Goal: Task Accomplishment & Management: Manage account settings

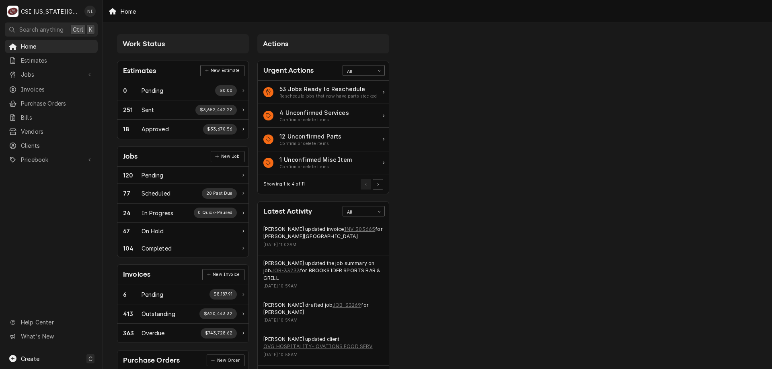
click at [47, 70] on span "Jobs" at bounding box center [51, 74] width 61 height 8
click at [46, 88] on span "Jobs" at bounding box center [57, 88] width 73 height 8
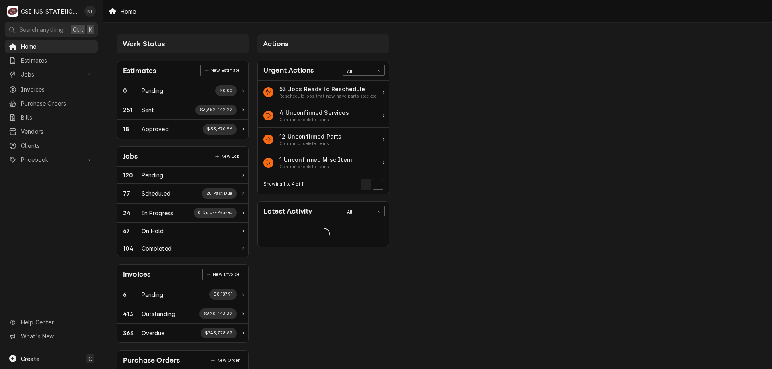
click at [50, 74] on span "Jobs" at bounding box center [51, 74] width 61 height 8
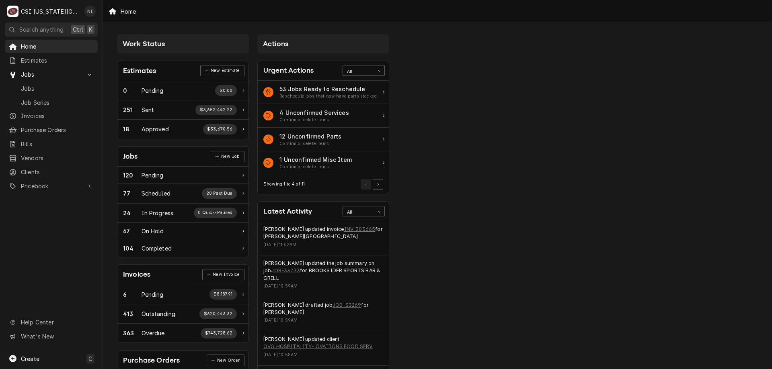
click at [51, 88] on span "Jobs" at bounding box center [57, 88] width 73 height 8
click at [59, 128] on span "Purchase Orders" at bounding box center [57, 130] width 73 height 8
click at [51, 182] on span "Pricebook" at bounding box center [51, 186] width 61 height 8
click at [54, 210] on span "Parts & Materials" at bounding box center [57, 214] width 73 height 8
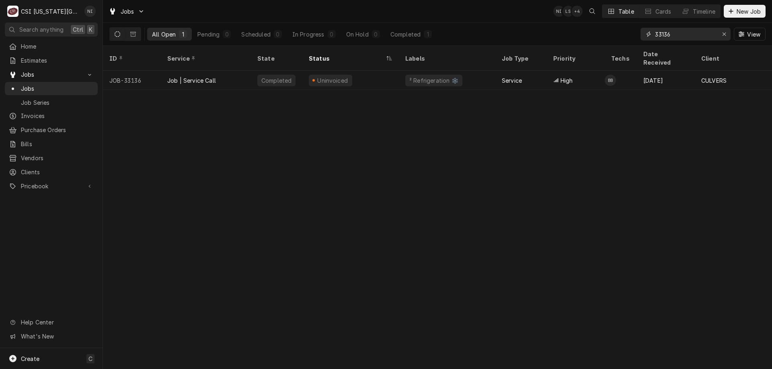
drag, startPoint x: 672, startPoint y: 35, endPoint x: 580, endPoint y: 39, distance: 92.1
click at [586, 38] on div "All Open 1 Pending 0 Scheduled 0 In Progress 0 On Hold 0 Completed 1 33136 View" at bounding box center [437, 34] width 656 height 23
type input "33221"
click at [389, 72] on div "Parts Ordered" at bounding box center [350, 80] width 96 height 19
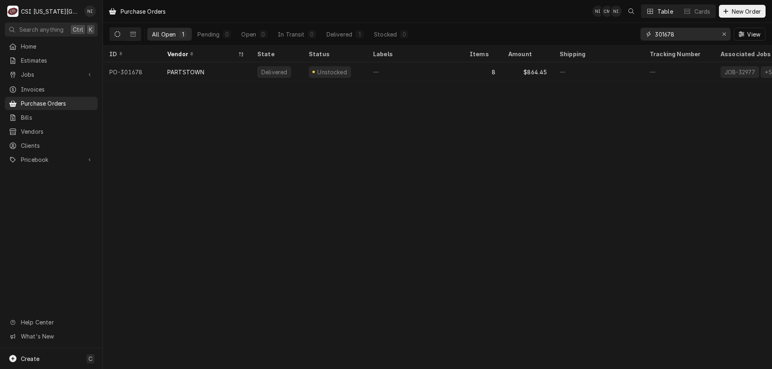
drag, startPoint x: 680, startPoint y: 33, endPoint x: 630, endPoint y: 33, distance: 50.2
click at [630, 33] on div "All Open 1 Pending 0 Open 0 In Transit 0 Delivered 1 Stocked 0 301678 View" at bounding box center [437, 34] width 656 height 23
type input "301697"
click at [443, 71] on div "¹ NDA ✈️" at bounding box center [414, 71] width 96 height 19
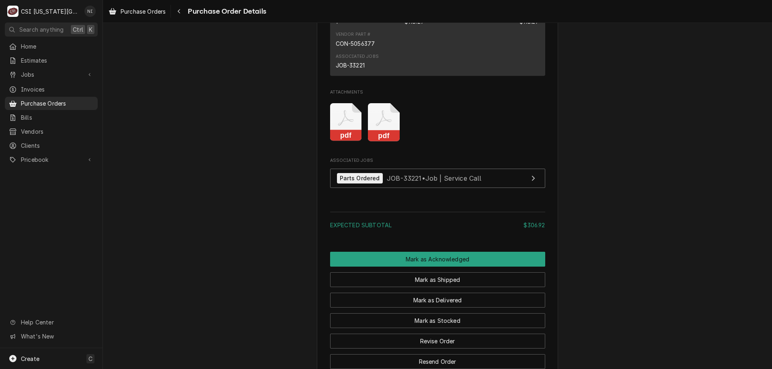
scroll to position [1171, 0]
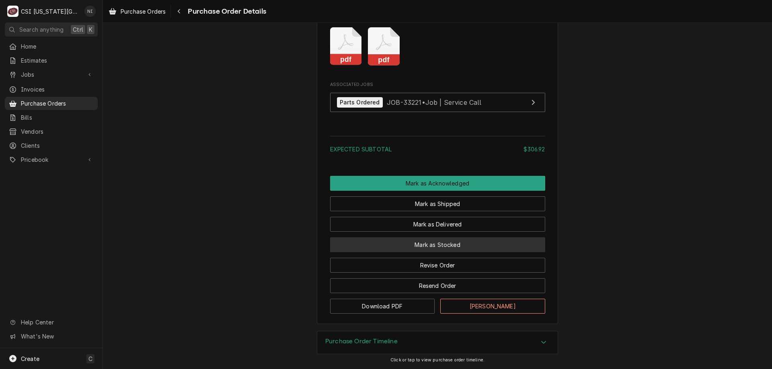
click at [434, 247] on button "Mark as Stocked" at bounding box center [437, 244] width 215 height 15
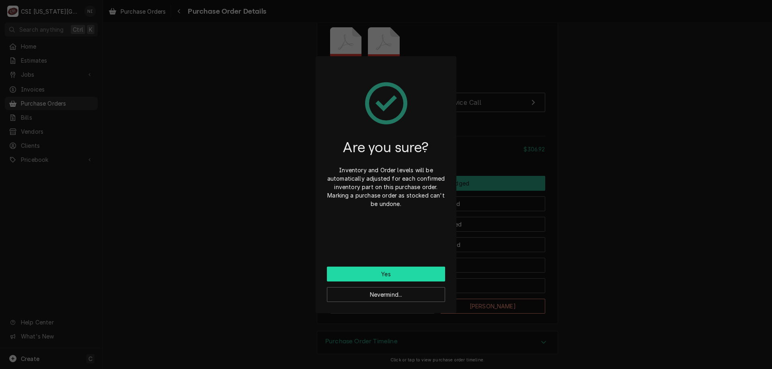
click at [419, 272] on button "Yes" at bounding box center [386, 274] width 118 height 15
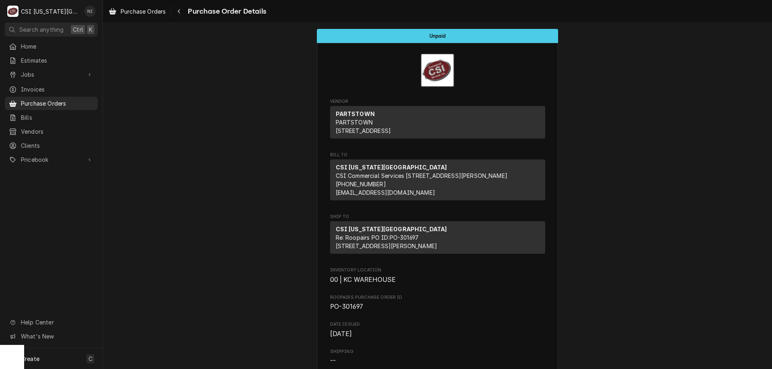
click at [44, 103] on span "Purchase Orders" at bounding box center [57, 103] width 73 height 8
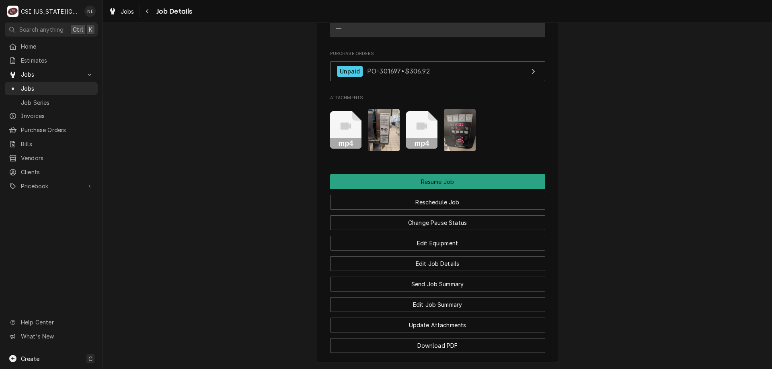
scroll to position [993, 0]
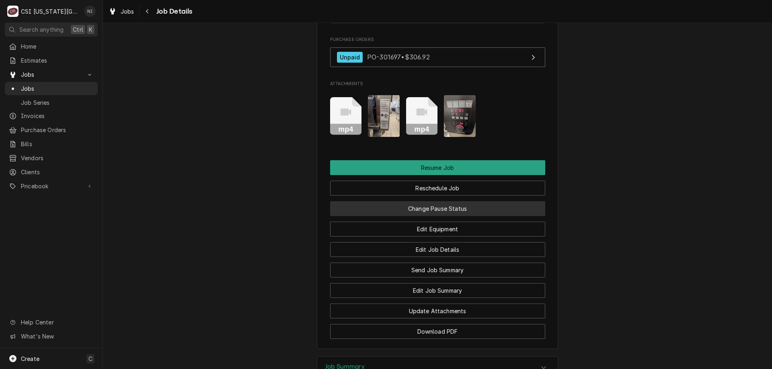
click at [453, 216] on button "Change Pause Status" at bounding box center [437, 208] width 215 height 15
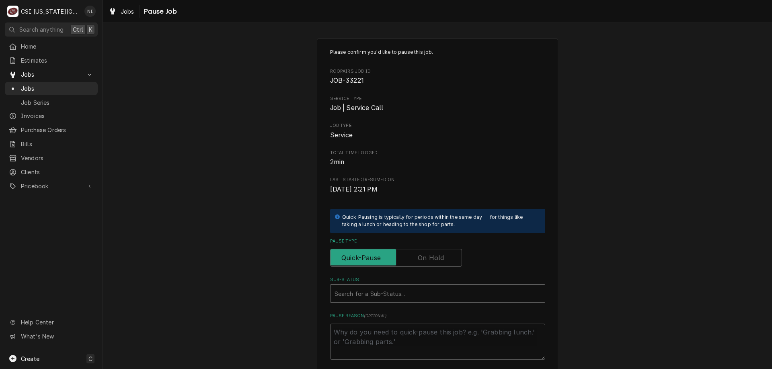
drag, startPoint x: 425, startPoint y: 255, endPoint x: 439, endPoint y: 256, distance: 14.2
click at [425, 255] on label "Pause Type" at bounding box center [396, 258] width 132 height 18
click at [425, 255] on input "Pause Type" at bounding box center [396, 258] width 125 height 18
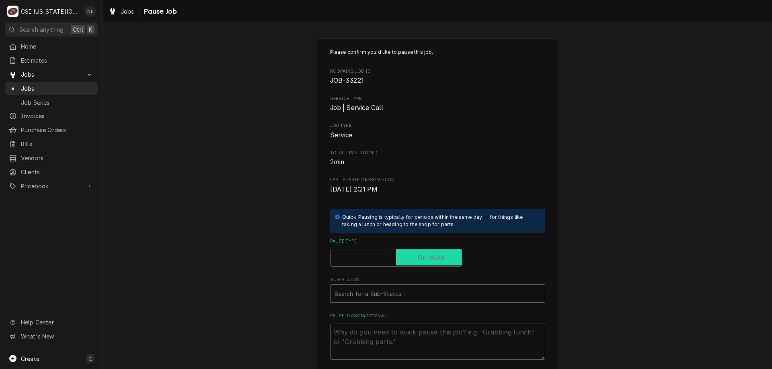
checkbox input "true"
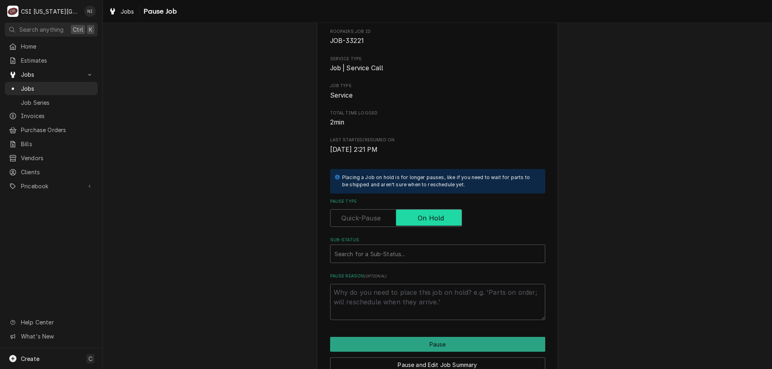
scroll to position [81, 0]
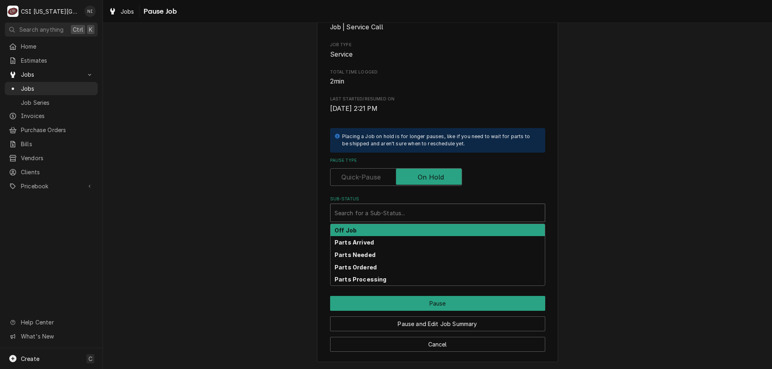
click at [422, 217] on div "Sub-Status" at bounding box center [437, 213] width 206 height 14
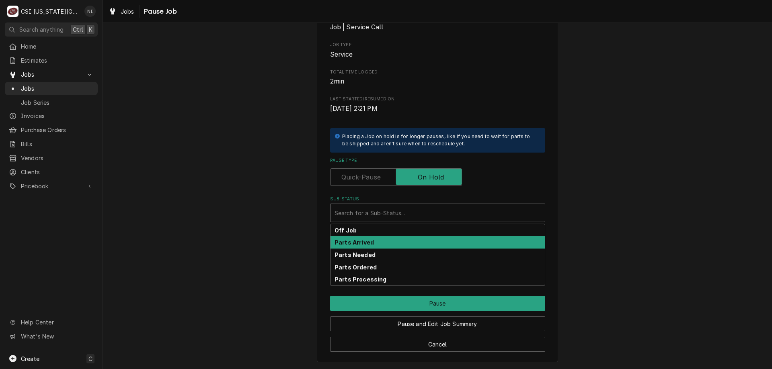
click at [362, 244] on strong "Parts Arrived" at bounding box center [353, 242] width 39 height 7
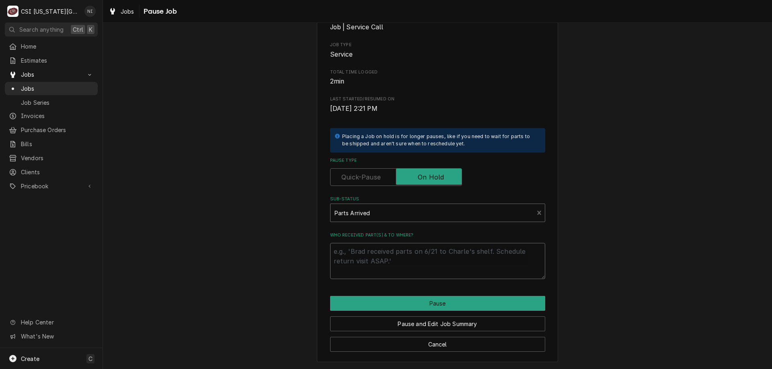
click at [378, 253] on textarea "Who received part(s) & to where?" at bounding box center [437, 261] width 215 height 36
type textarea "x"
type textarea "p"
type textarea "x"
type textarea "pa"
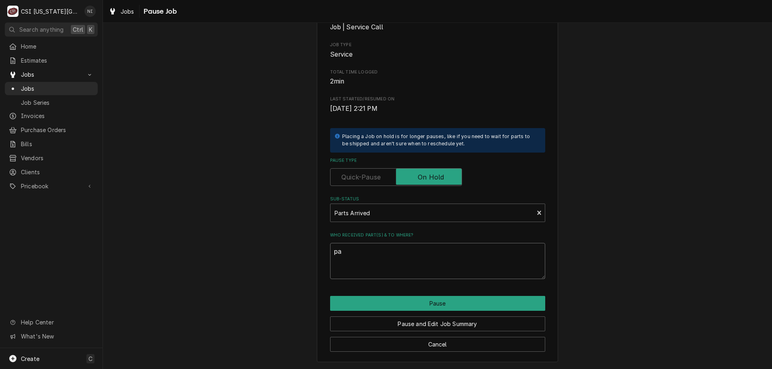
type textarea "x"
type textarea "par"
type textarea "x"
type textarea "pa"
type textarea "x"
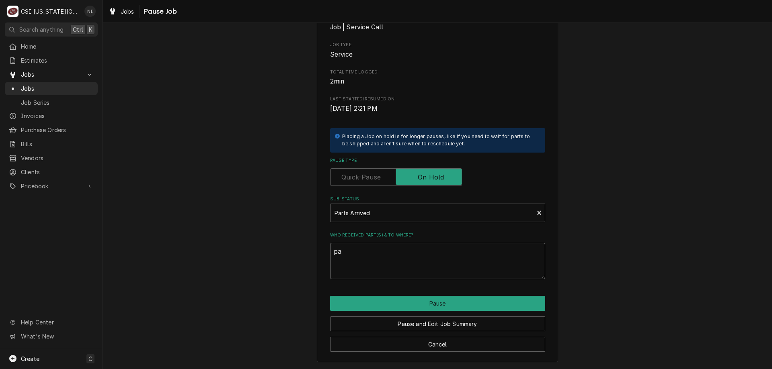
type textarea "p"
type textarea "x"
type textarea "p"
type textarea "x"
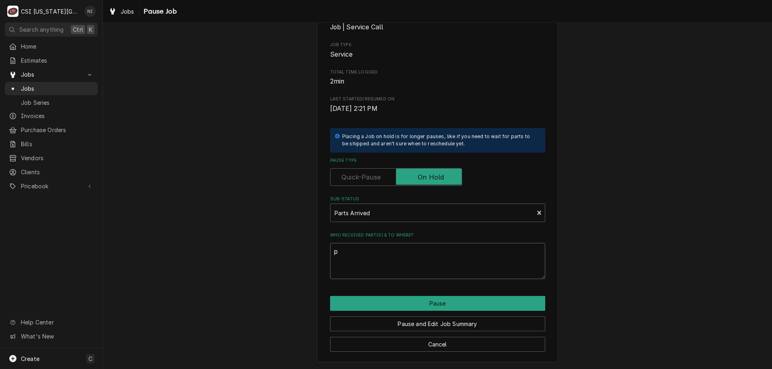
type textarea "pa"
type textarea "x"
type textarea "par"
type textarea "x"
type textarea "parts"
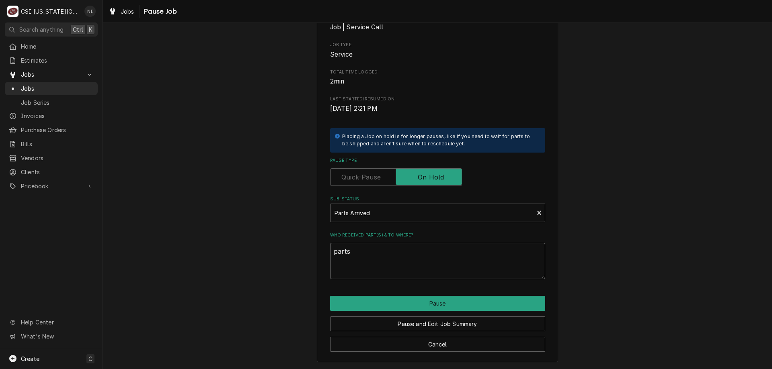
type textarea "x"
type textarea "parts"
type textarea "x"
type textarea "parts on"
type textarea "x"
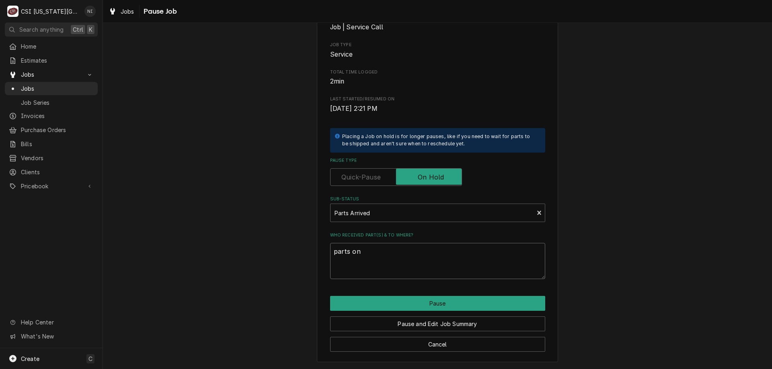
type textarea "parts on"
type textarea "x"
type textarea "parts on b"
type textarea "x"
type textarea "parts on bu"
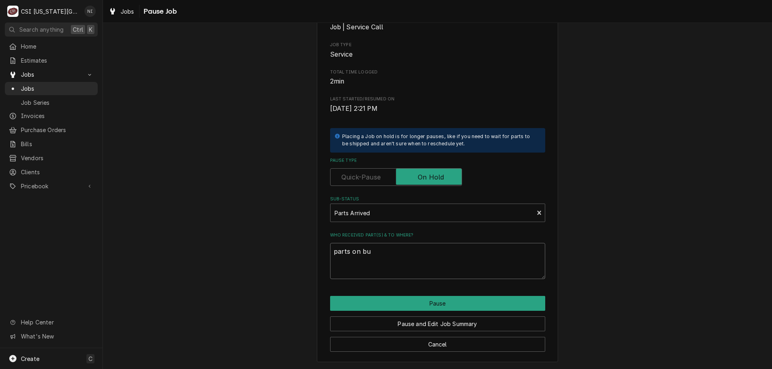
type textarea "x"
type textarea "parts on bus"
type textarea "x"
type textarea "parts on bust"
type textarea "x"
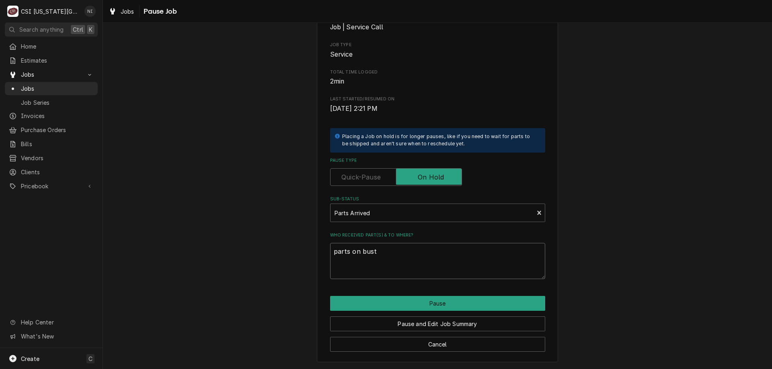
type textarea "parts on busta"
type textarea "x"
type textarea "parts on bustam"
type textarea "x"
type textarea "parts on bustama"
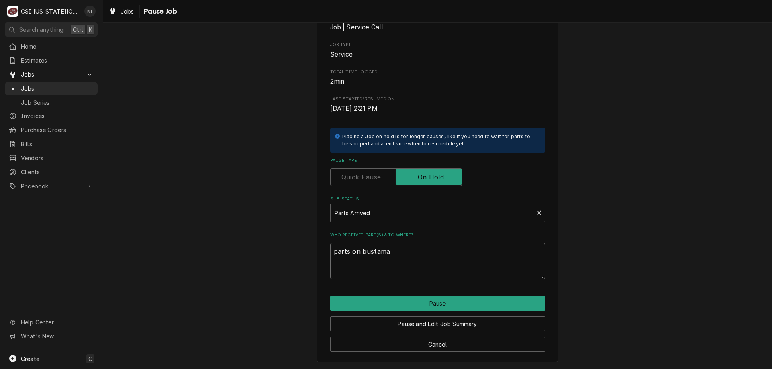
type textarea "x"
type textarea "parts on bustaman"
type textarea "x"
type textarea "parts on bustamant"
type textarea "x"
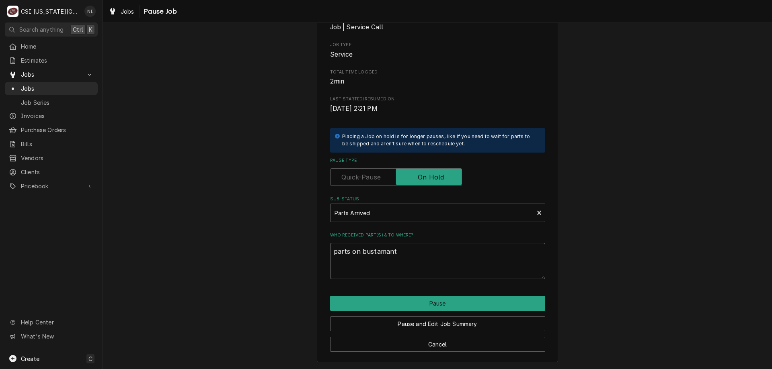
type textarea "parts on bustamante"
type textarea "x"
type textarea "parts on bustamante"
type textarea "x"
type textarea "parts on bustamante s"
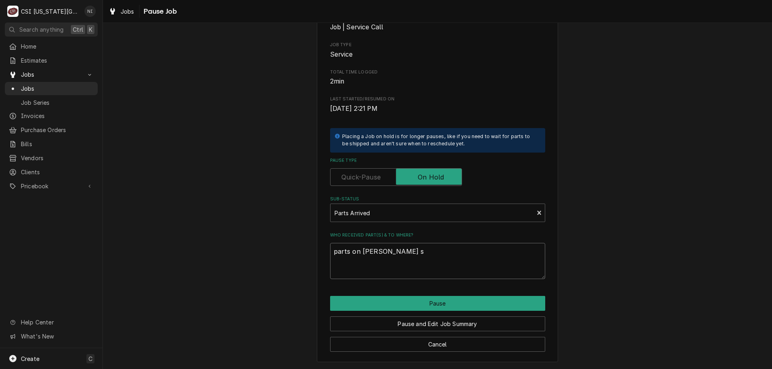
type textarea "x"
type textarea "parts on bustamante sh"
type textarea "x"
type textarea "parts on bustamante shel"
type textarea "x"
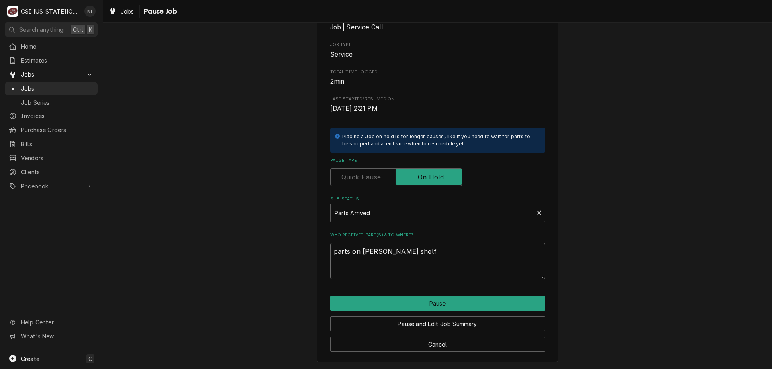
type textarea "parts on bustamante shelf"
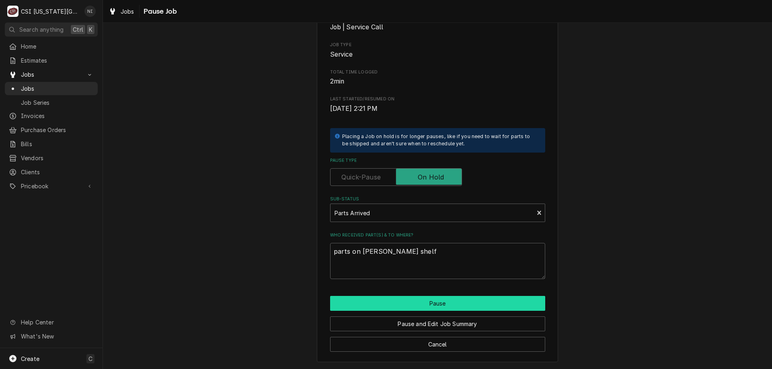
click at [425, 303] on button "Pause" at bounding box center [437, 303] width 215 height 15
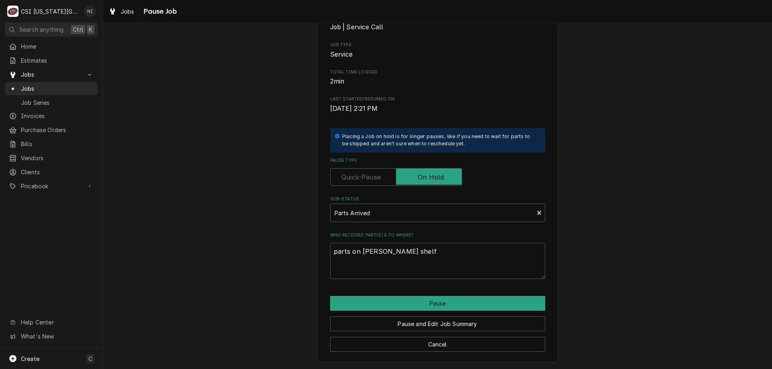
type textarea "x"
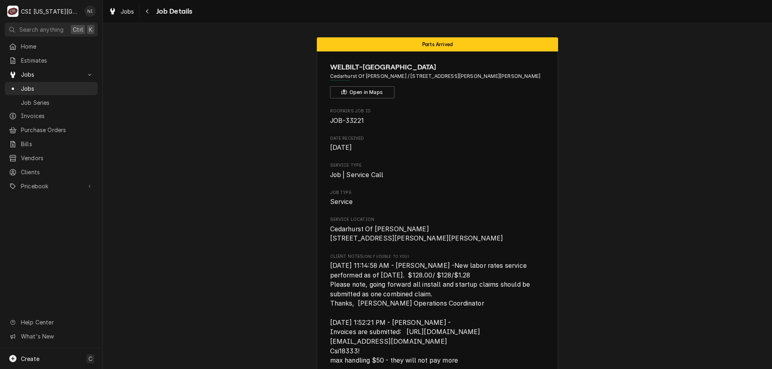
click at [65, 88] on span "Jobs" at bounding box center [57, 88] width 73 height 8
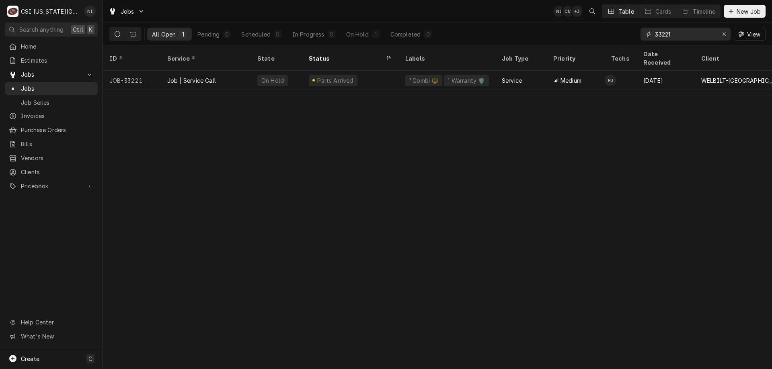
drag, startPoint x: 675, startPoint y: 36, endPoint x: 600, endPoint y: 25, distance: 76.4
click at [616, 29] on div "All Open 1 Pending 0 Scheduled 0 In Progress 0 On Hold 1 Completed 0 33221 View" at bounding box center [437, 34] width 656 height 23
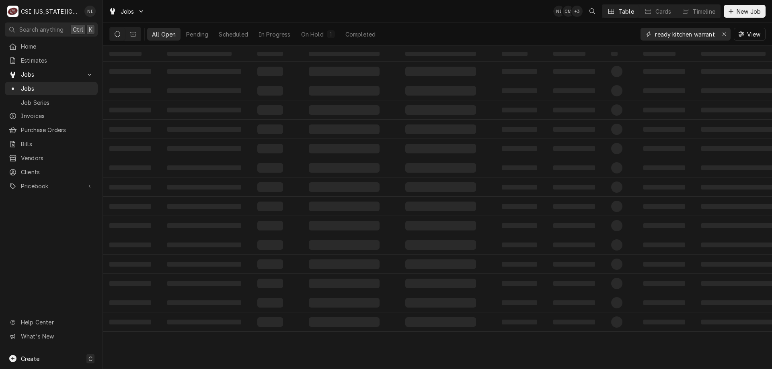
scroll to position [0, 3]
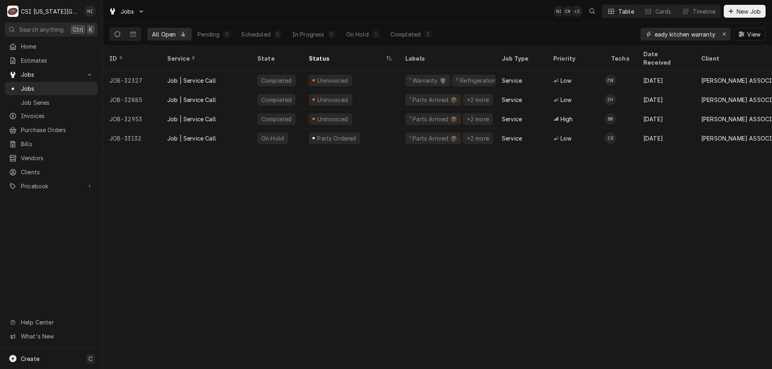
type input "ready kitchen warranty"
click at [364, 33] on div "On Hold" at bounding box center [357, 34] width 23 height 8
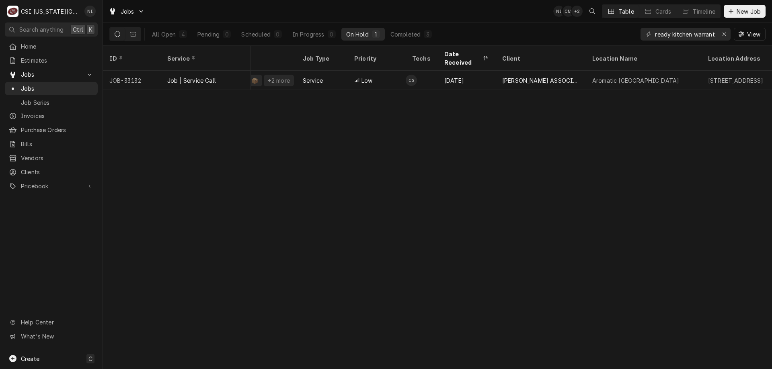
scroll to position [0, 176]
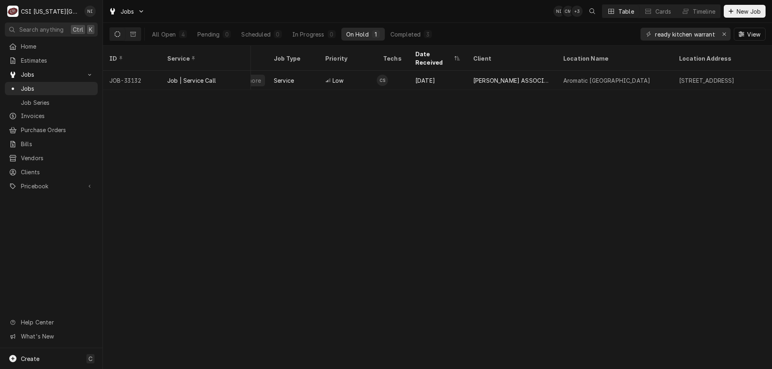
click at [616, 73] on div "Aromatic Nepal" at bounding box center [615, 80] width 116 height 19
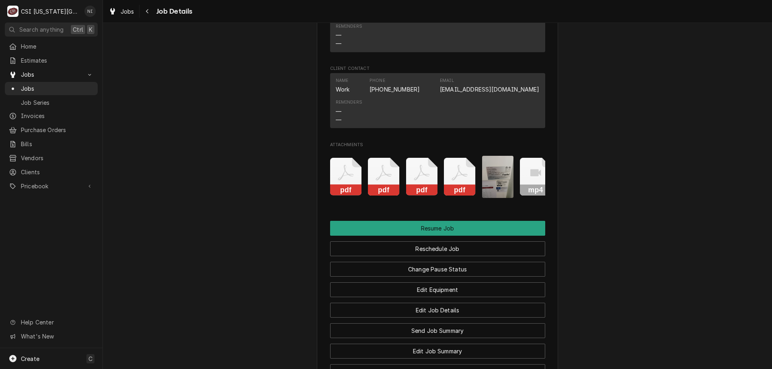
scroll to position [1406, 0]
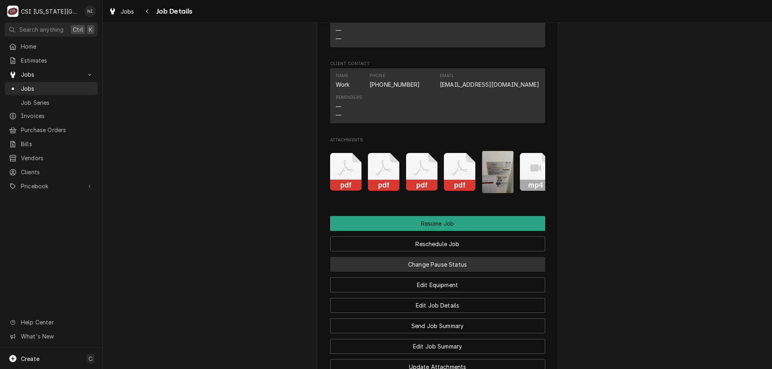
click at [479, 257] on button "Change Pause Status" at bounding box center [437, 264] width 215 height 15
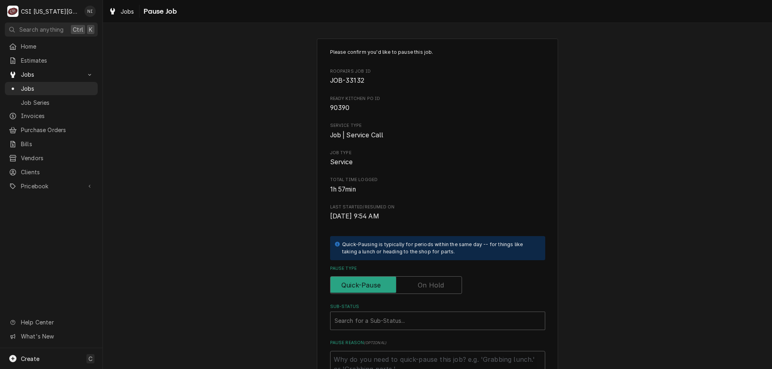
click at [440, 284] on label "Pause Type" at bounding box center [396, 285] width 132 height 18
click at [440, 284] on input "Pause Type" at bounding box center [396, 285] width 125 height 18
checkbox input "true"
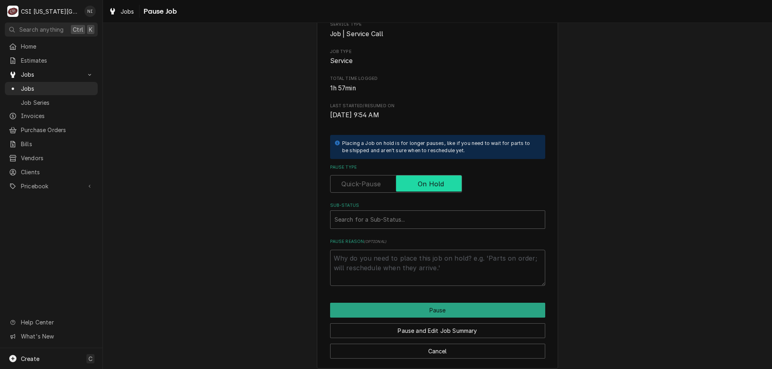
scroll to position [108, 0]
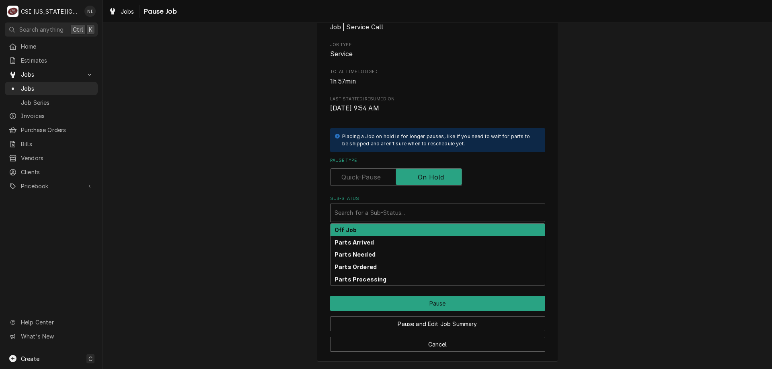
drag, startPoint x: 419, startPoint y: 207, endPoint x: 418, endPoint y: 212, distance: 5.9
click at [419, 207] on div "Sub-Status" at bounding box center [437, 213] width 206 height 14
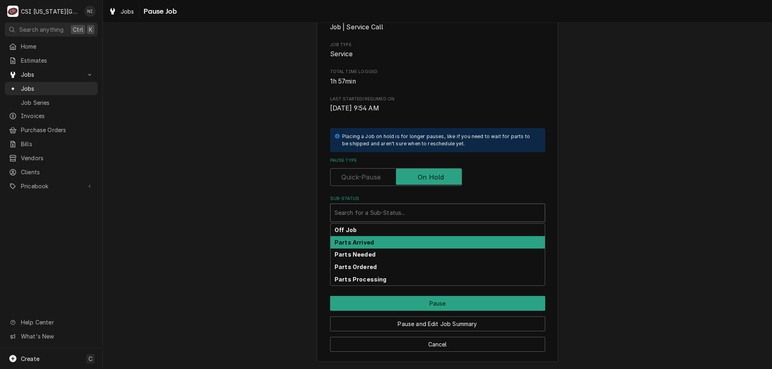
click at [368, 243] on strong "Parts Arrived" at bounding box center [353, 242] width 39 height 7
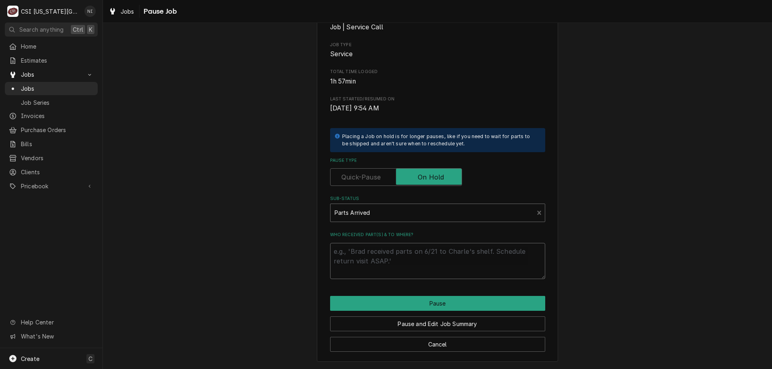
click at [361, 246] on textarea "Who received part(s) & to where?" at bounding box center [437, 261] width 215 height 36
type textarea "x"
type textarea "m"
type textarea "x"
type textarea "mf"
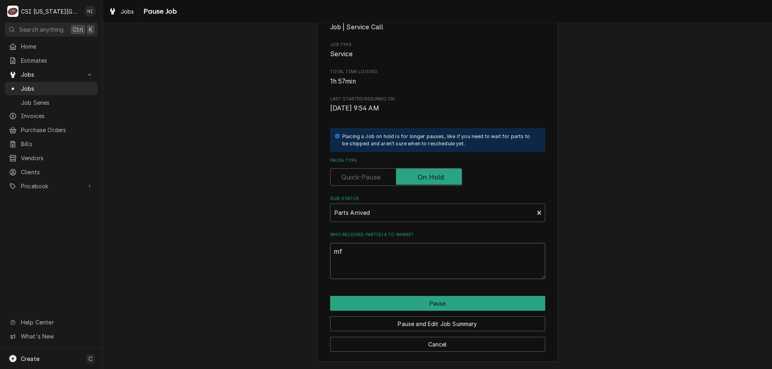
type textarea "x"
type textarea "m"
type textarea "x"
type textarea "mg"
type textarea "x"
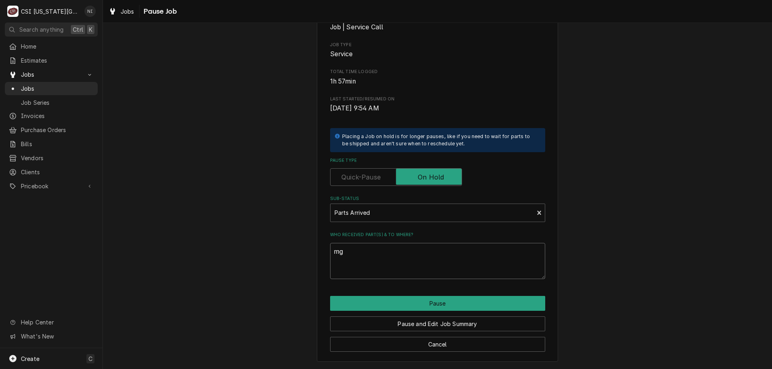
type textarea "m"
type textarea "x"
type textarea "mf"
type textarea "x"
type textarea "mfg"
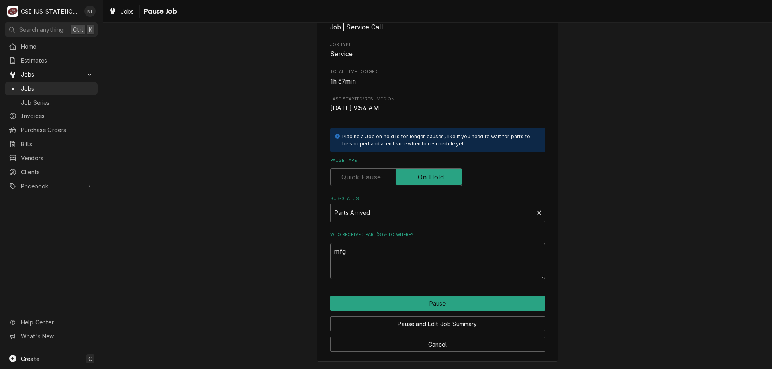
type textarea "x"
type textarea "mfg"
type textarea "x"
type textarea "mfg s"
type textarea "x"
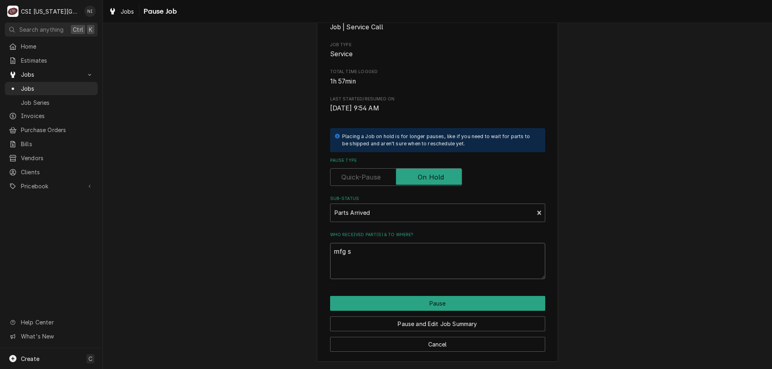
type textarea "mfg sn"
type textarea "x"
type textarea "mfg snd"
type textarea "x"
type textarea "mfg sn"
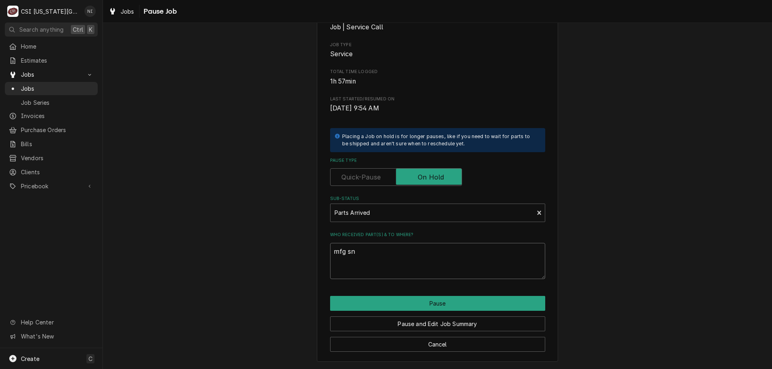
type textarea "x"
type textarea "mfg s"
type textarea "x"
type textarea "mfg se"
type textarea "x"
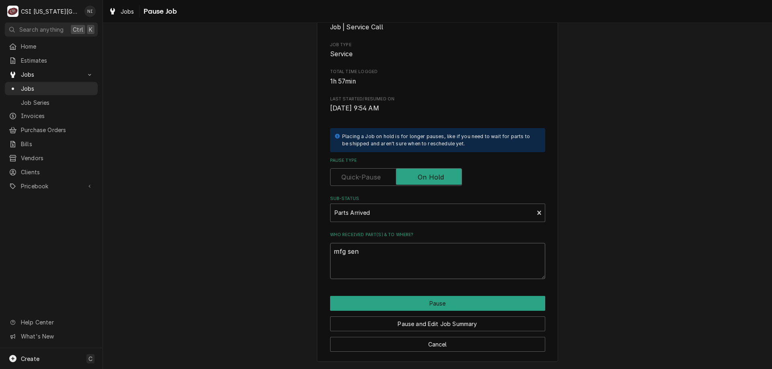
type textarea "mfg sent"
type textarea "x"
type textarea "mfg senty"
type textarea "x"
type textarea "mfg senty"
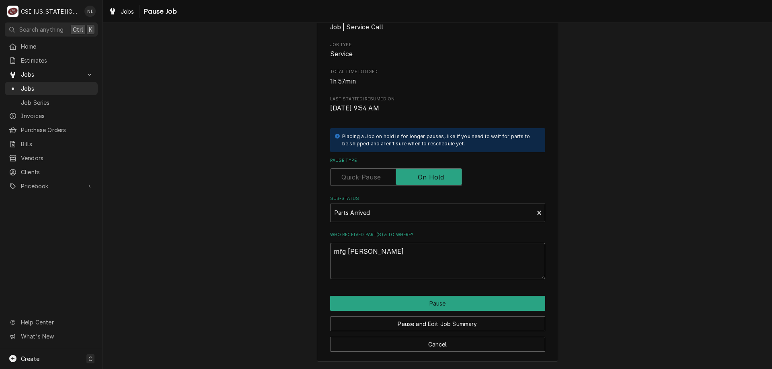
type textarea "x"
type textarea "mfg senty"
type textarea "x"
type textarea "mfg sent"
type textarea "x"
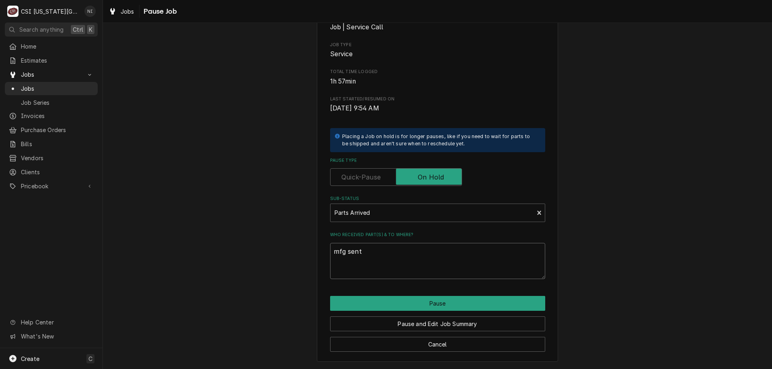
type textarea "mfg sent"
type textarea "x"
type textarea "mfg sent pa"
type textarea "x"
type textarea "mfg sent par"
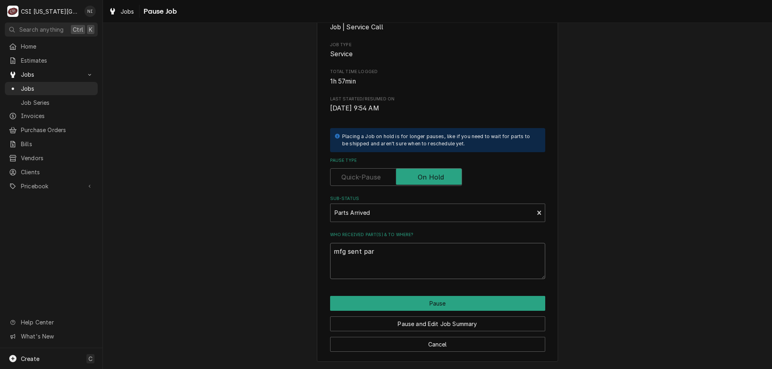
type textarea "x"
type textarea "mfg sent part"
type textarea "x"
type textarea "mfg sent parts"
type textarea "x"
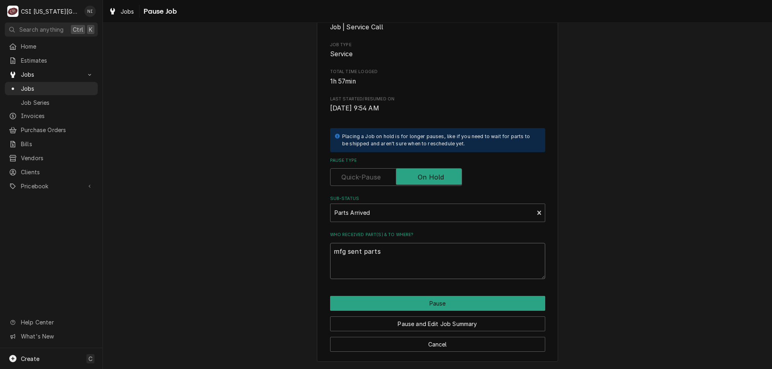
type textarea "mfg sent parts"
type textarea "x"
type textarea "mfg sent parts"
type textarea "x"
type textarea "mfg sent part"
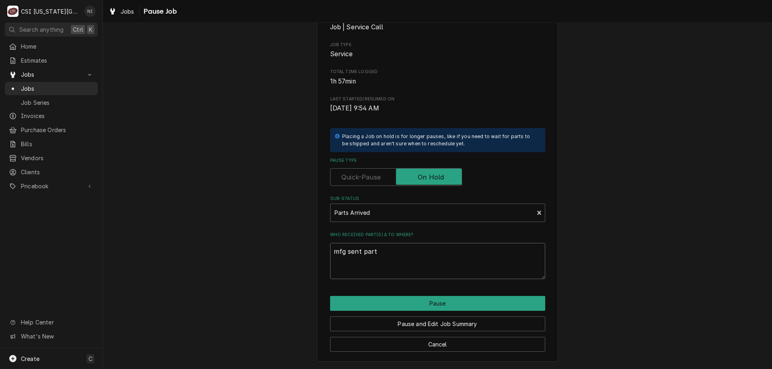
type textarea "x"
type textarea "mfg sent par"
type textarea "x"
type textarea "mfg sent pa"
type textarea "x"
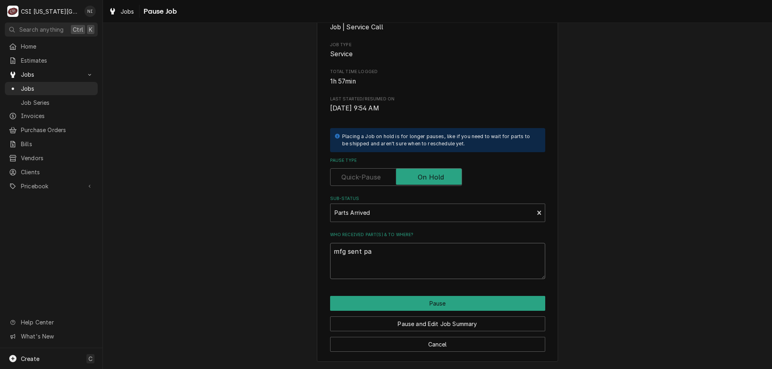
type textarea "mfg sent p"
type textarea "x"
type textarea "mfg sent"
type textarea "x"
type textarea "mfg sent"
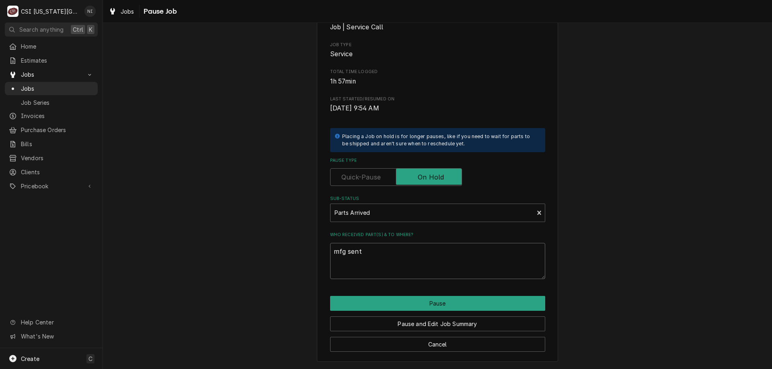
type textarea "x"
type textarea "mfg sen"
type textarea "x"
type textarea "mfg se"
type textarea "x"
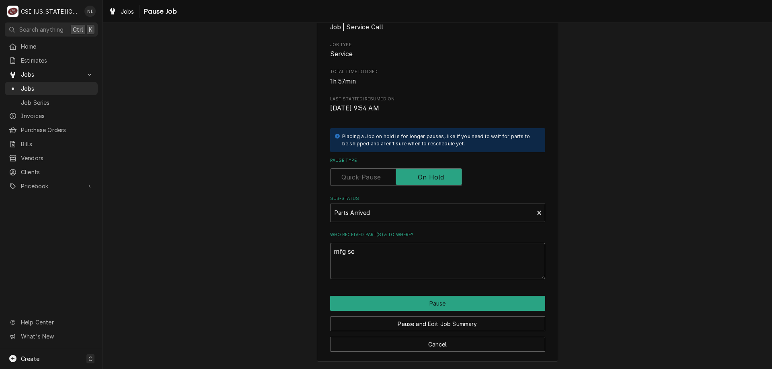
type textarea "mfg s"
type textarea "x"
type textarea "mfg"
type textarea "x"
type textarea "mfg"
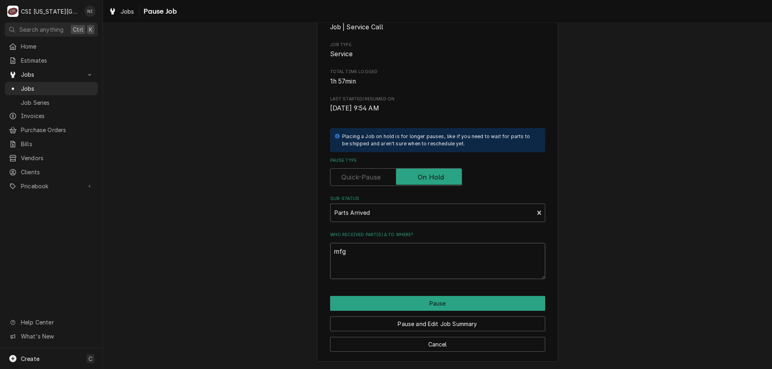
type textarea "x"
type textarea "mf"
type textarea "x"
type textarea "m"
type textarea "x"
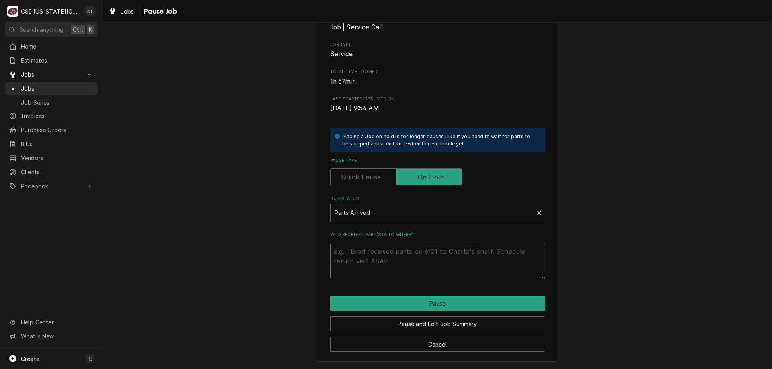
type textarea "x"
type textarea "p"
type textarea "x"
type textarea "pa"
type textarea "x"
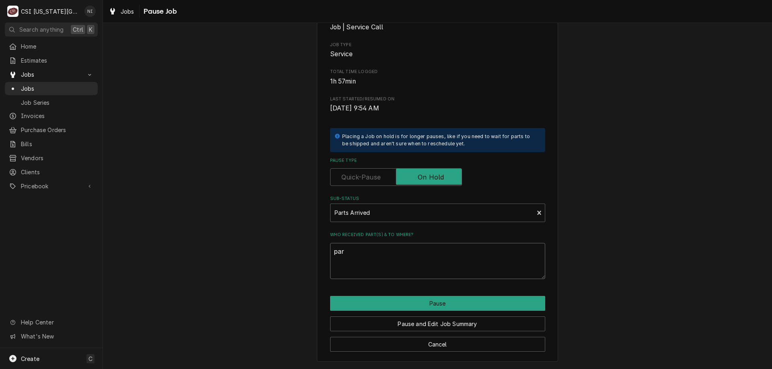
type textarea "part"
type textarea "x"
type textarea "parts"
type textarea "x"
type textarea "parts"
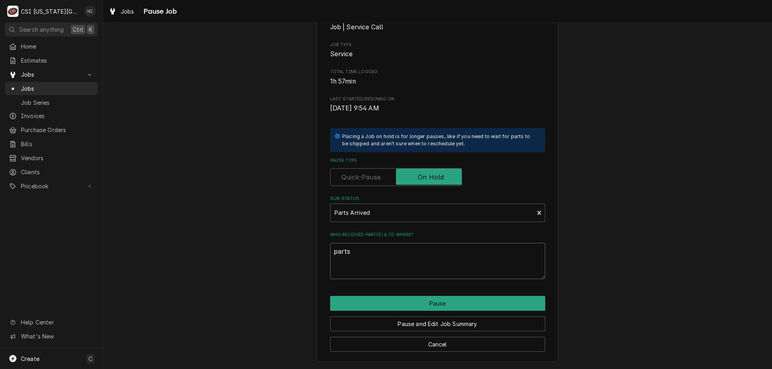
type textarea "x"
type textarea "parts o"
type textarea "x"
type textarea "parts on"
type textarea "x"
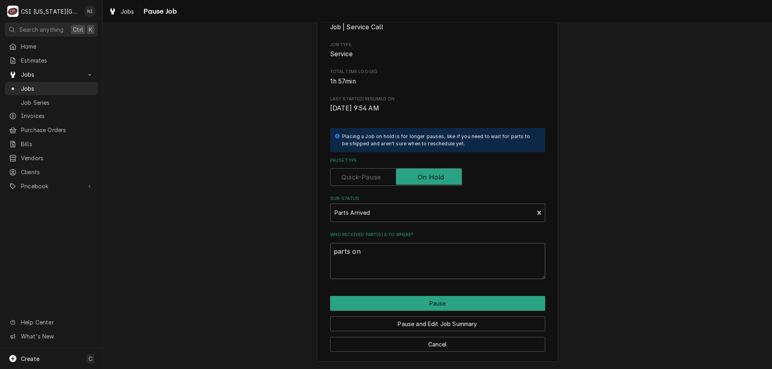
type textarea "parts on"
type textarea "x"
type textarea "parts on c"
type textarea "x"
type textarea "parts on ch"
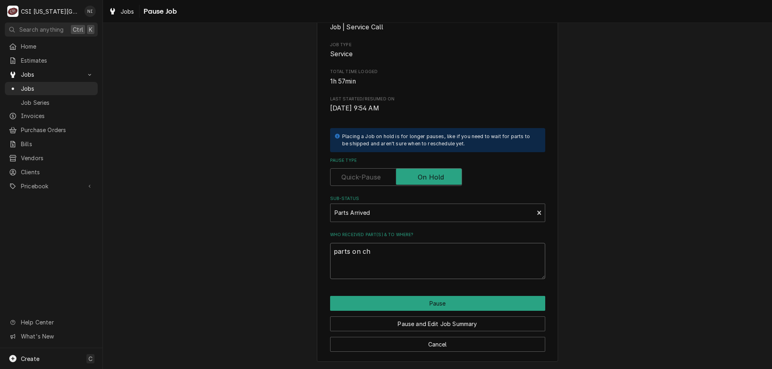
type textarea "x"
type textarea "parts on chr"
type textarea "x"
type textarea "parts on chri"
type textarea "x"
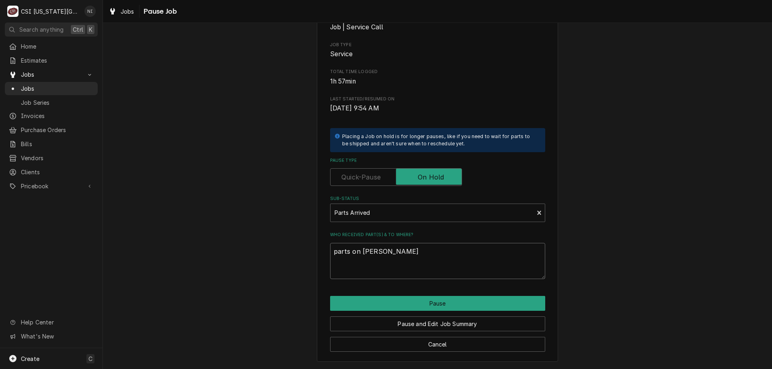
type textarea "parts on christ"
type textarea "x"
type textarea "parts on christi"
type textarea "x"
type textarea "parts on christia"
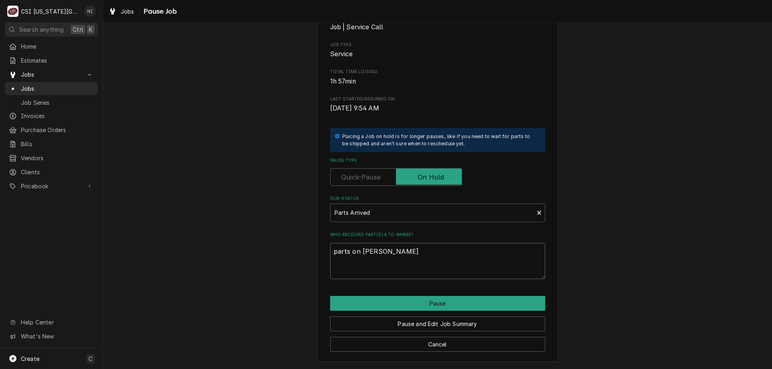
type textarea "x"
type textarea "parts on christian"
type textarea "x"
type textarea "parts on christian"
type textarea "x"
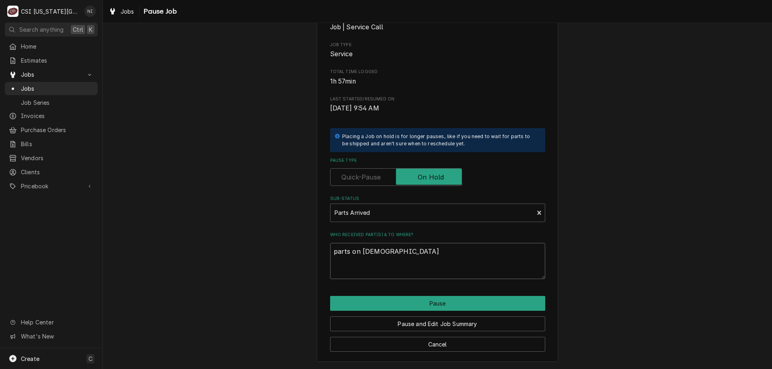
type textarea "parts on christian s"
type textarea "x"
type textarea "parts on christian sh"
type textarea "x"
type textarea "parts on christian she"
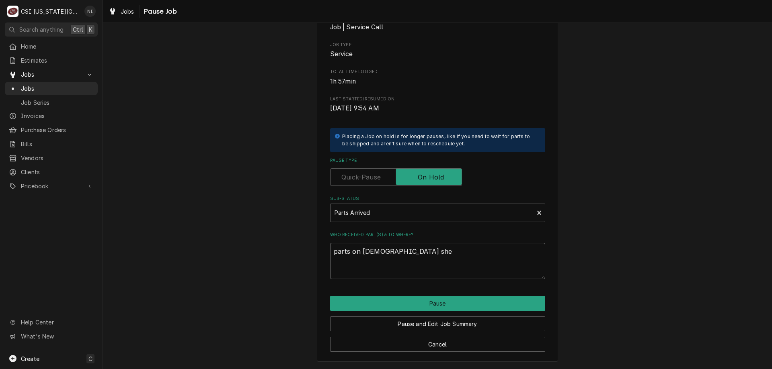
type textarea "x"
type textarea "parts on christian shel"
type textarea "x"
type textarea "parts on christian shelf"
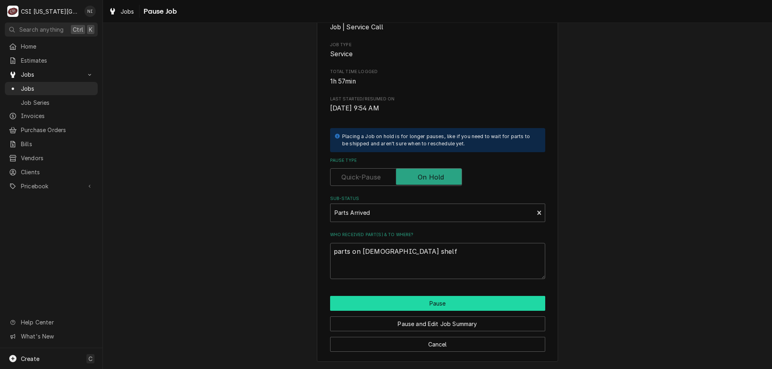
click at [424, 302] on button "Pause" at bounding box center [437, 303] width 215 height 15
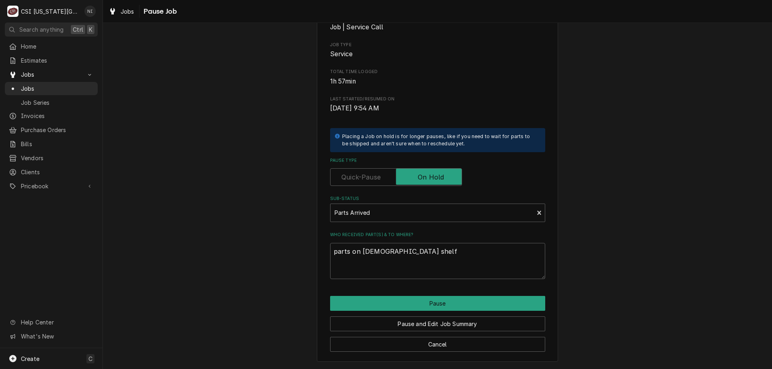
type textarea "x"
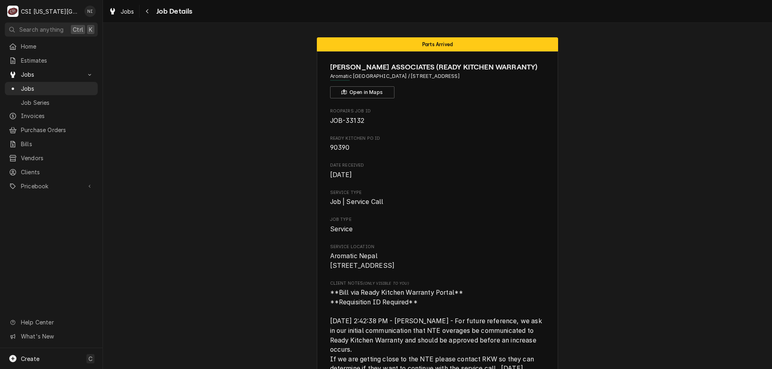
click at [352, 120] on span "JOB-33132" at bounding box center [347, 121] width 34 height 8
copy span "33132"
click at [49, 86] on span "Jobs" at bounding box center [57, 88] width 73 height 8
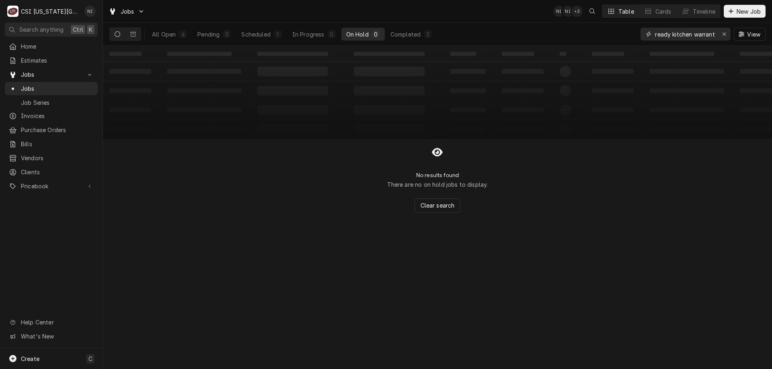
click at [725, 33] on icon "Erase input" at bounding box center [724, 34] width 4 height 6
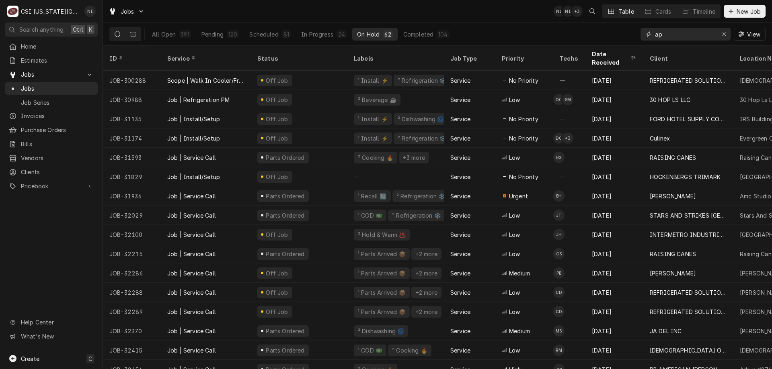
type input "a"
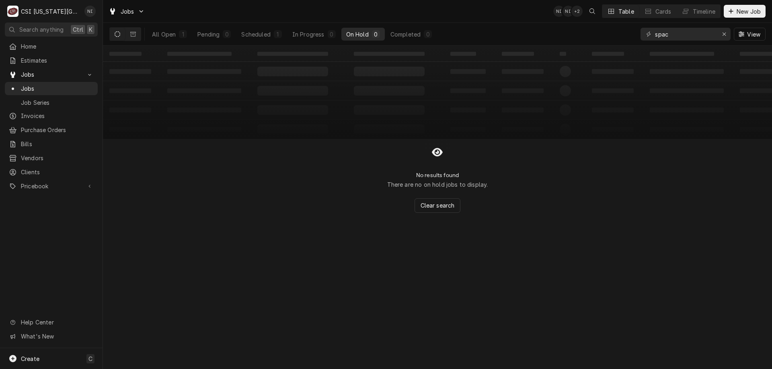
click at [167, 35] on div "All Open" at bounding box center [164, 34] width 24 height 8
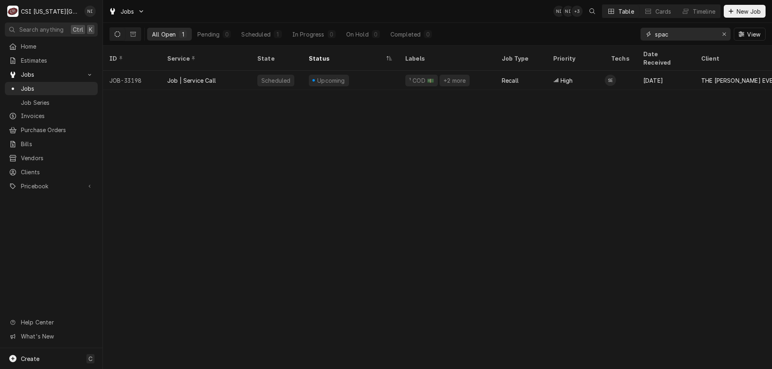
drag, startPoint x: 653, startPoint y: 36, endPoint x: 625, endPoint y: 35, distance: 28.2
click at [632, 35] on div "All Open 1 Pending 0 Scheduled 1 In Progress 0 On Hold 0 Completed 0 spac View" at bounding box center [437, 34] width 656 height 23
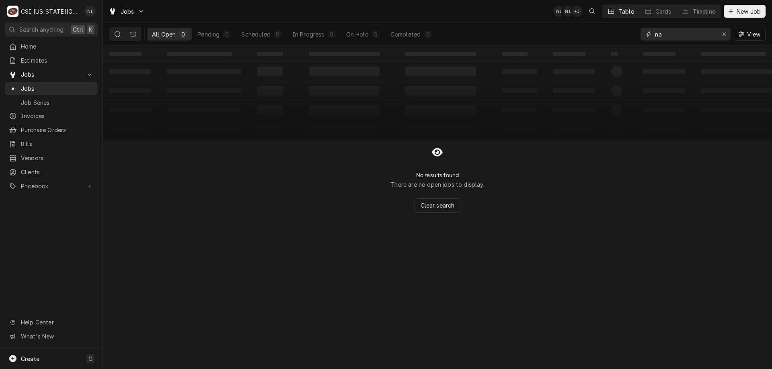
type input "n"
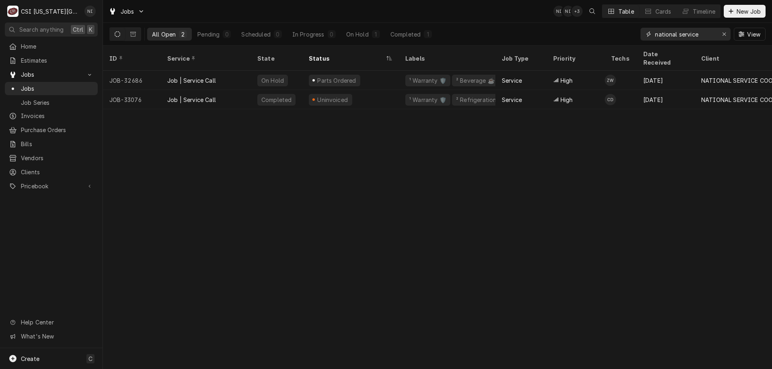
type input "national service"
click at [358, 33] on div "On Hold" at bounding box center [357, 34] width 23 height 8
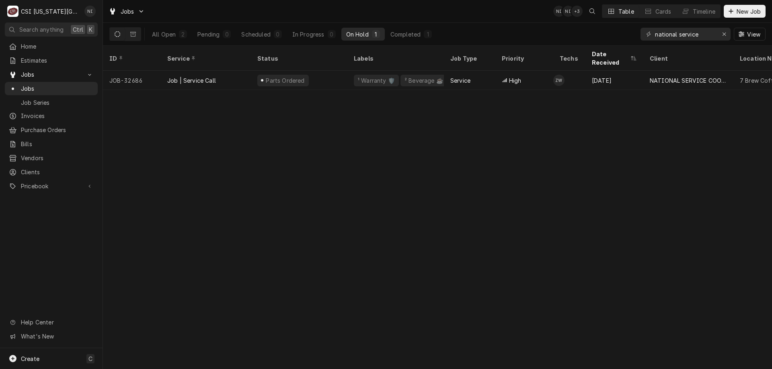
click at [165, 33] on div "All Open" at bounding box center [164, 34] width 24 height 8
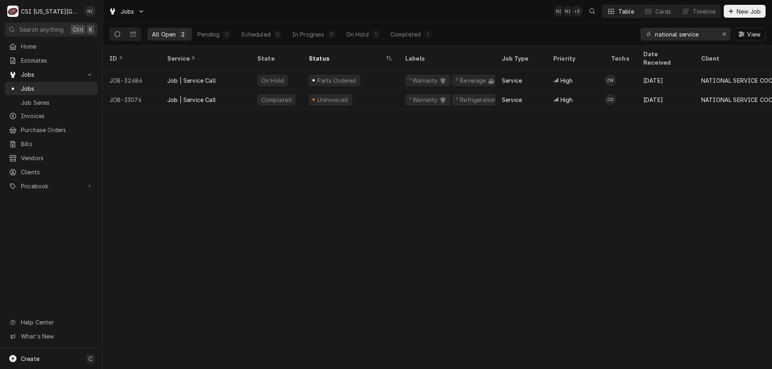
click at [350, 36] on div "On Hold" at bounding box center [357, 34] width 23 height 8
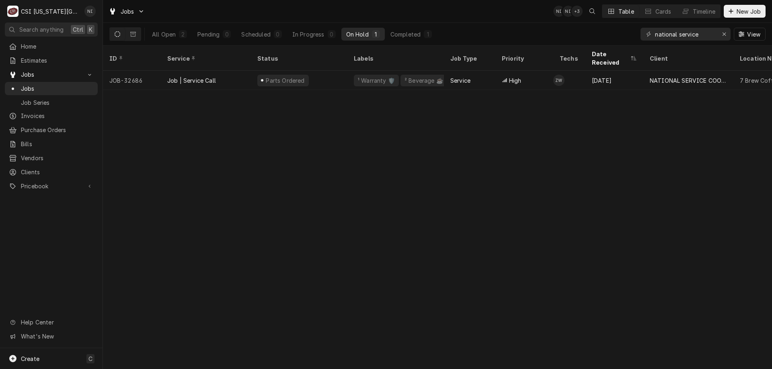
click at [325, 71] on div "Parts Ordered" at bounding box center [299, 80] width 96 height 19
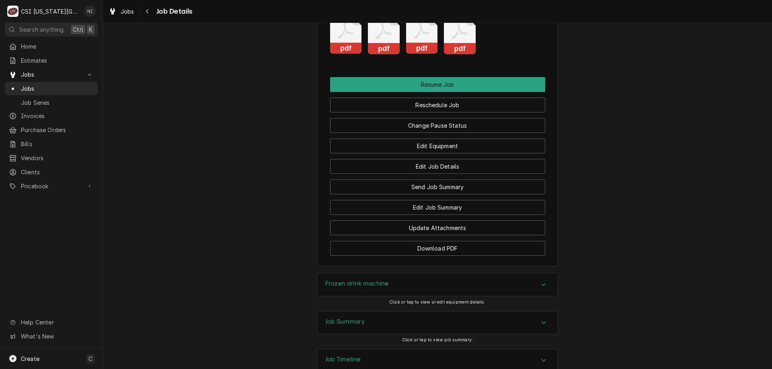
scroll to position [1661, 0]
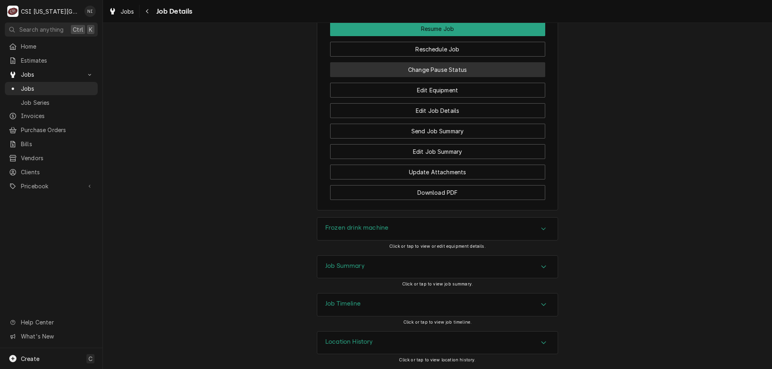
click at [432, 68] on button "Change Pause Status" at bounding box center [437, 69] width 215 height 15
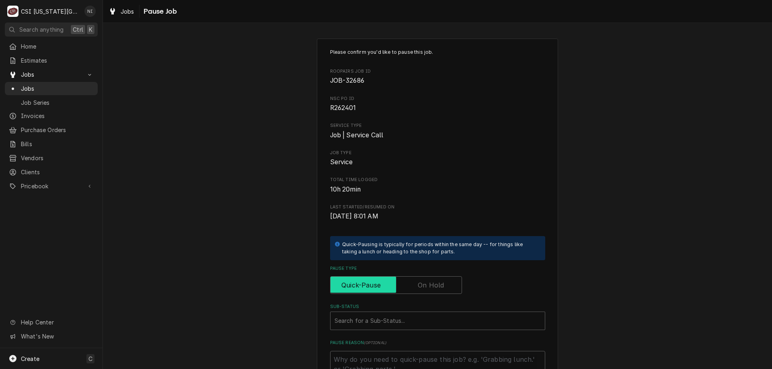
click at [410, 282] on input "Pause Type" at bounding box center [396, 285] width 125 height 18
checkbox input "true"
click at [428, 321] on div "Sub-Status" at bounding box center [437, 321] width 206 height 14
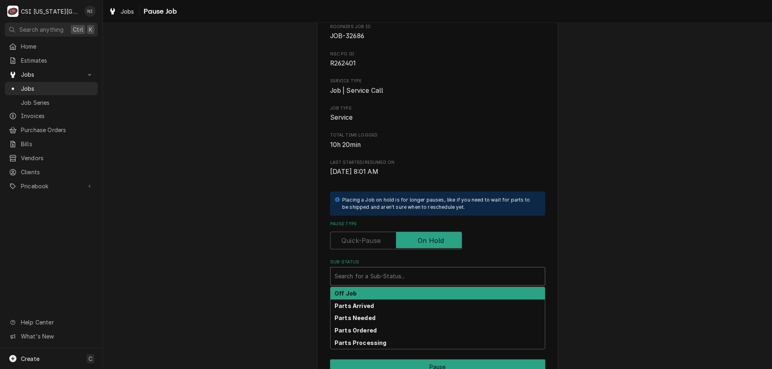
scroll to position [58, 0]
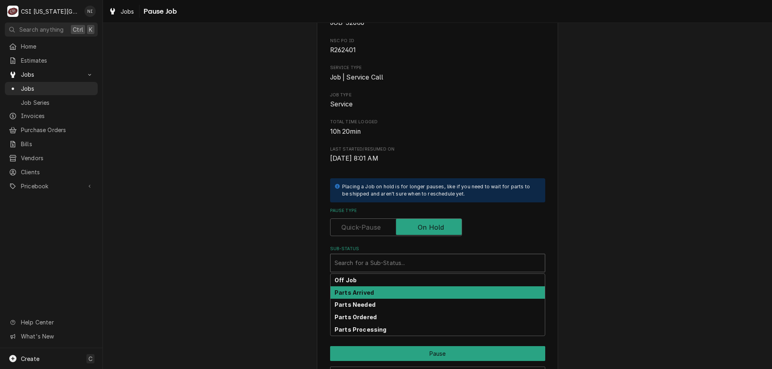
click at [366, 292] on strong "Parts Arrived" at bounding box center [353, 292] width 39 height 7
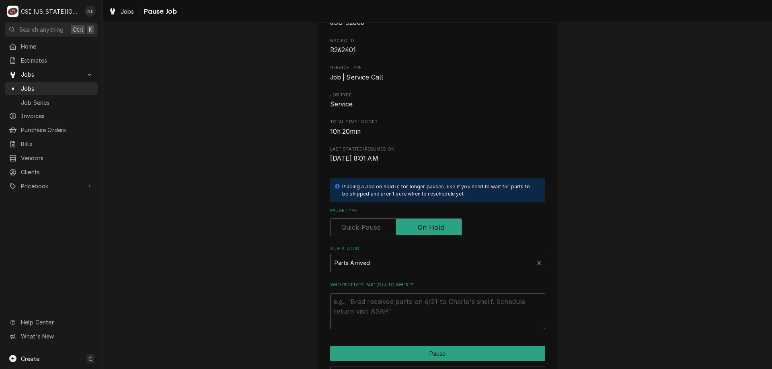
click at [356, 306] on textarea "Who received part(s) & to where?" at bounding box center [437, 311] width 215 height 36
type textarea "x"
type textarea "p"
type textarea "x"
type textarea "par"
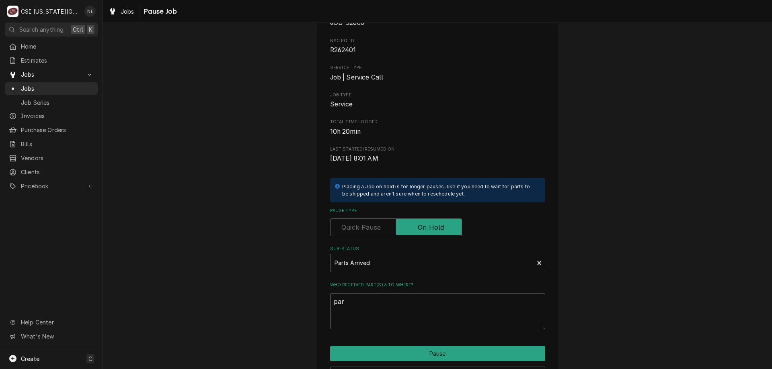
type textarea "x"
type textarea "parts"
type textarea "x"
type textarea "parts"
type textarea "x"
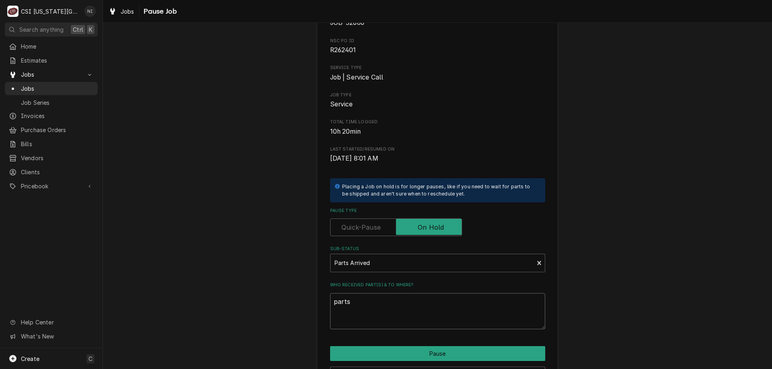
type textarea "parts o"
type textarea "x"
type textarea "parts on"
type textarea "x"
type textarea "parts on"
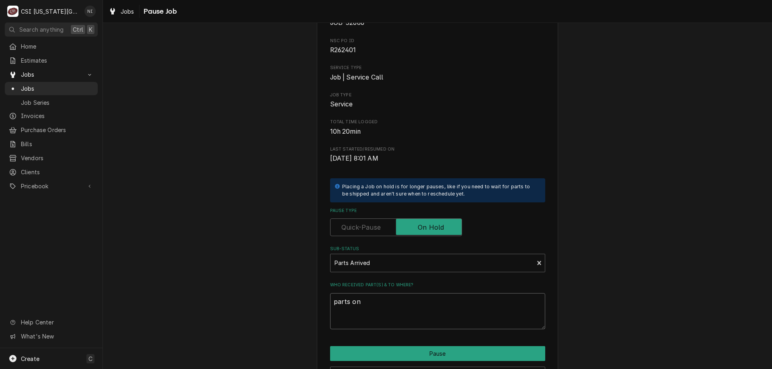
type textarea "x"
type textarea "parts on w"
type textarea "x"
type textarea "parts on wi"
type textarea "x"
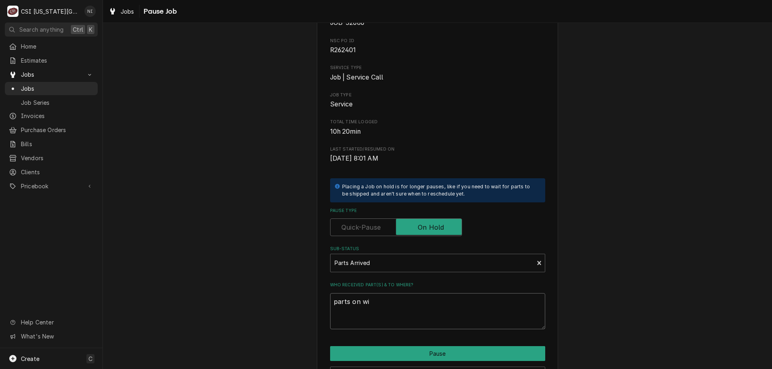
type textarea "parts on wis"
type textarea "x"
type textarea "parts on wi"
type textarea "x"
type textarea "parts on wil"
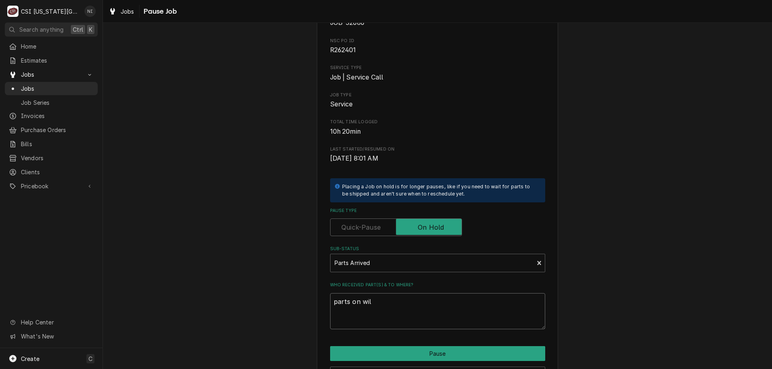
type textarea "x"
type textarea "parts on wilso"
type textarea "x"
type textarea "parts on [PERSON_NAME]"
type textarea "x"
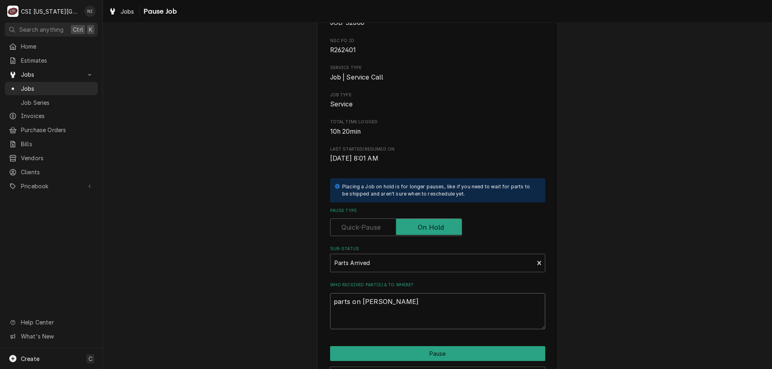
type textarea "parts on wilsons"
type textarea "x"
type textarea "parts on wilsons"
type textarea "x"
type textarea "parts on wilsons"
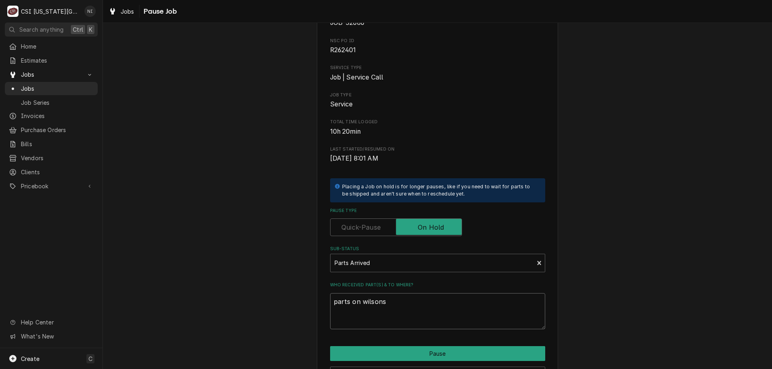
type textarea "x"
type textarea "parts on [PERSON_NAME]"
type textarea "x"
type textarea "parts on [PERSON_NAME]"
type textarea "x"
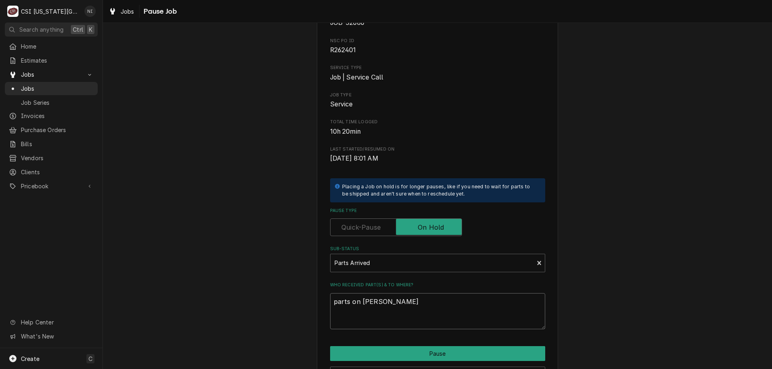
type textarea "parts on [PERSON_NAME] s"
type textarea "x"
type textarea "parts on [PERSON_NAME]"
type textarea "x"
type textarea "parts on [PERSON_NAME] she"
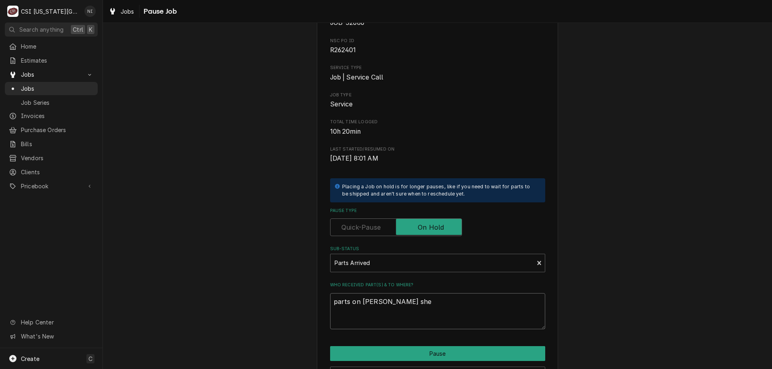
type textarea "x"
type textarea "parts on [PERSON_NAME]"
type textarea "x"
type textarea "parts on [PERSON_NAME] shelf"
click at [373, 349] on button "Pause" at bounding box center [437, 353] width 215 height 15
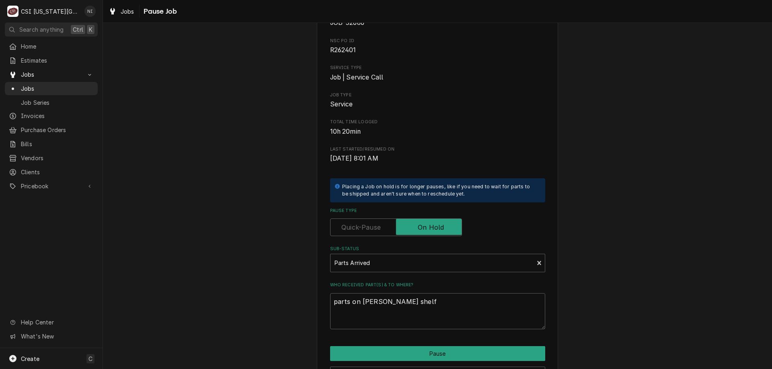
type textarea "x"
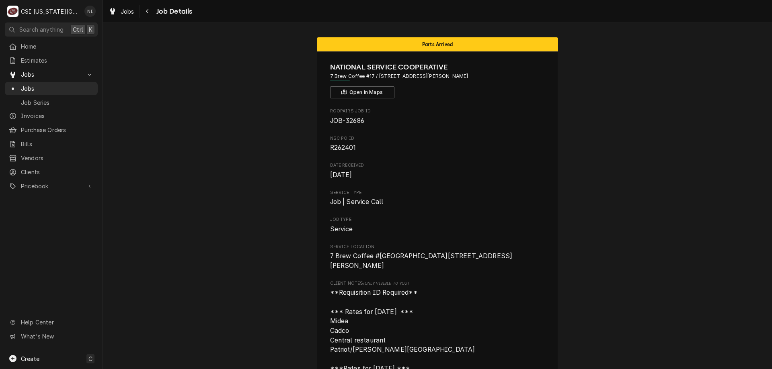
click at [38, 86] on span "Jobs" at bounding box center [57, 88] width 73 height 8
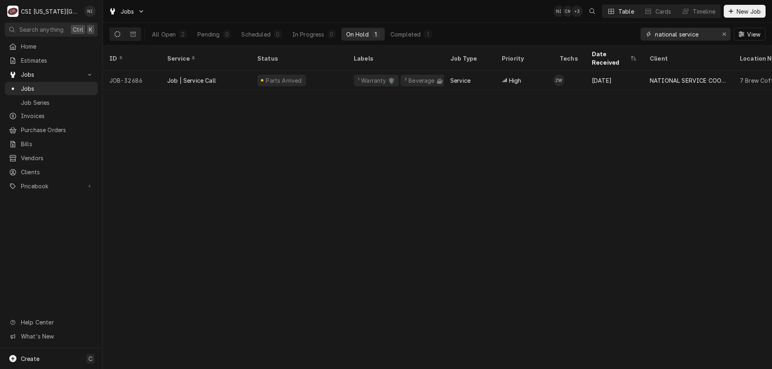
click at [725, 35] on icon "Erase input" at bounding box center [724, 34] width 4 height 6
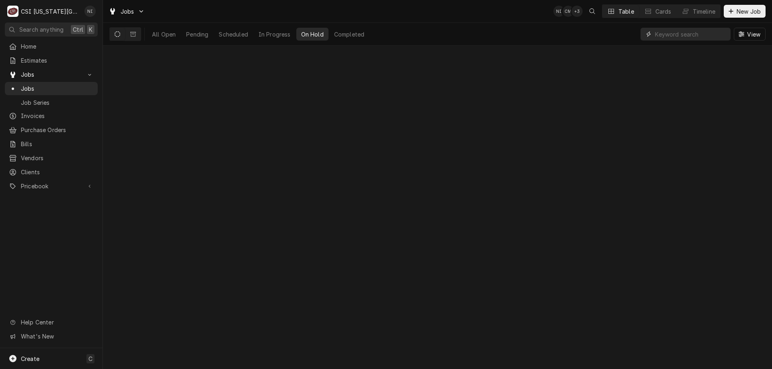
click at [697, 35] on input "Dynamic Content Wrapper" at bounding box center [691, 34] width 72 height 13
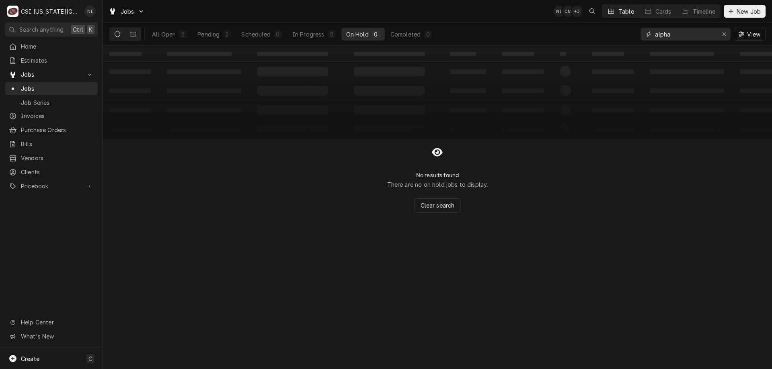
type input "alpha"
click at [174, 33] on div "All Open" at bounding box center [164, 34] width 24 height 8
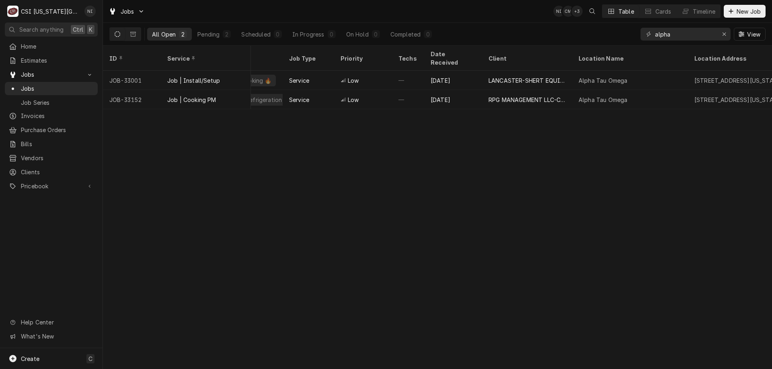
scroll to position [0, 276]
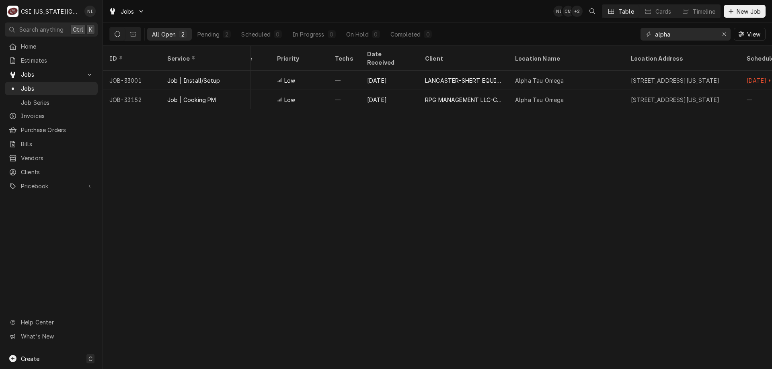
click at [72, 86] on span "Jobs" at bounding box center [57, 88] width 73 height 8
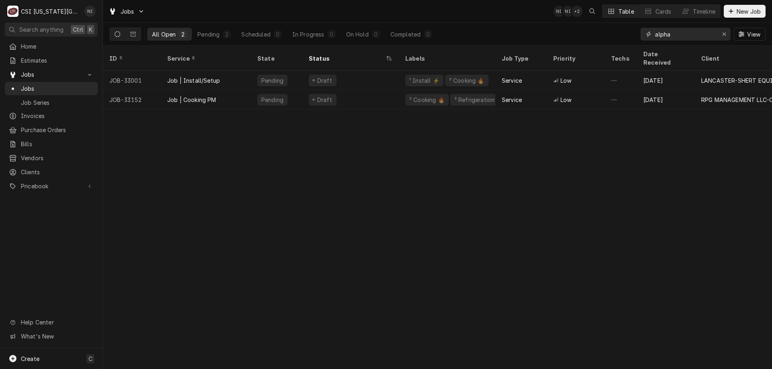
drag, startPoint x: 671, startPoint y: 36, endPoint x: 593, endPoint y: 34, distance: 78.4
click at [593, 35] on div "All Open 2 Pending 2 Scheduled 0 In Progress 0 On Hold 0 Completed 0 alpha View" at bounding box center [437, 34] width 656 height 23
type input "33172"
click at [360, 71] on div "Off Job" at bounding box center [350, 80] width 96 height 19
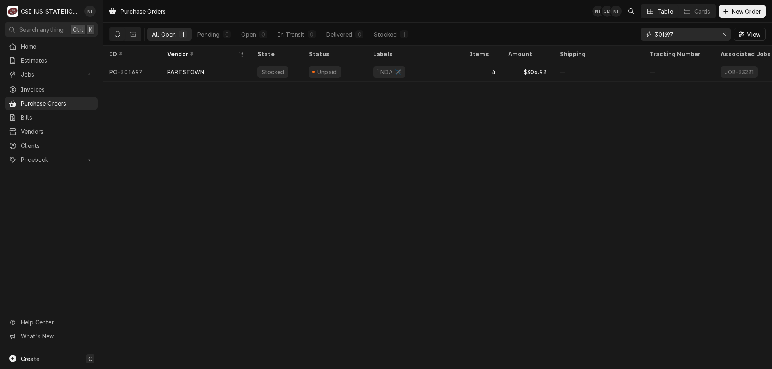
drag, startPoint x: 675, startPoint y: 33, endPoint x: 606, endPoint y: 31, distance: 69.1
click at [607, 32] on div "All Open 1 Pending 0 Open 0 In Transit 0 Delivered 0 Stocked 1 301697 View" at bounding box center [437, 34] width 656 height 23
type input "301678"
click at [366, 70] on div "Unstocked" at bounding box center [334, 71] width 64 height 19
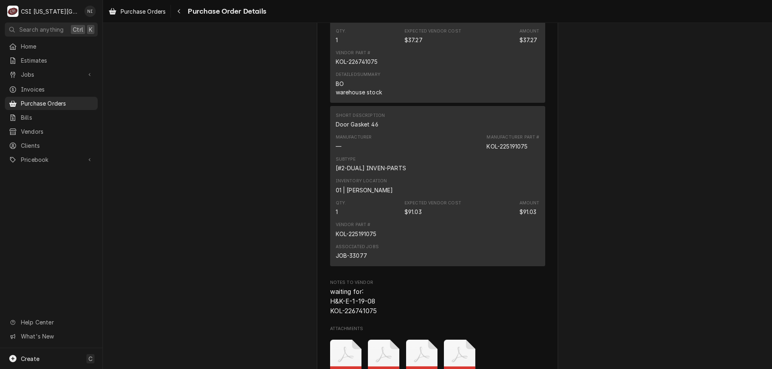
scroll to position [1560, 0]
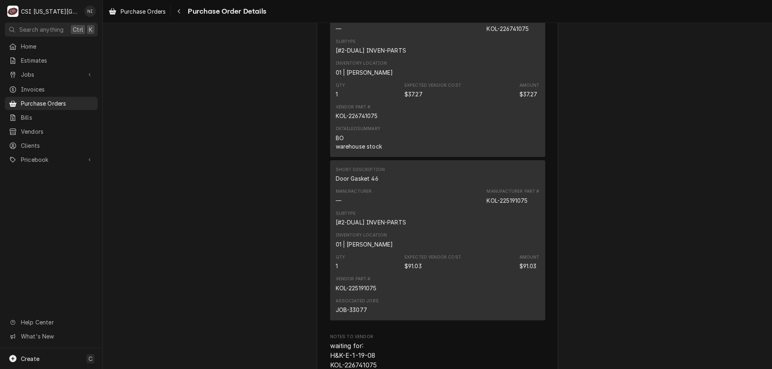
drag, startPoint x: 769, startPoint y: 309, endPoint x: 608, endPoint y: 209, distance: 189.2
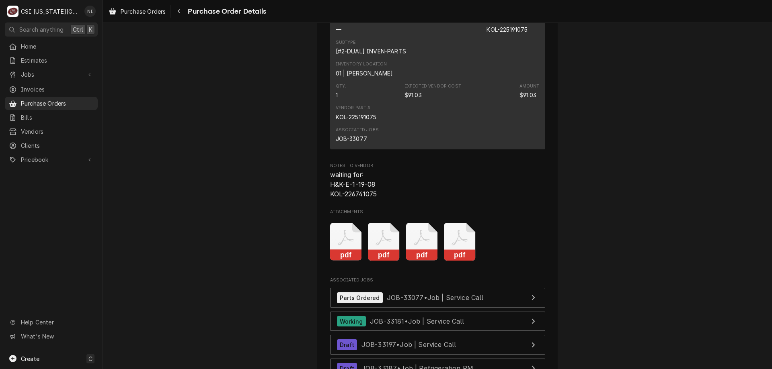
scroll to position [2008, 0]
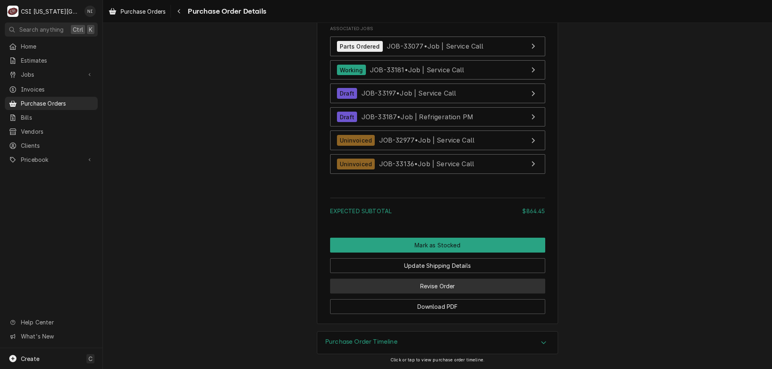
click at [487, 283] on button "Revise Order" at bounding box center [437, 286] width 215 height 15
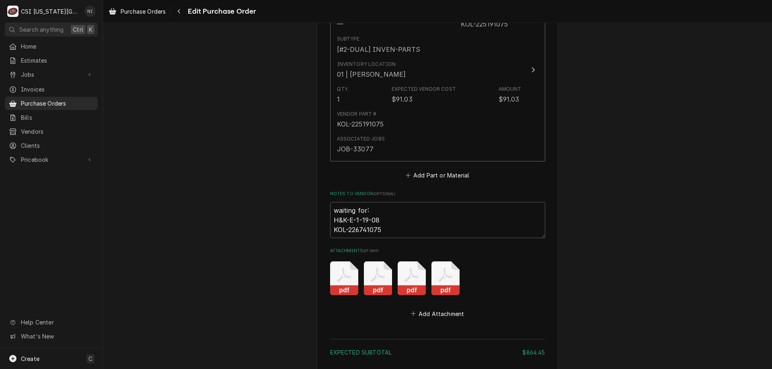
scroll to position [1801, 0]
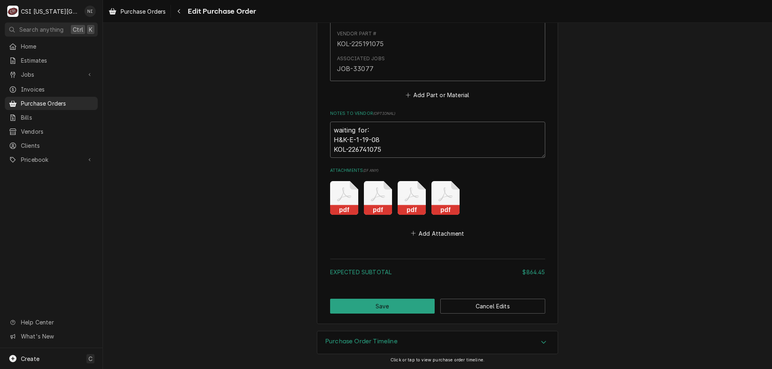
drag, startPoint x: 380, startPoint y: 150, endPoint x: 324, endPoint y: 151, distance: 56.3
type textarea "x"
type textarea "waiting for: H&K-E-1-19-08"
click at [390, 303] on button "Save" at bounding box center [382, 306] width 105 height 15
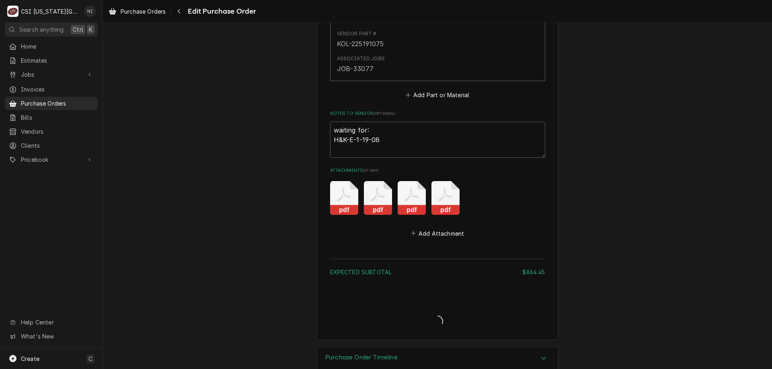
type textarea "x"
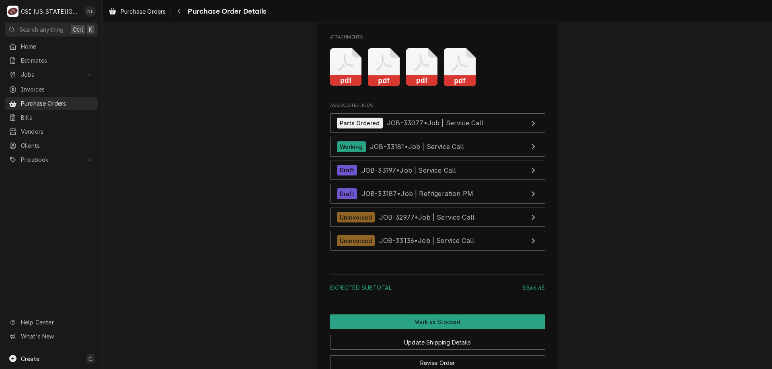
scroll to position [1894, 0]
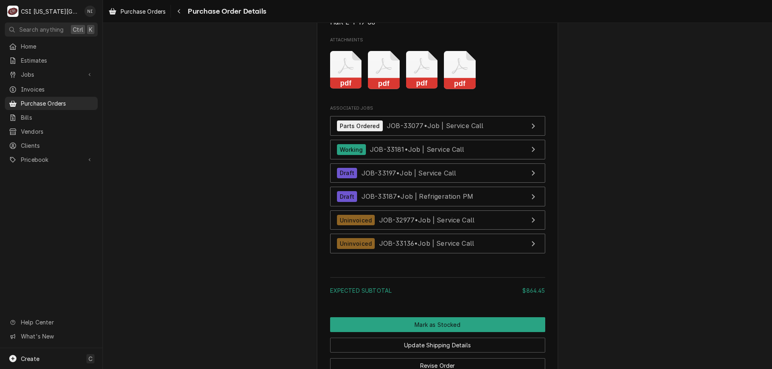
click at [37, 100] on span "Purchase Orders" at bounding box center [57, 103] width 73 height 8
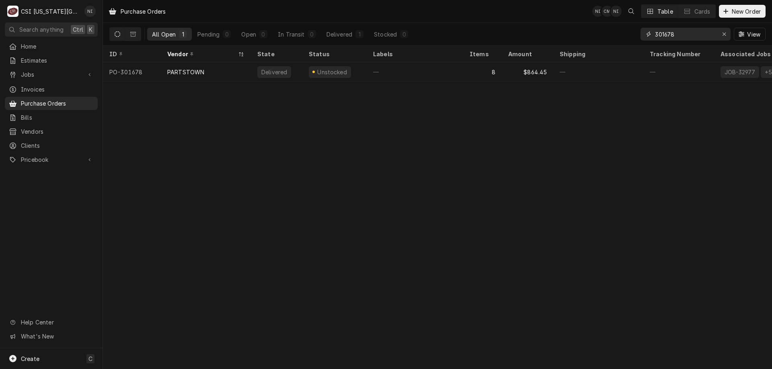
drag, startPoint x: 678, startPoint y: 34, endPoint x: 588, endPoint y: 35, distance: 90.0
click at [588, 35] on div "All Open 1 Pending 0 Open 0 In Transit 0 Delivered 1 Stocked 0 301678 View" at bounding box center [437, 34] width 656 height 23
type input "301696"
click at [457, 68] on div "—" at bounding box center [414, 71] width 96 height 19
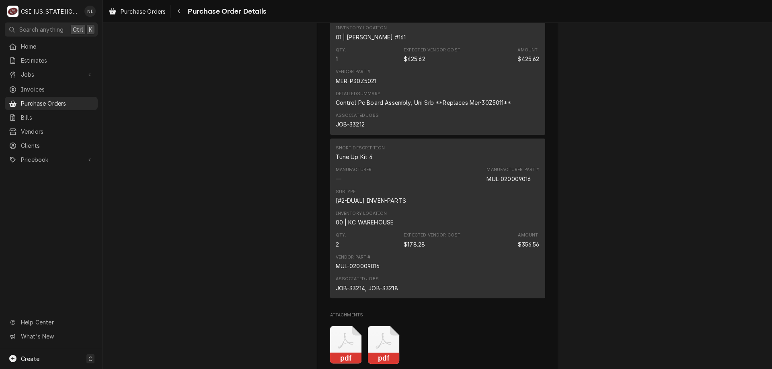
scroll to position [1168, 0]
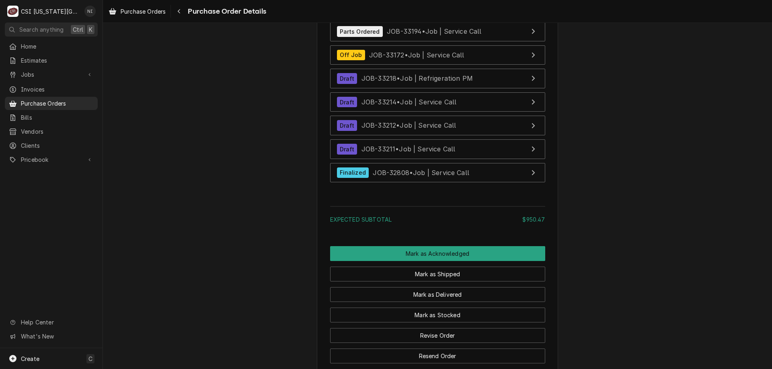
scroll to position [1632, 0]
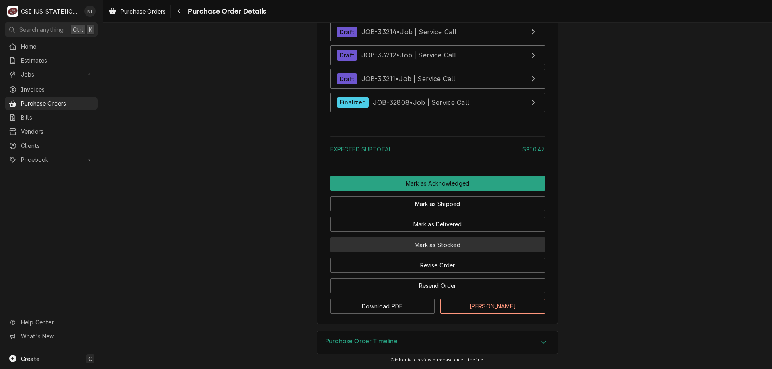
click at [460, 248] on button "Mark as Stocked" at bounding box center [437, 244] width 215 height 15
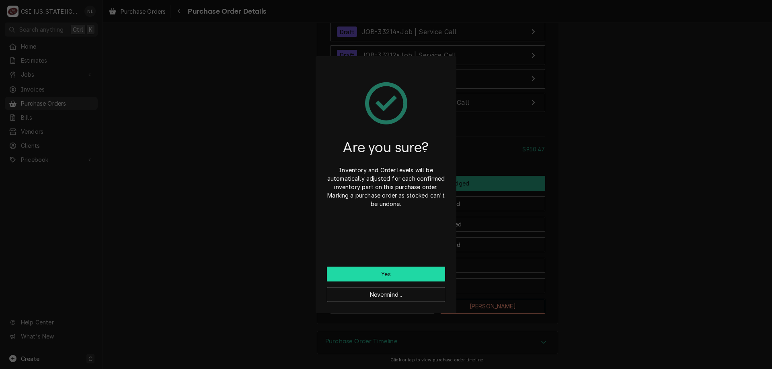
click at [391, 268] on button "Yes" at bounding box center [386, 274] width 118 height 15
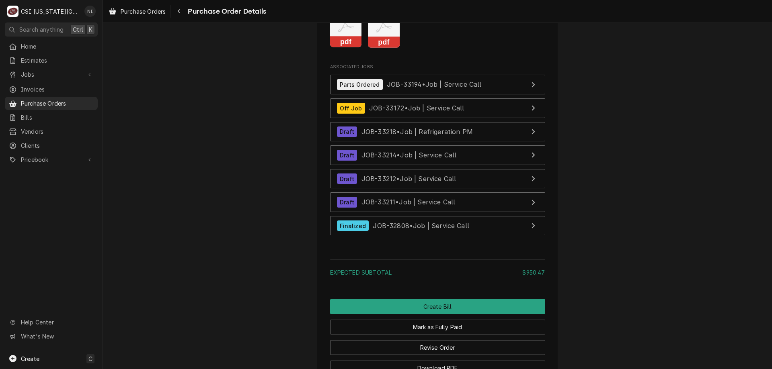
scroll to position [1672, 0]
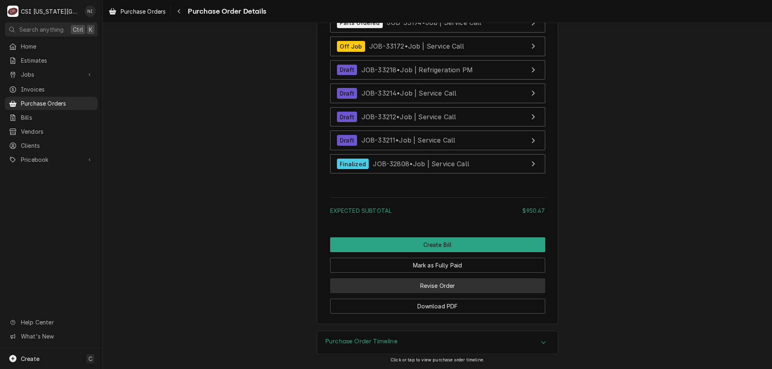
click at [489, 280] on button "Revise Order" at bounding box center [437, 285] width 215 height 15
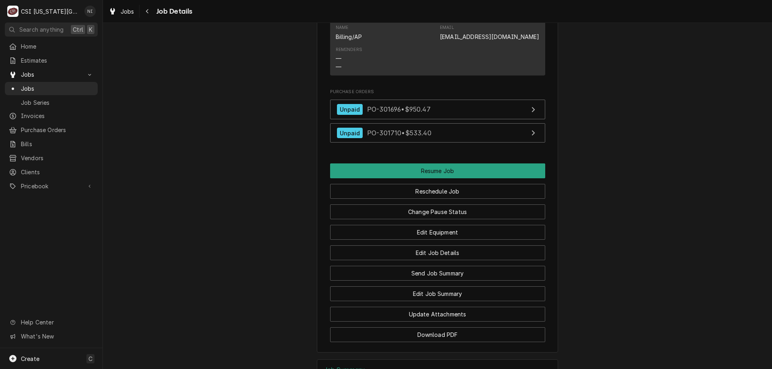
scroll to position [1190, 0]
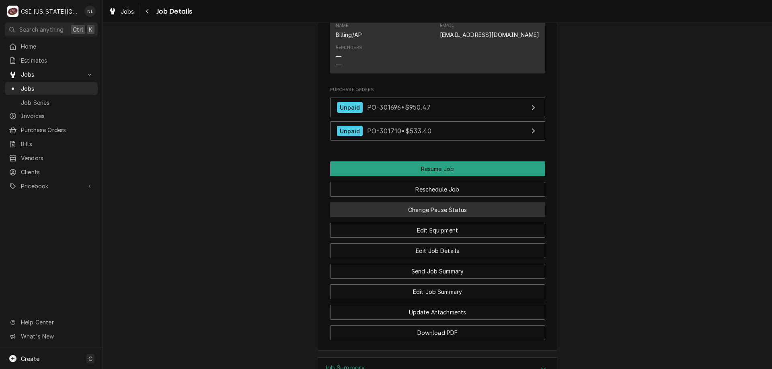
click at [410, 217] on button "Change Pause Status" at bounding box center [437, 210] width 215 height 15
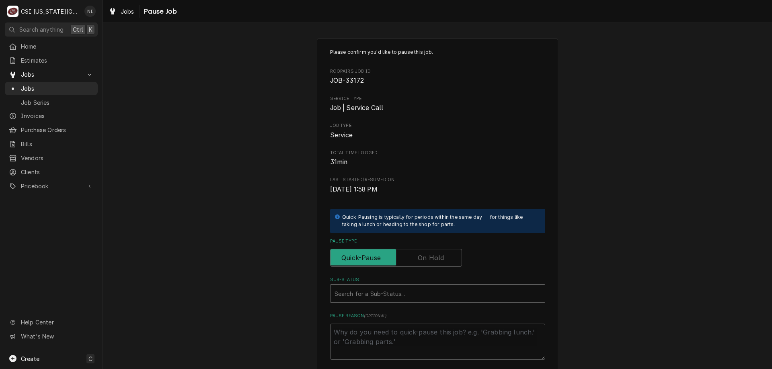
click at [433, 260] on label "Pause Type" at bounding box center [396, 258] width 132 height 18
click at [433, 260] on input "Pause Type" at bounding box center [396, 258] width 125 height 18
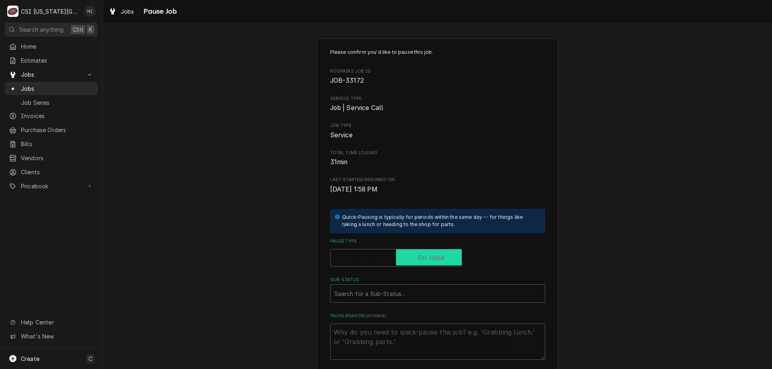
checkbox input "true"
click at [429, 304] on div "Please confirm you'd like to pause this job. Roopairs Job ID JOB-33172 Service …" at bounding box center [437, 204] width 215 height 311
click at [405, 299] on div "Sub-Status" at bounding box center [437, 294] width 206 height 14
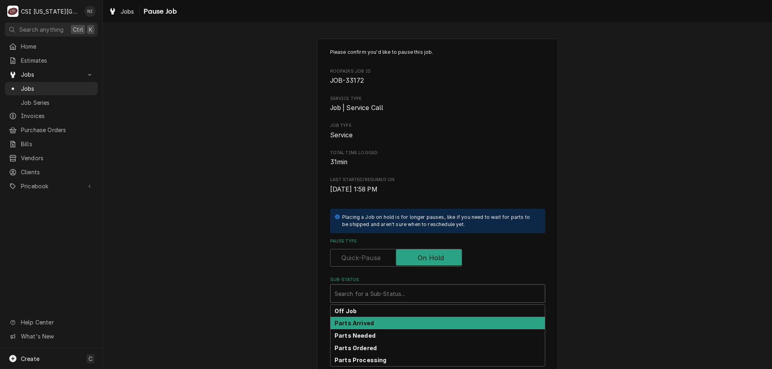
click at [366, 328] on div "Parts Arrived" at bounding box center [437, 323] width 214 height 12
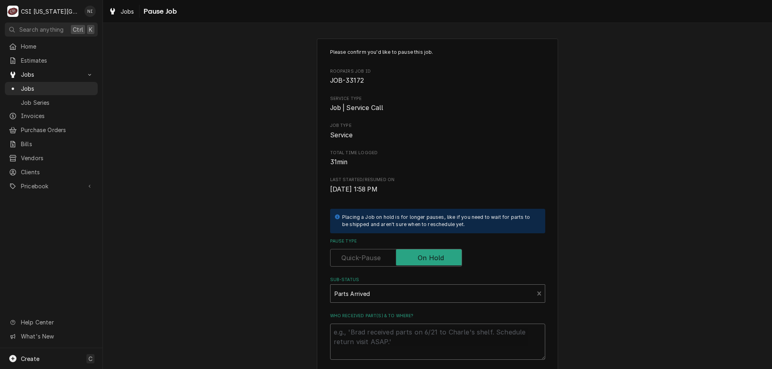
click at [366, 330] on textarea "Who received part(s) & to where?" at bounding box center [437, 342] width 215 height 36
type textarea "x"
type textarea "p"
type textarea "x"
type textarea "pat"
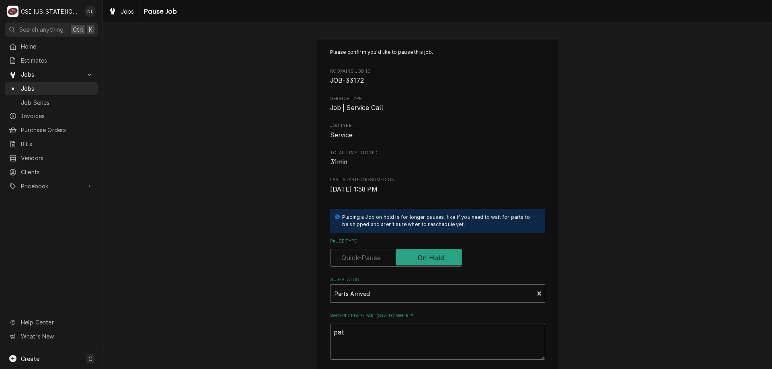
type textarea "x"
type textarea "pats"
type textarea "x"
type textarea "pat"
type textarea "x"
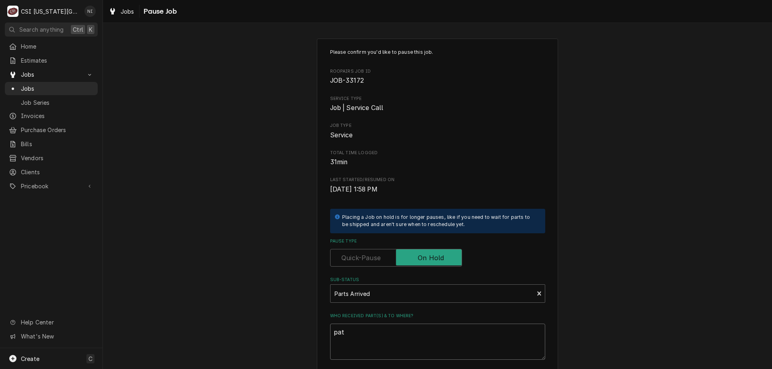
type textarea "pa"
type textarea "x"
type textarea "par"
type textarea "x"
type textarea "parts"
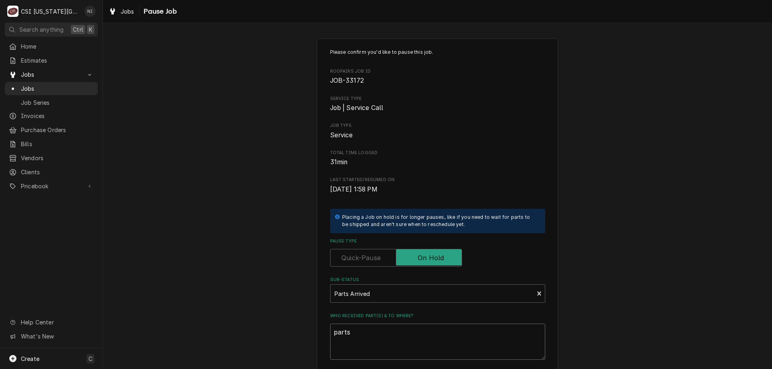
type textarea "x"
type textarea "parts"
type textarea "x"
type textarea "parts o"
type textarea "x"
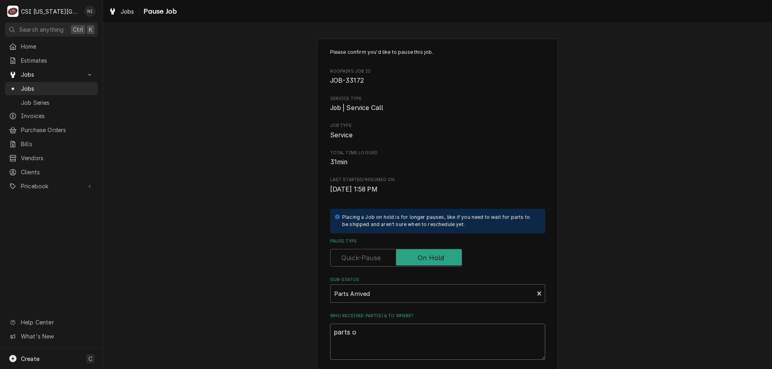
type textarea "parts on"
type textarea "x"
type textarea "parts on"
type textarea "x"
type textarea "parts on ch"
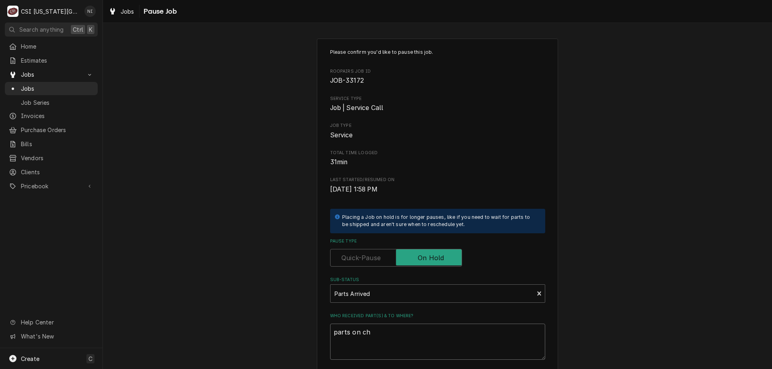
type textarea "x"
type textarea "parts on chi"
type textarea "x"
type textarea "parts on chir"
type textarea "x"
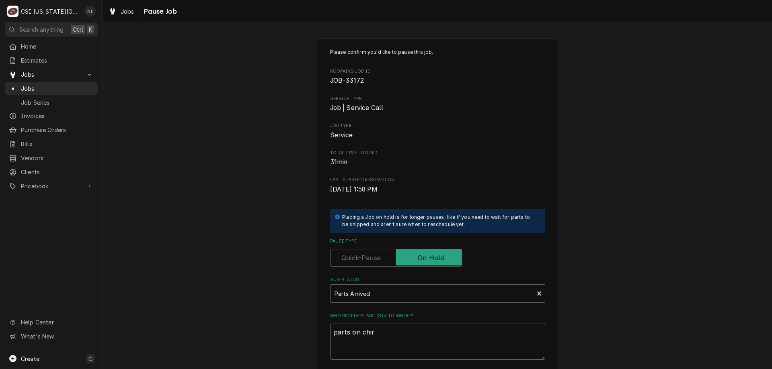
type textarea "parts on chi"
type textarea "x"
type textarea "parts on chr"
type textarea "x"
type textarea "parts on chri"
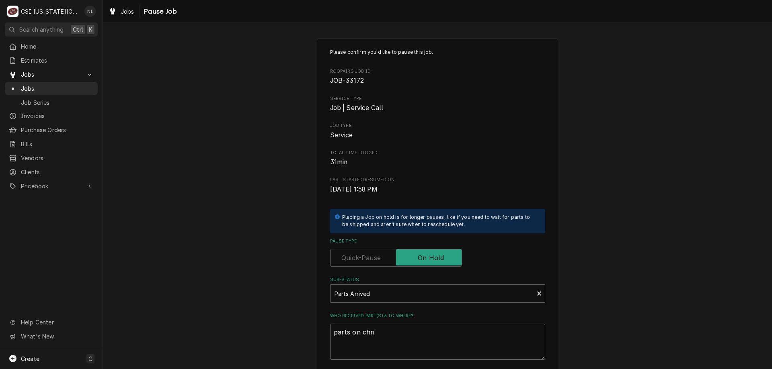
type textarea "x"
type textarea "parts on christ"
type textarea "x"
type textarea "parts on christi"
type textarea "x"
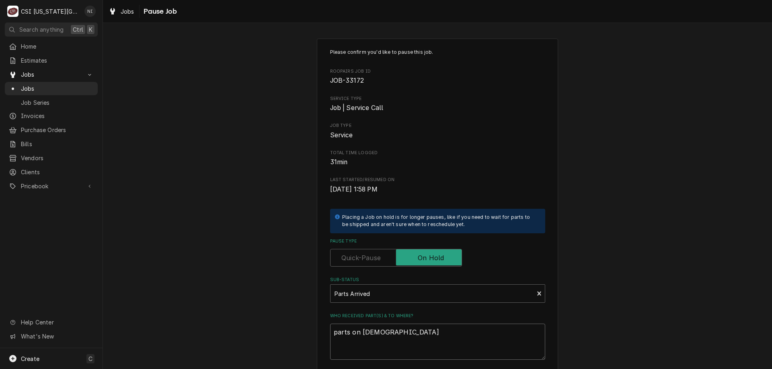
type textarea "parts on christia"
type textarea "x"
type textarea "parts on christian"
type textarea "x"
type textarea "parts on christian"
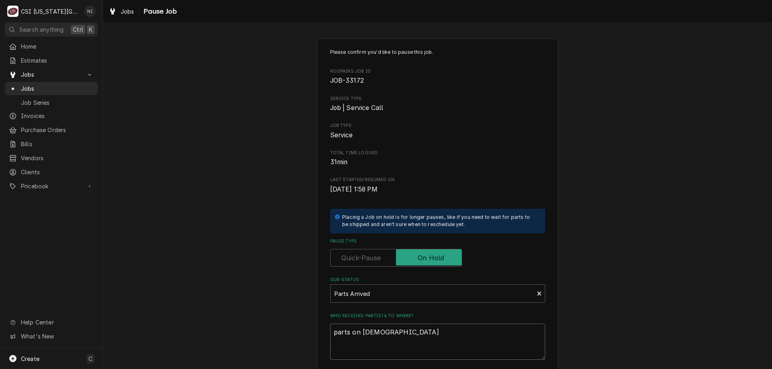
type textarea "x"
type textarea "parts on christian s"
type textarea "x"
type textarea "parts on christian sh"
type textarea "x"
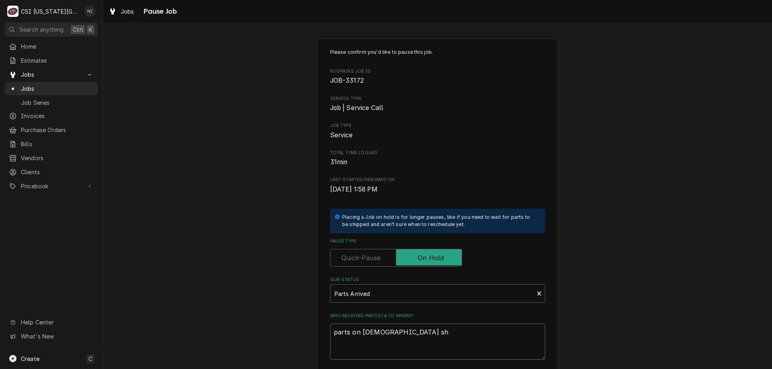
type textarea "parts on christian she"
type textarea "x"
type textarea "parts on christian shel"
type textarea "x"
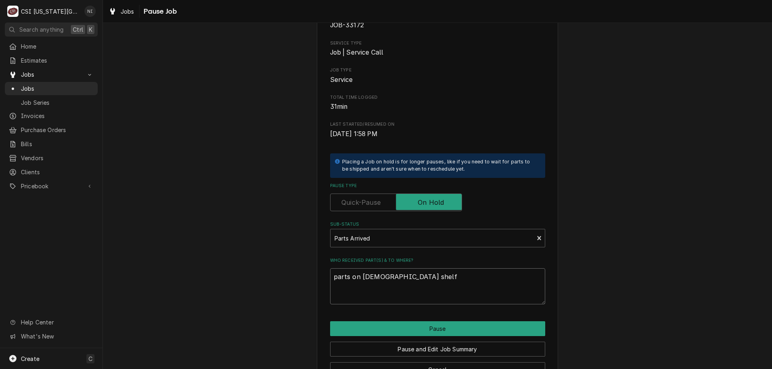
scroll to position [81, 0]
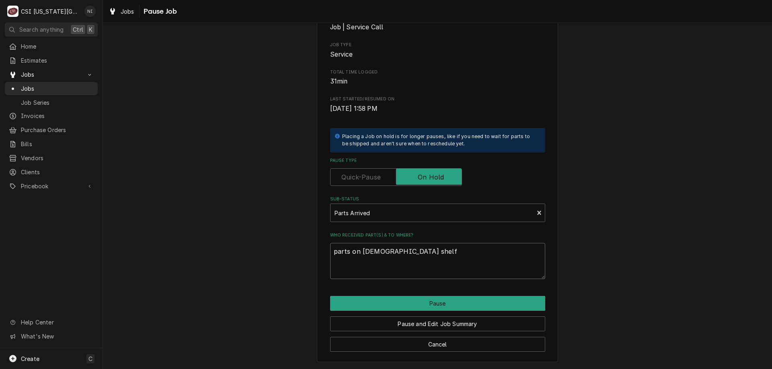
type textarea "parts on christian shelf"
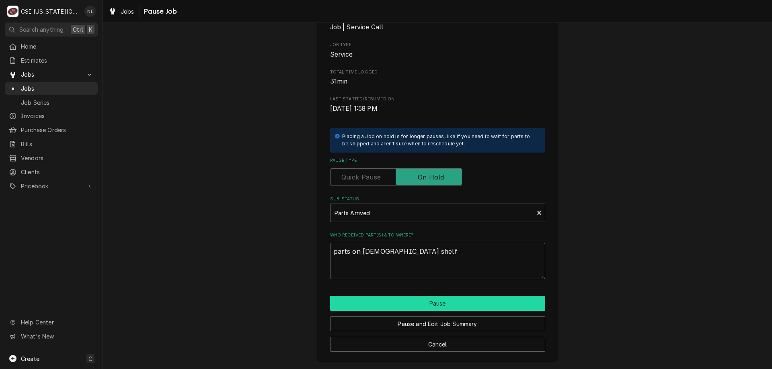
click at [436, 301] on button "Pause" at bounding box center [437, 303] width 215 height 15
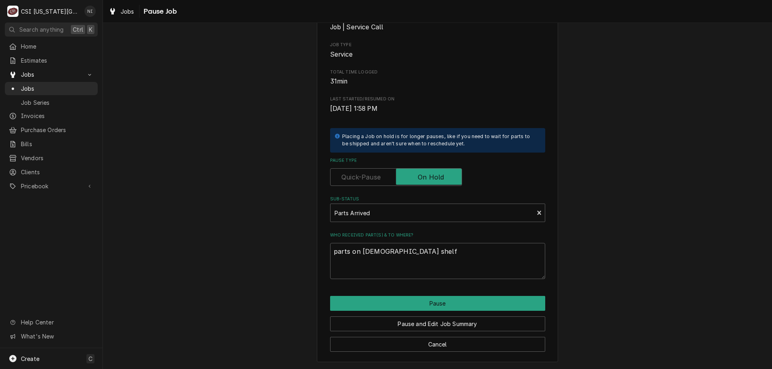
type textarea "x"
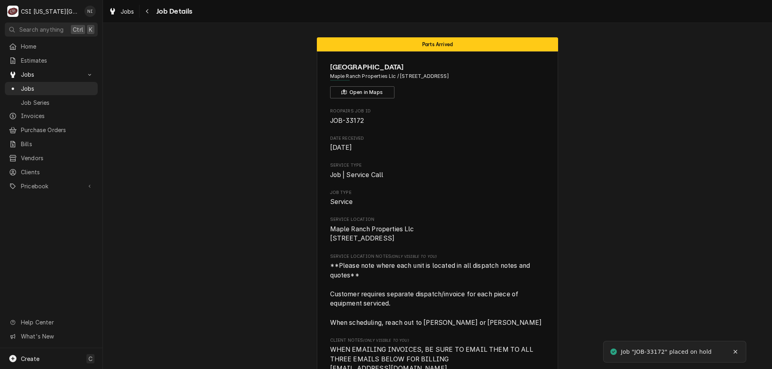
click at [82, 87] on span "Jobs" at bounding box center [57, 88] width 73 height 8
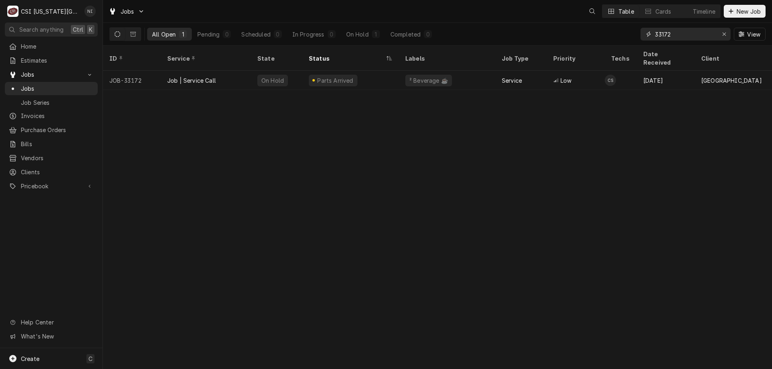
click at [633, 36] on div "All Open 1 Pending 0 Scheduled 0 In Progress 0 On Hold 1 Completed 0 33172 View" at bounding box center [437, 34] width 656 height 23
type input "33194"
click at [454, 71] on div "² Cooking 🔥" at bounding box center [447, 80] width 96 height 19
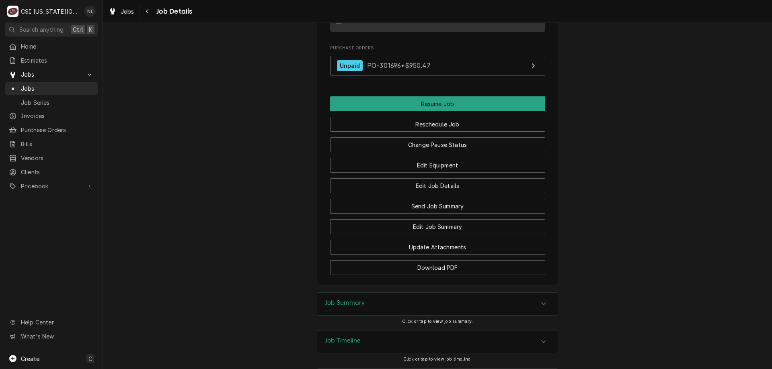
scroll to position [1154, 0]
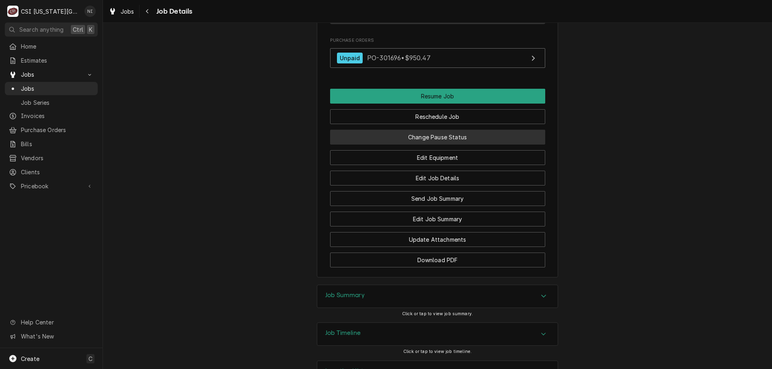
click at [461, 145] on button "Change Pause Status" at bounding box center [437, 137] width 215 height 15
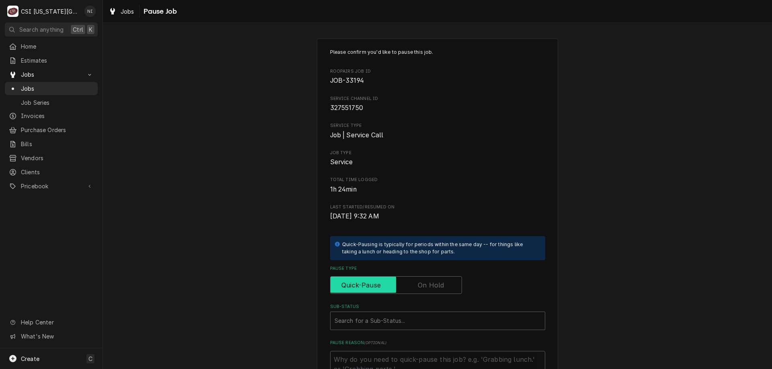
drag, startPoint x: 440, startPoint y: 280, endPoint x: 451, endPoint y: 274, distance: 11.9
click at [441, 280] on input "Pause Type" at bounding box center [396, 285] width 125 height 18
checkbox input "true"
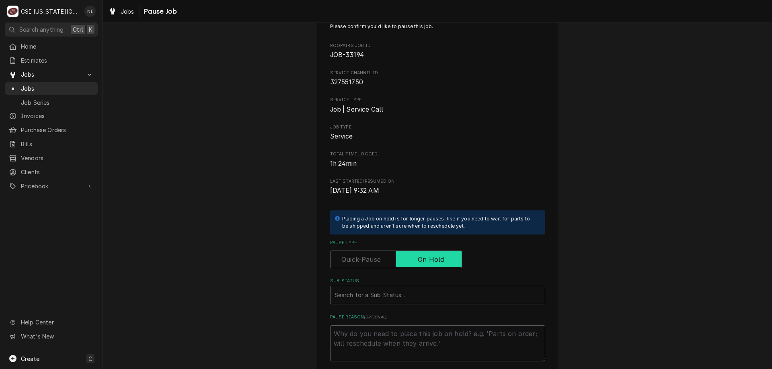
scroll to position [108, 0]
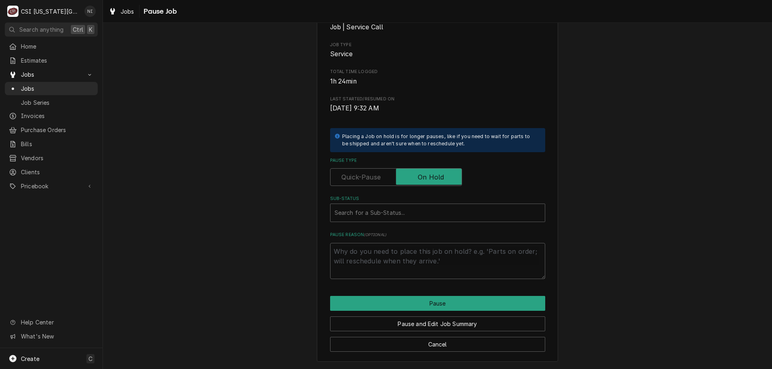
click at [415, 211] on div "Sub-Status" at bounding box center [437, 213] width 206 height 14
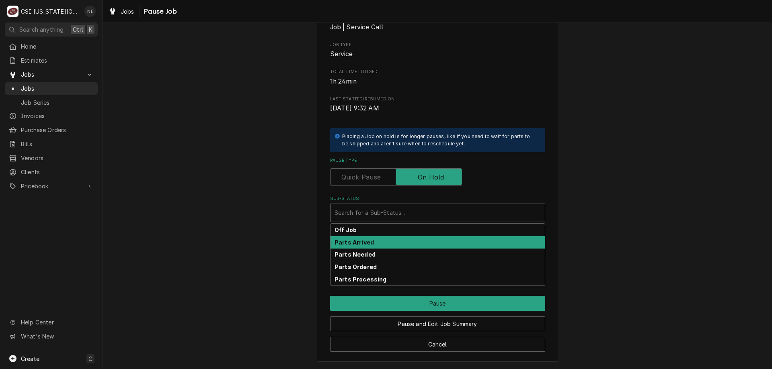
click at [371, 243] on div "Parts Arrived" at bounding box center [437, 242] width 214 height 12
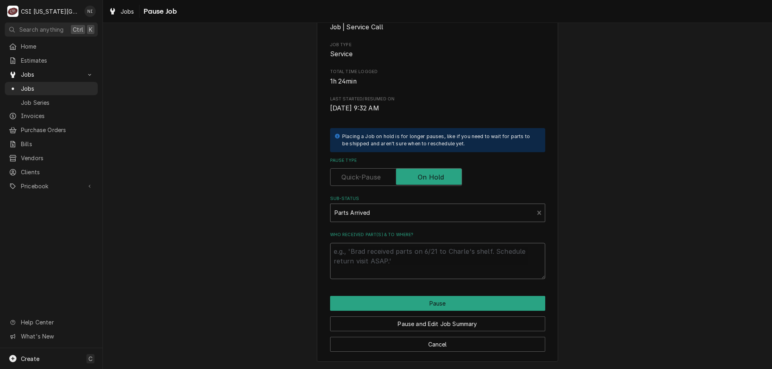
click at [365, 257] on textarea "Who received part(s) & to where?" at bounding box center [437, 261] width 215 height 36
type textarea "x"
type textarea "a"
type textarea "x"
type textarea "ap"
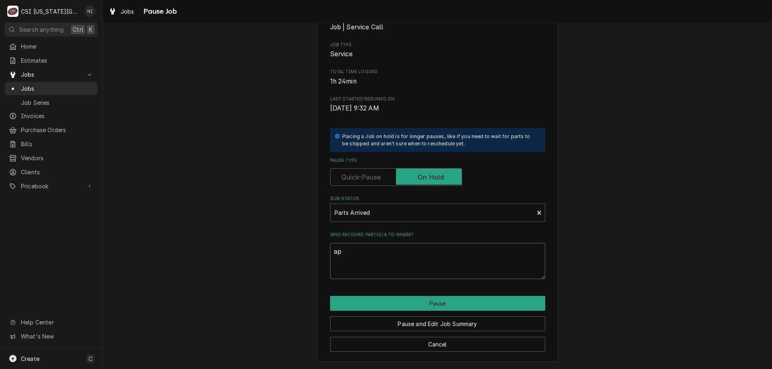
type textarea "x"
type textarea "aprs"
type textarea "x"
type textarea "aprst"
type textarea "x"
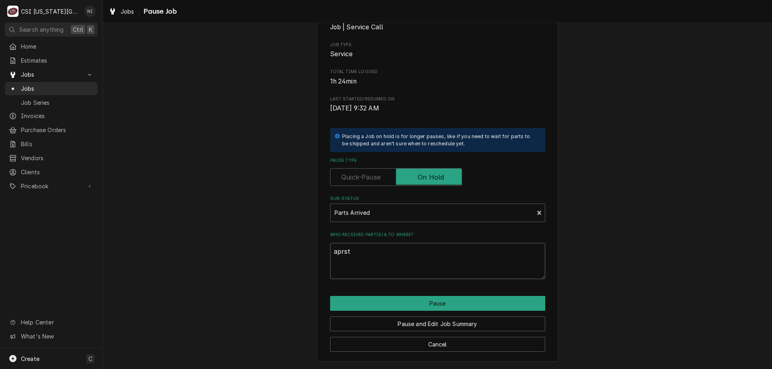
type textarea "aprs"
type textarea "x"
type textarea "apr"
type textarea "x"
type textarea "ap"
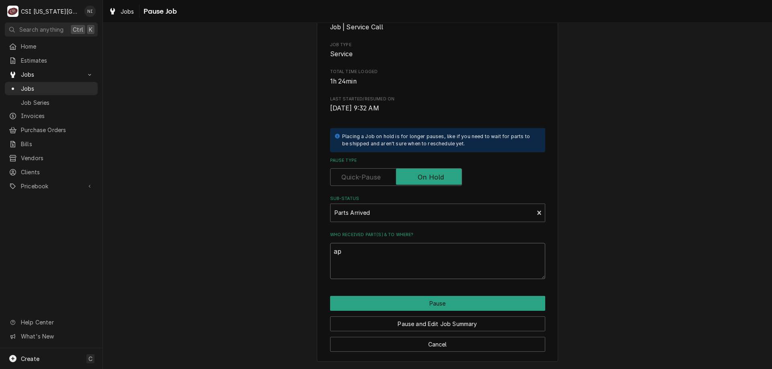
type textarea "x"
type textarea "a"
type textarea "x"
type textarea "p"
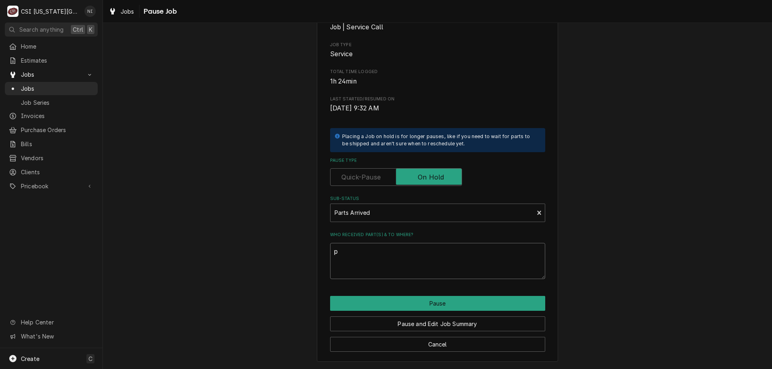
type textarea "x"
type textarea "pa"
type textarea "x"
type textarea "par"
type textarea "x"
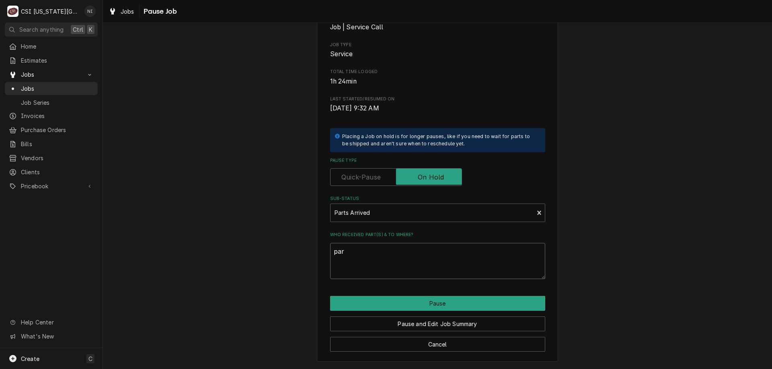
type textarea "part"
type textarea "x"
type textarea "parts"
type textarea "x"
type textarea "parts o"
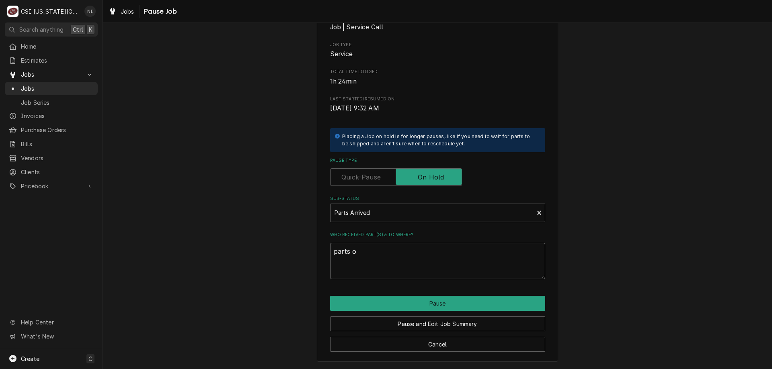
type textarea "x"
type textarea "parts on"
type textarea "x"
type textarea "parts on"
type textarea "x"
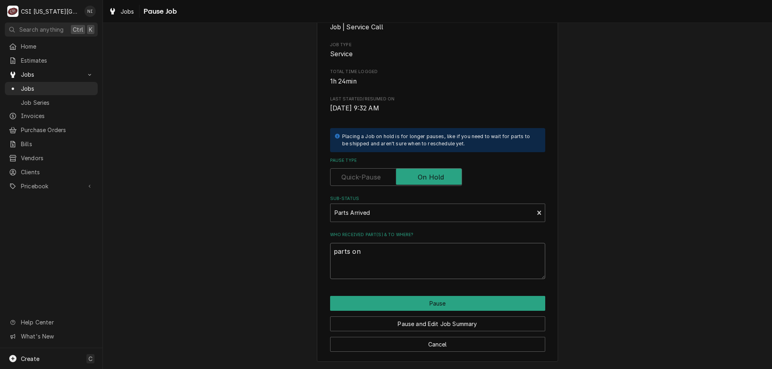
type textarea "parts on h"
type textarea "x"
type textarea "parts on ha"
type textarea "x"
type textarea "parts on haw"
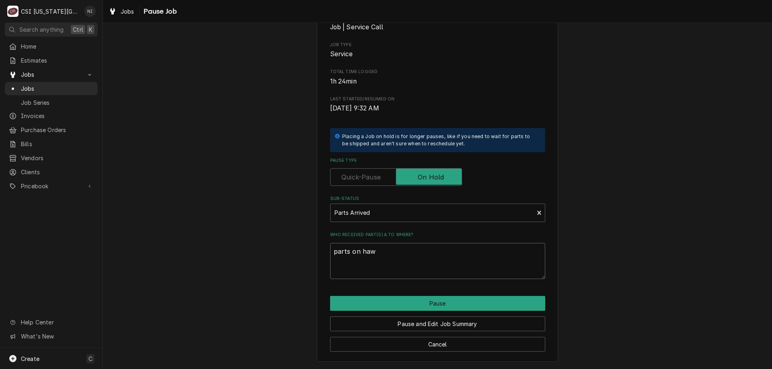
type textarea "x"
type textarea "parts on hawk"
type textarea "x"
type textarea "parts on hawki"
type textarea "x"
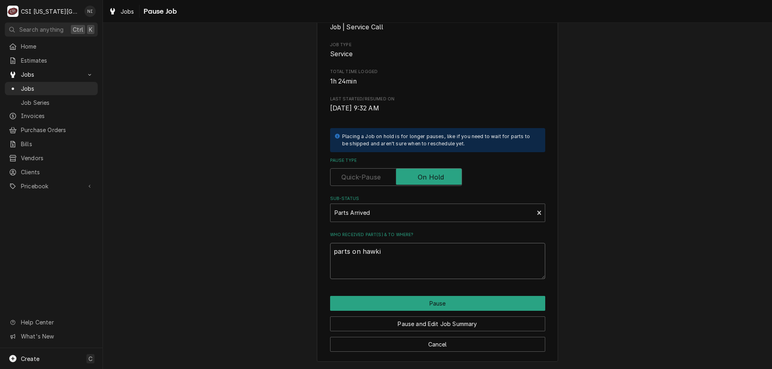
type textarea "parts on hawkin"
type textarea "x"
type textarea "parts on hawkins"
type textarea "x"
type textarea "parts on hawkins"
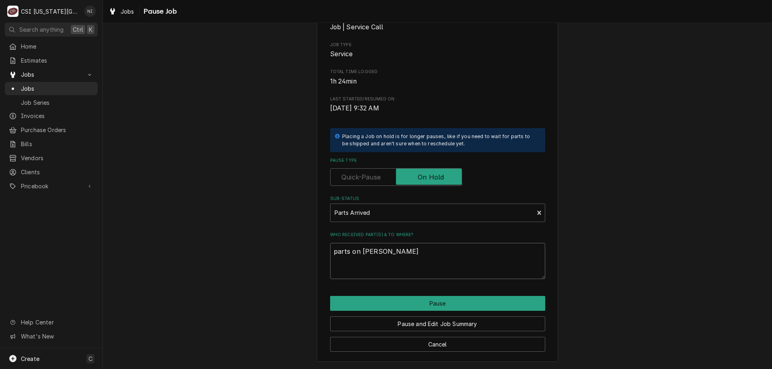
type textarea "x"
type textarea "parts on hawkins s"
type textarea "x"
type textarea "parts on hawkins sh"
type textarea "x"
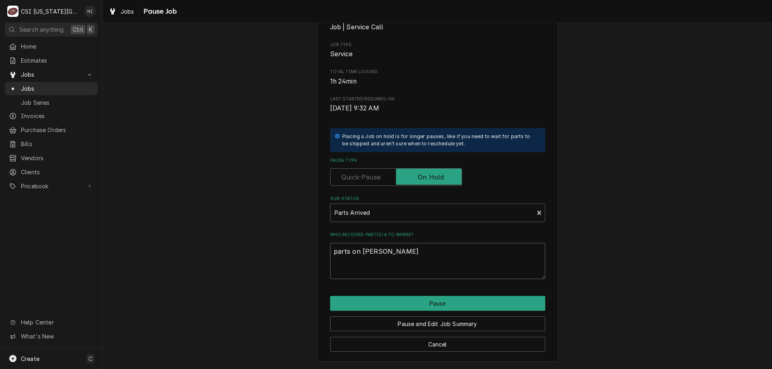
type textarea "parts on hawkins shl"
type textarea "x"
type textarea "parts on hawkins shlf"
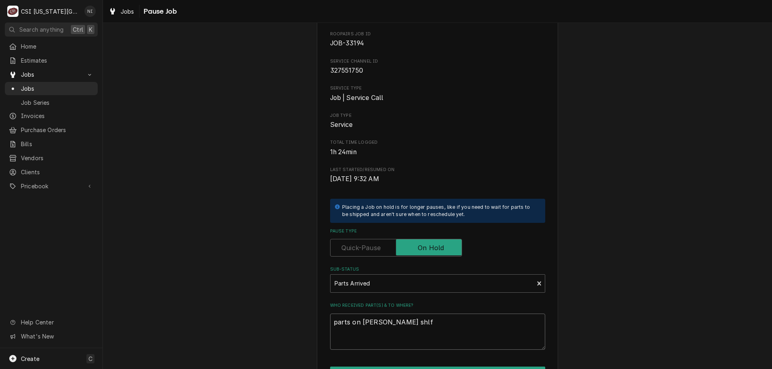
scroll to position [40, 0]
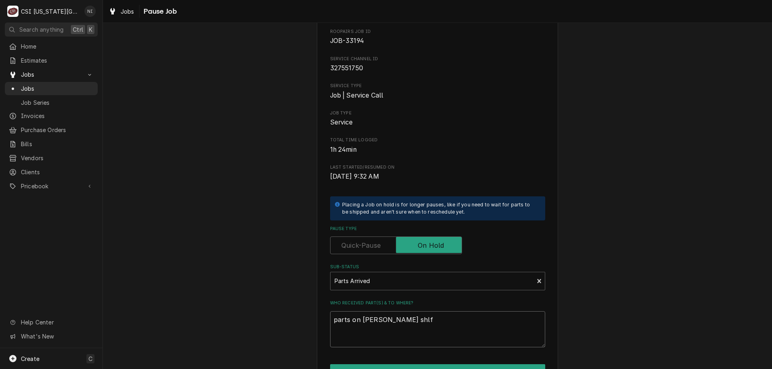
type textarea "x"
type textarea "parts on hawkins shl"
type textarea "x"
type textarea "parts on hawkins sh"
type textarea "x"
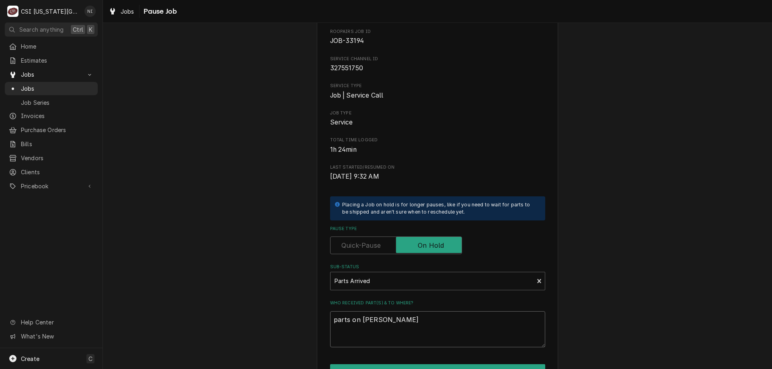
type textarea "parts on hawkins s"
type textarea "x"
type textarea "parts on hawkins sh"
type textarea "x"
type textarea "parts on hawkins she"
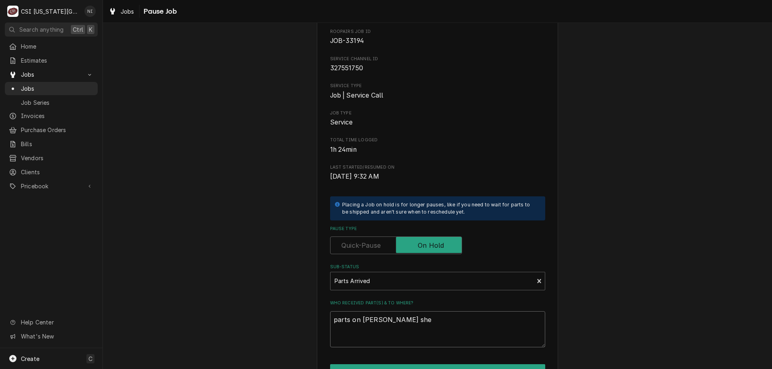
type textarea "x"
type textarea "parts on hawkins shel"
type textarea "x"
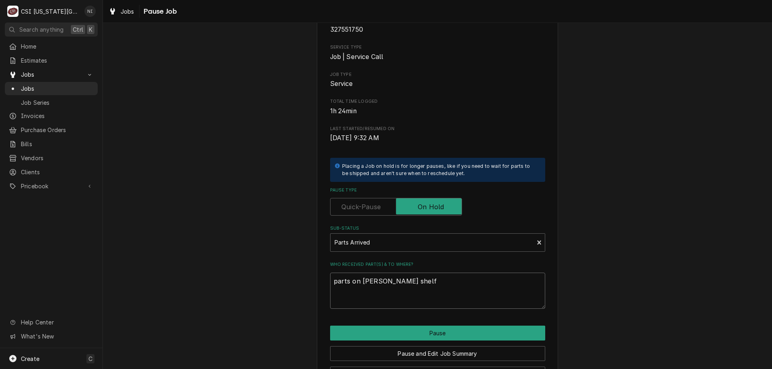
scroll to position [80, 0]
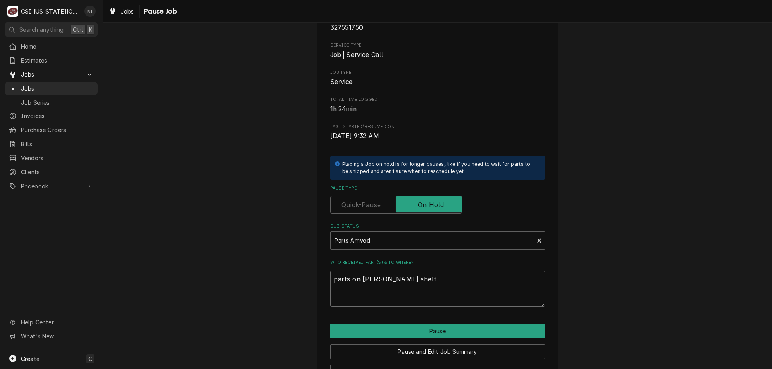
type textarea "parts on hawkins shelf"
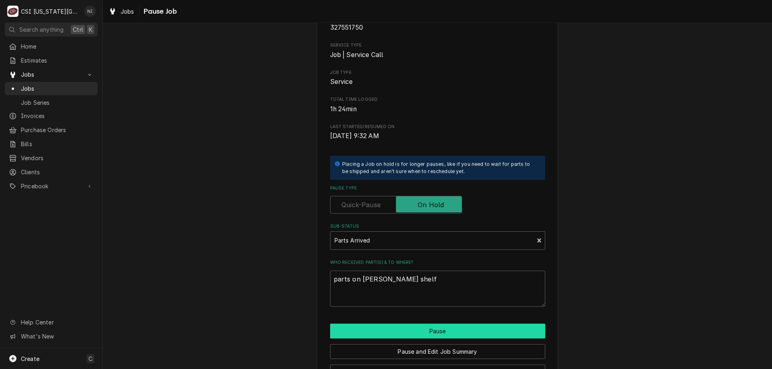
click at [460, 334] on button "Pause" at bounding box center [437, 331] width 215 height 15
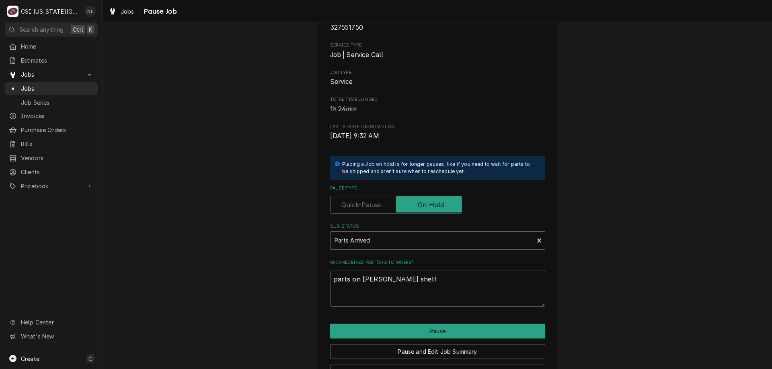
type textarea "x"
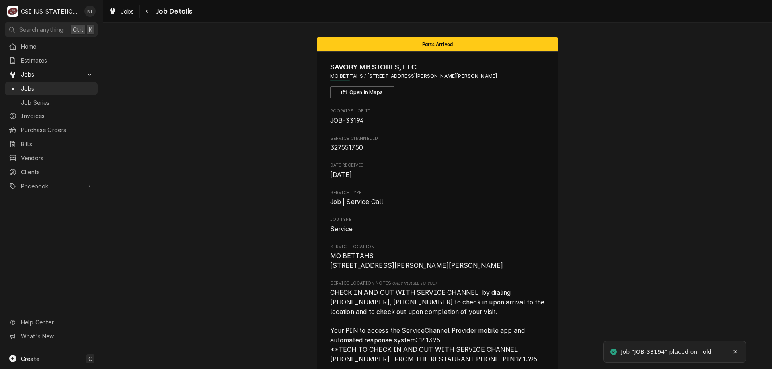
click at [70, 85] on span "Jobs" at bounding box center [57, 88] width 73 height 8
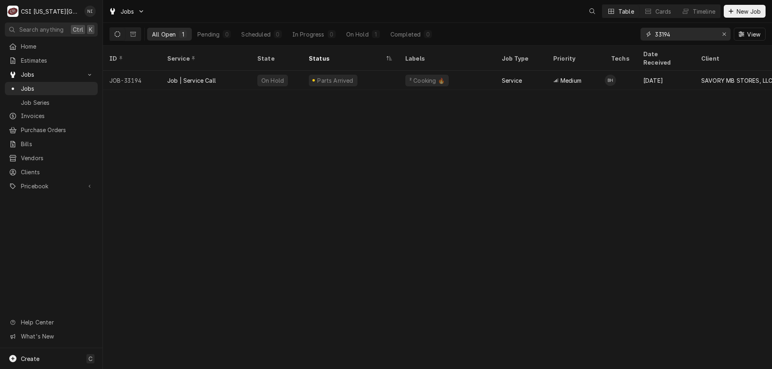
drag, startPoint x: 674, startPoint y: 37, endPoint x: 625, endPoint y: 33, distance: 49.6
click at [625, 33] on div "All Open 1 Pending 0 Scheduled 0 In Progress 0 On Hold 1 Completed 0 33194 View" at bounding box center [437, 34] width 656 height 23
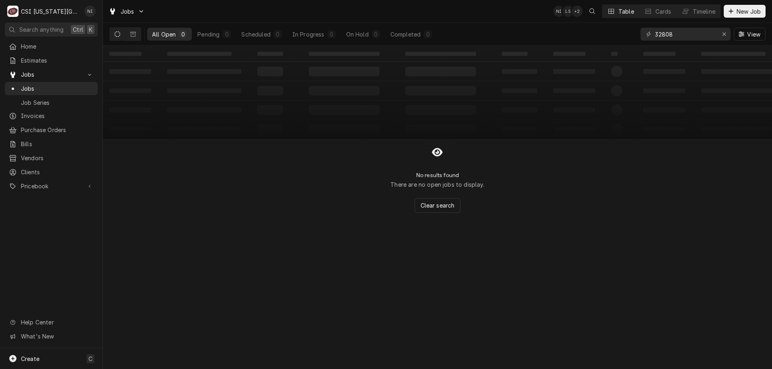
click at [131, 38] on button "Dynamic Content Wrapper" at bounding box center [132, 34] width 15 height 13
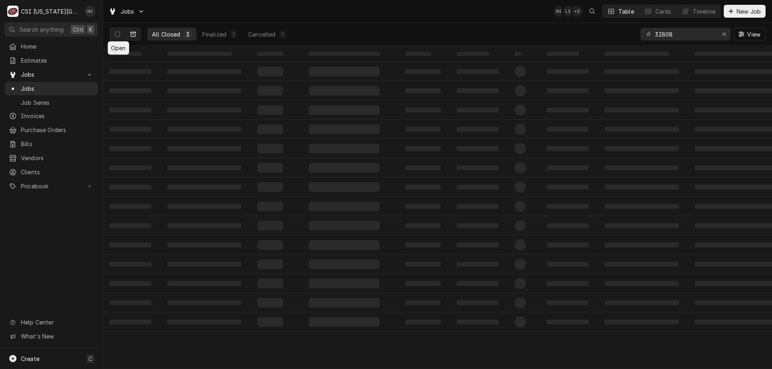
click at [116, 34] on icon "Dynamic Content Wrapper" at bounding box center [118, 34] width 6 height 6
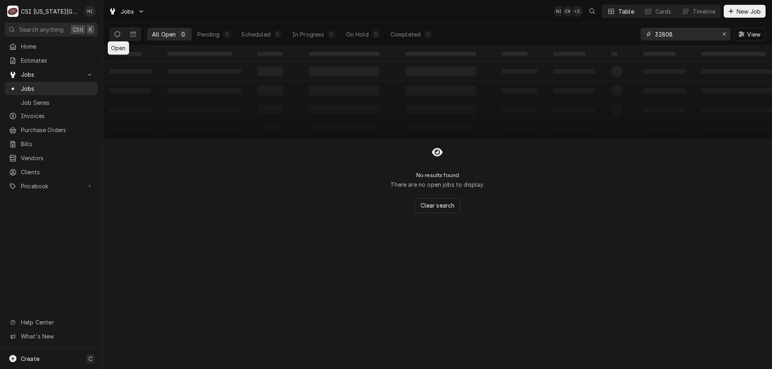
drag, startPoint x: 626, startPoint y: 35, endPoint x: 612, endPoint y: 35, distance: 13.7
click at [612, 35] on div "All Open 0 Pending 0 Scheduled 0 In Progress 0 On Hold 0 Completed 0 32808 View" at bounding box center [437, 34] width 656 height 23
paste input "3202"
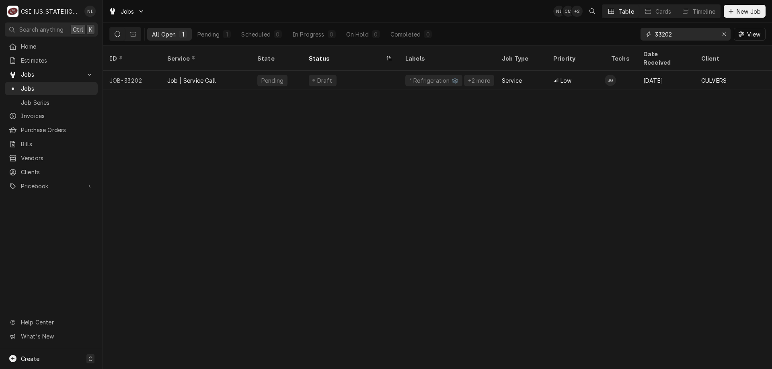
type input "33202"
click at [379, 76] on div "Draft" at bounding box center [350, 80] width 96 height 19
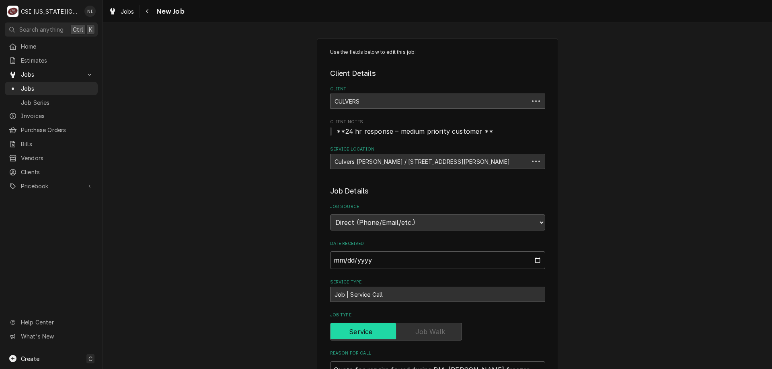
type textarea "x"
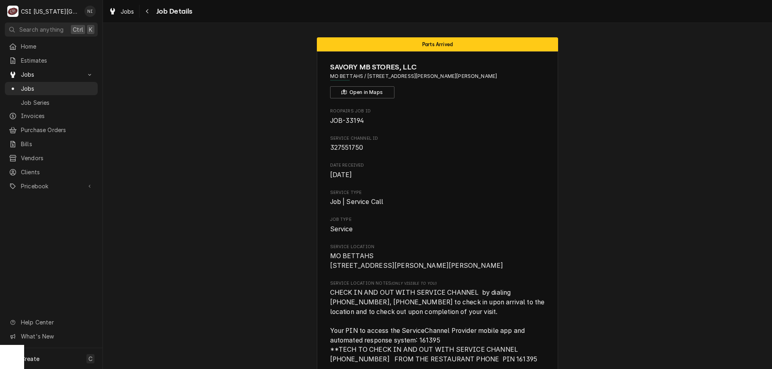
click at [68, 82] on link "Jobs" at bounding box center [51, 88] width 93 height 13
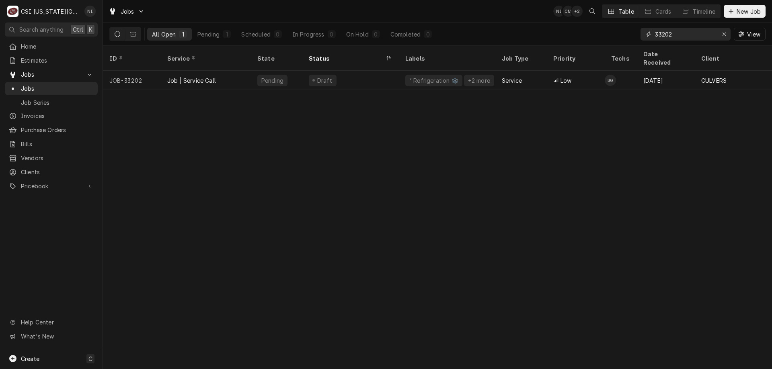
drag, startPoint x: 673, startPoint y: 34, endPoint x: 640, endPoint y: 37, distance: 33.4
click at [642, 36] on div "33202" at bounding box center [685, 34] width 90 height 13
click at [719, 204] on div "ID Service State Status Labels Job Type Priority Techs Date Received Client Loc…" at bounding box center [437, 207] width 669 height 323
click at [675, 34] on input "33202" at bounding box center [685, 34] width 60 height 13
type input "33205"
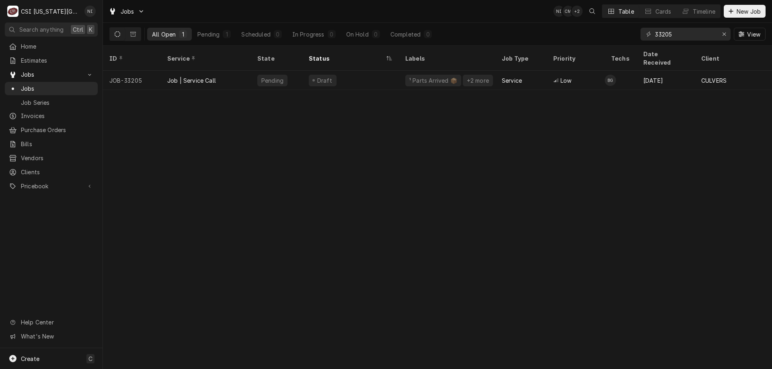
click at [373, 77] on div "Draft" at bounding box center [350, 80] width 96 height 19
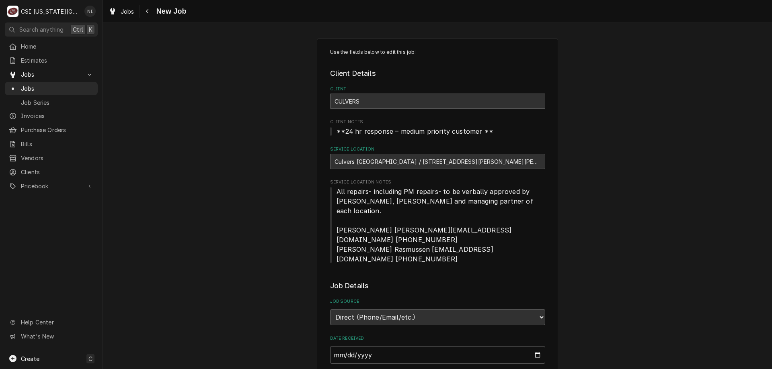
type textarea "x"
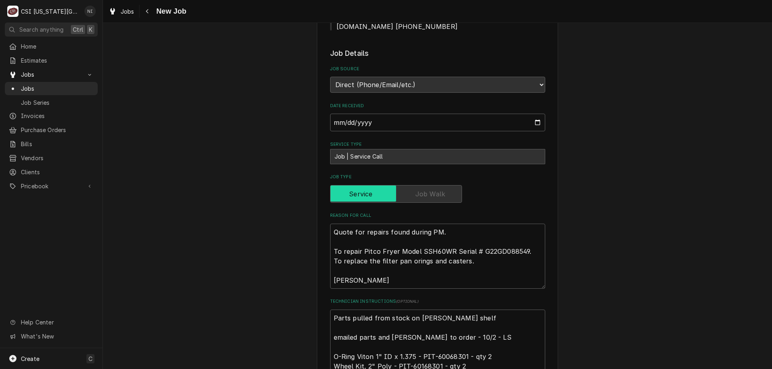
scroll to position [235, 0]
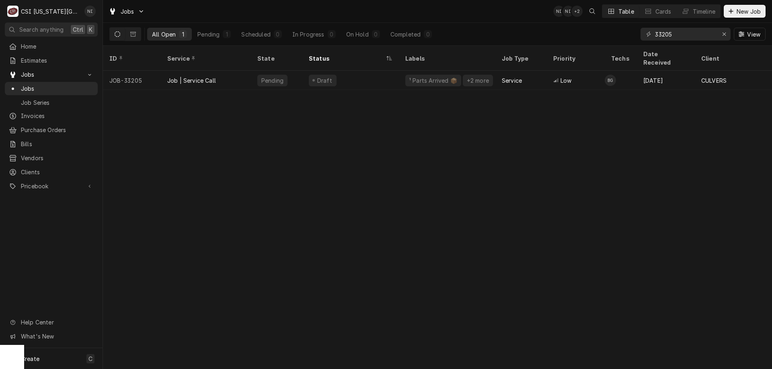
drag, startPoint x: 711, startPoint y: 126, endPoint x: 710, endPoint y: 101, distance: 24.5
click at [711, 126] on div "ID Service State Status Labels Job Type Priority Techs Date Received Client Loc…" at bounding box center [437, 207] width 669 height 323
drag, startPoint x: 671, startPoint y: 35, endPoint x: 606, endPoint y: 35, distance: 65.9
click at [610, 35] on div "All Open 1 Pending 1 Scheduled 0 In Progress 0 On Hold 0 Completed 0 33205 View" at bounding box center [437, 34] width 656 height 23
type input "33209"
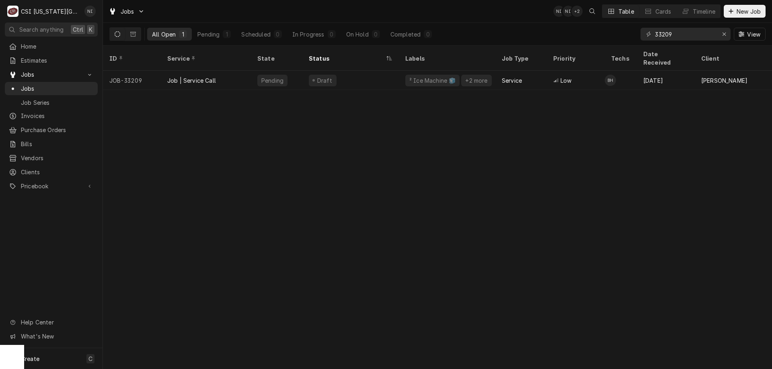
click at [388, 72] on div "Draft" at bounding box center [350, 80] width 96 height 19
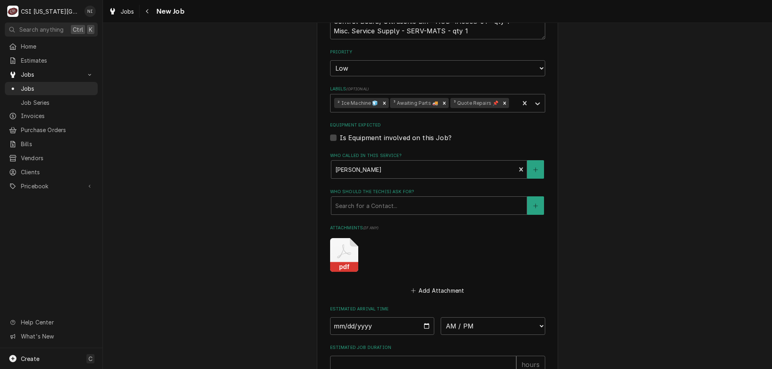
scroll to position [522, 0]
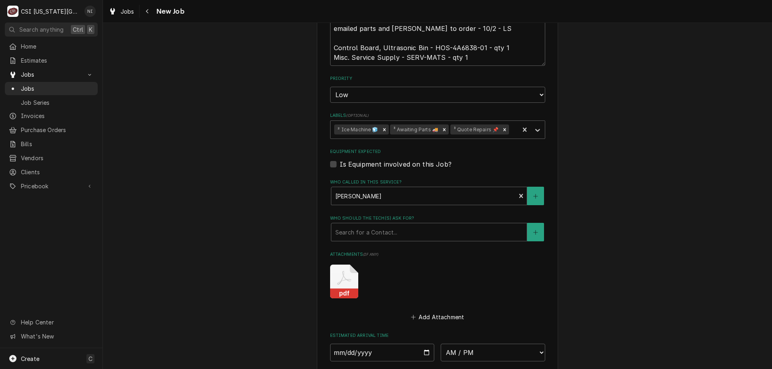
click at [442, 127] on icon "Remove ³ Awaiting Parts 🚚" at bounding box center [444, 130] width 6 height 6
click at [536, 126] on icon "Labels" at bounding box center [537, 130] width 8 height 8
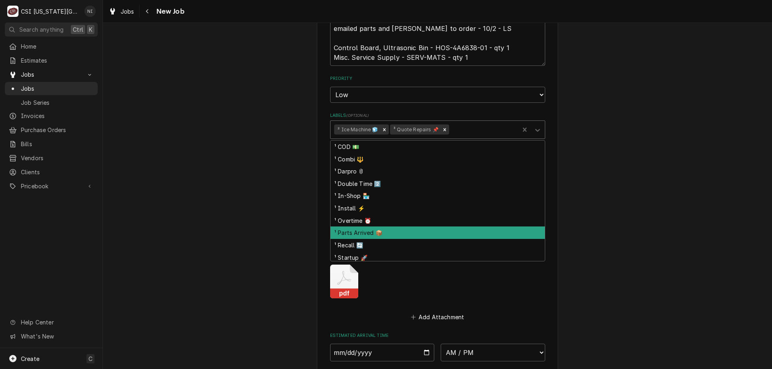
click at [366, 227] on div "¹ Parts Arrived 📦" at bounding box center [437, 233] width 214 height 12
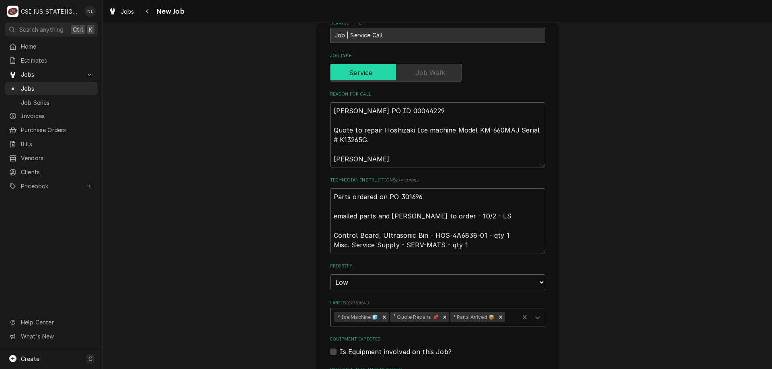
scroll to position [321, 0]
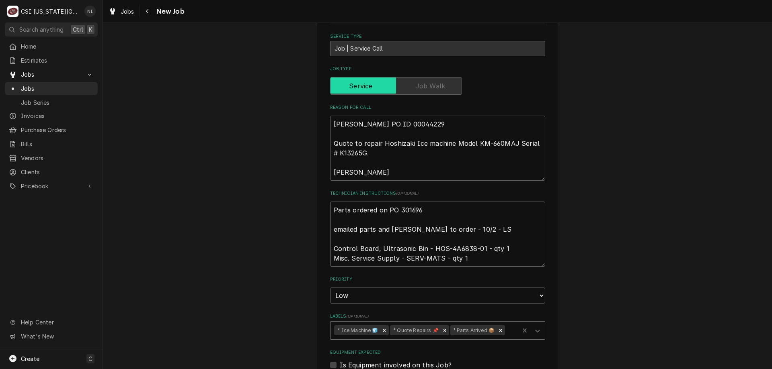
click at [330, 202] on textarea "Parts ordered on PO 301696 emailed parts and [PERSON_NAME] to order - 10/2 - LS…" at bounding box center [437, 234] width 215 height 65
type textarea "x"
type textarea "Parts ordered on PO 301696 emailed parts and [PERSON_NAME] to order - 10/2 - LS…"
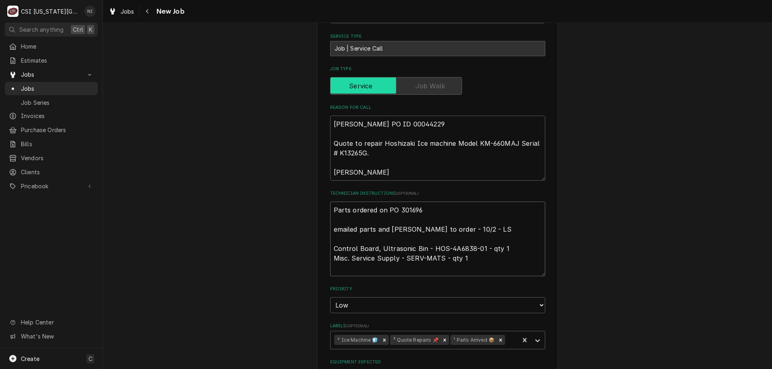
type textarea "x"
type textarea "P Parts ordered on PO 301696 emailed parts and lindy to order - 10/2 - LS Contr…"
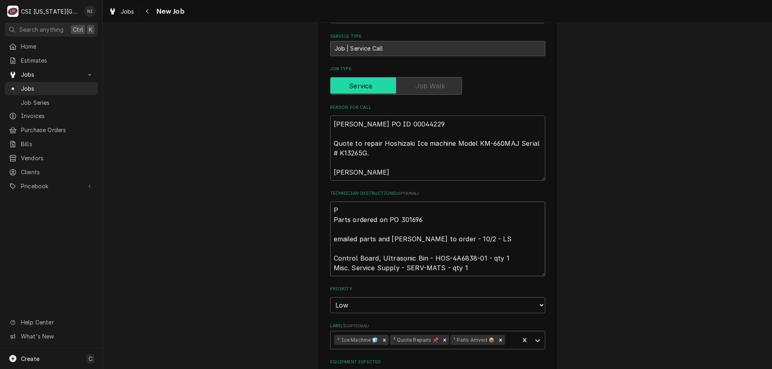
type textarea "x"
type textarea "Pa Parts ordered on PO 301696 emailed parts and lindy to order - 10/2 - LS Cont…"
type textarea "x"
type textarea "Par Parts ordered on PO 301696 emailed parts and lindy to order - 10/2 - LS Con…"
type textarea "x"
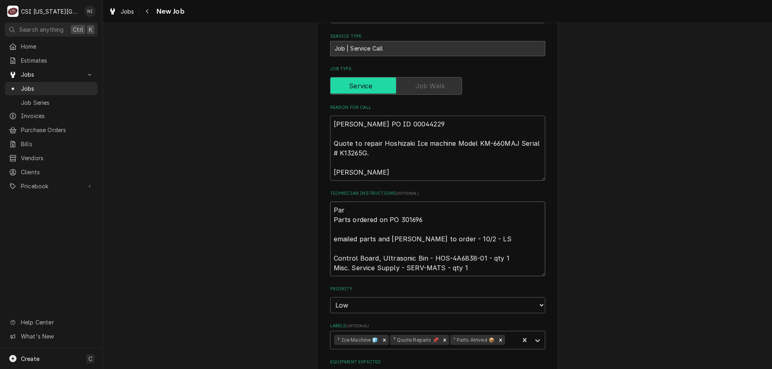
type textarea "Part Parts ordered on PO 301696 emailed parts and lindy to order - 10/2 - LS Co…"
type textarea "x"
type textarea "Parts Parts ordered on PO 301696 emailed parts and lindy to order - 10/2 - LS C…"
type textarea "x"
type textarea "Parts Parts ordered on PO 301696 emailed parts and lindy to order - 10/2 - LS C…"
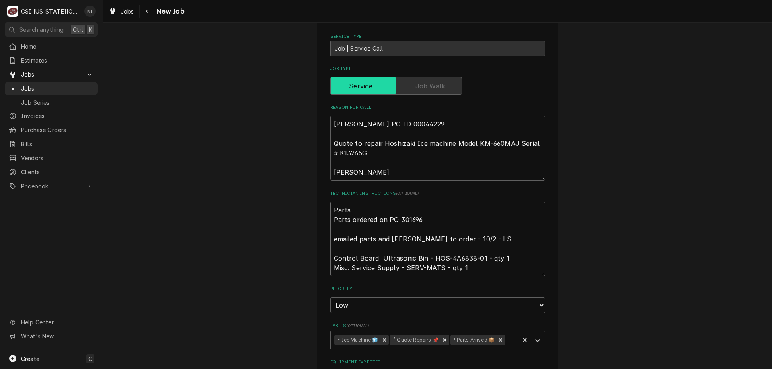
type textarea "x"
type textarea "Parts o Parts ordered on PO 301696 emailed parts and lindy to order - 10/2 - LS…"
type textarea "x"
type textarea "Parts on Parts ordered on PO 301696 emailed parts and lindy to order - 10/2 - L…"
type textarea "x"
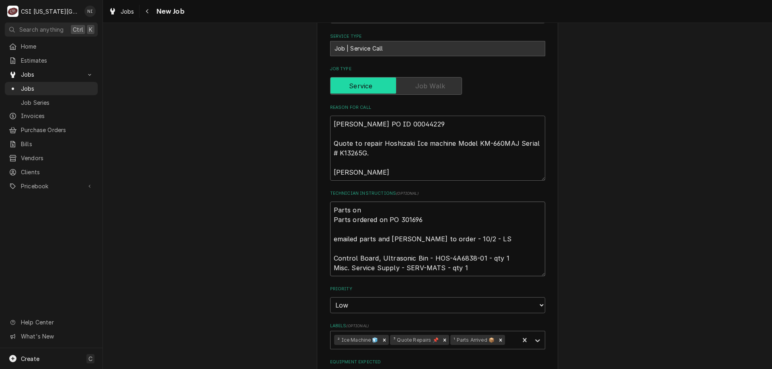
type textarea "Parts on Parts ordered on PO 301696 emailed parts and lindy to order - 10/2 - L…"
type textarea "x"
type textarea "Parts on h Parts ordered on PO 301696 emailed parts and lindy to order - 10/2 -…"
type textarea "x"
type textarea "Parts on ha Parts ordered on PO 301696 emailed parts and lindy to order - 10/2 …"
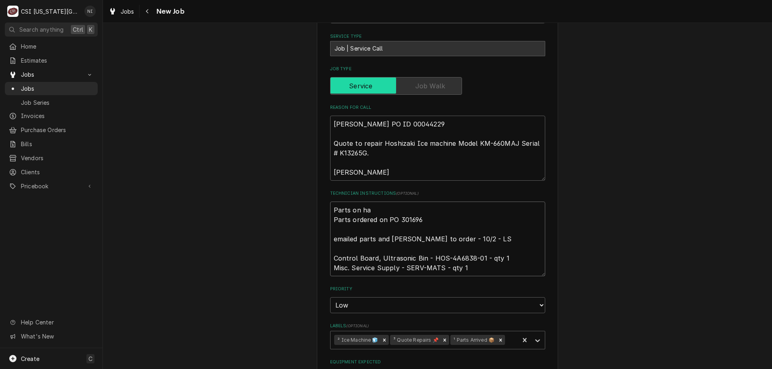
type textarea "x"
type textarea "Parts on haw Parts ordered on PO 301696 emailed parts and lindy to order - 10/2…"
type textarea "x"
type textarea "Parts on hawk Parts ordered on PO 301696 emailed parts and lindy to order - 10/…"
type textarea "x"
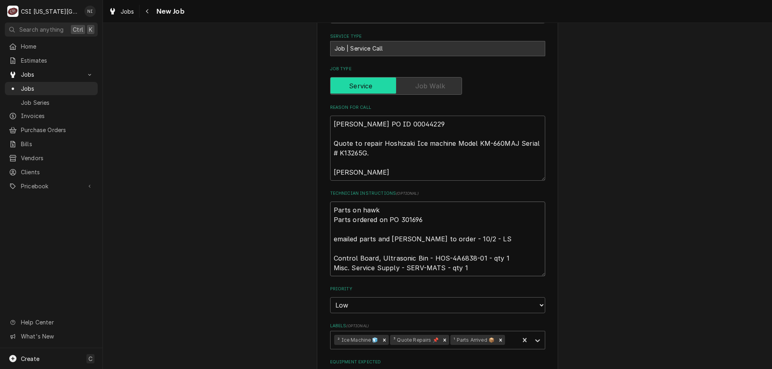
type textarea "Parts on hawki Parts ordered on PO 301696 emailed parts and lindy to order - 10…"
type textarea "x"
type textarea "Parts on hawkin Parts ordered on PO 301696 emailed parts and lindy to order - 1…"
type textarea "x"
type textarea "Parts on hawkins Parts ordered on PO 301696 emailed parts and lindy to order - …"
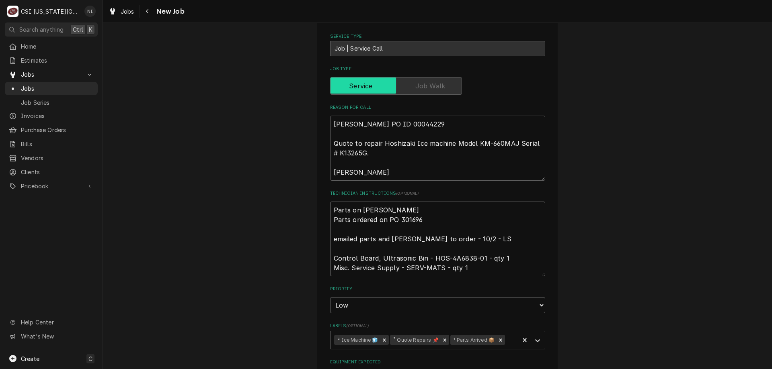
type textarea "x"
type textarea "Parts on hawkins Parts ordered on PO 301696 emailed parts and lindy to order - …"
type textarea "x"
type textarea "Parts on hawkins sh Parts ordered on PO 301696 emailed parts and lindy to order…"
type textarea "x"
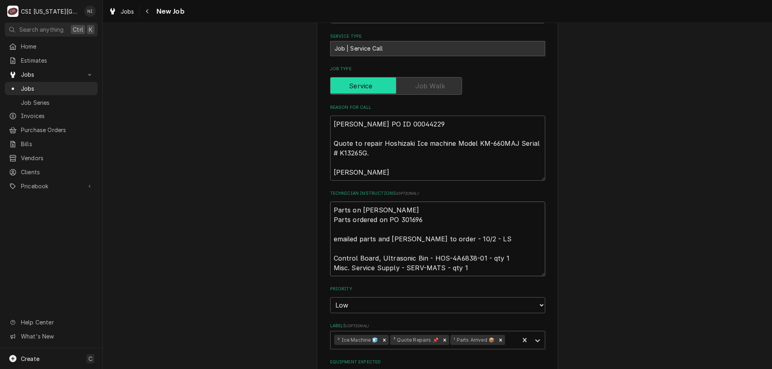
type textarea "Parts on hawkins she Parts ordered on PO 301696 emailed parts and lindy to orde…"
type textarea "x"
type textarea "Parts on hawkins shel Parts ordered on PO 301696 emailed parts and lindy to ord…"
type textarea "x"
type textarea "Parts on hawkins shelf Parts ordered on PO 301696 emailed parts and lindy to or…"
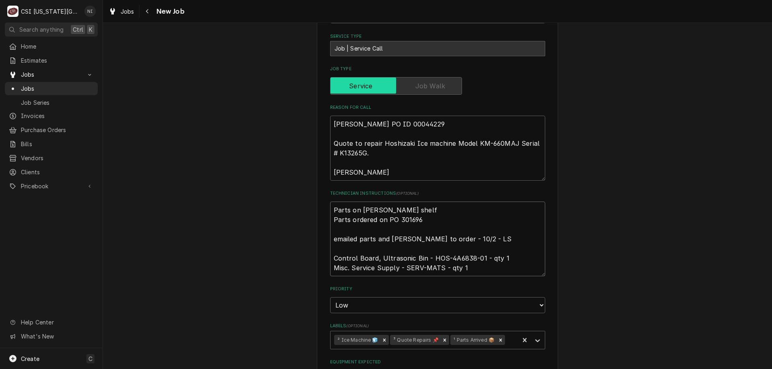
type textarea "x"
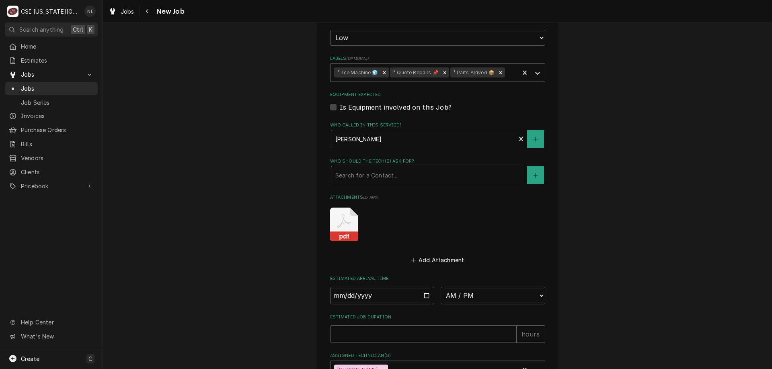
scroll to position [646, 0]
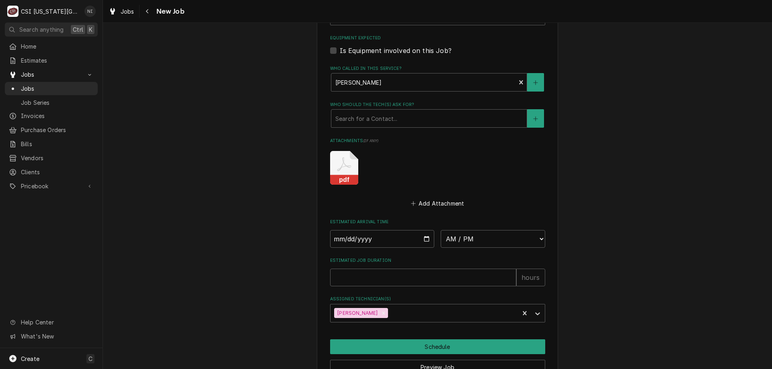
type textarea "Parts on hawkins shelf Parts ordered on PO 301696 emailed parts and lindy to or…"
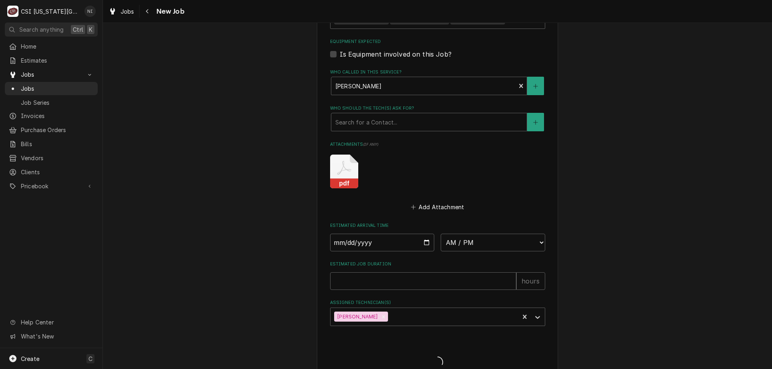
type textarea "x"
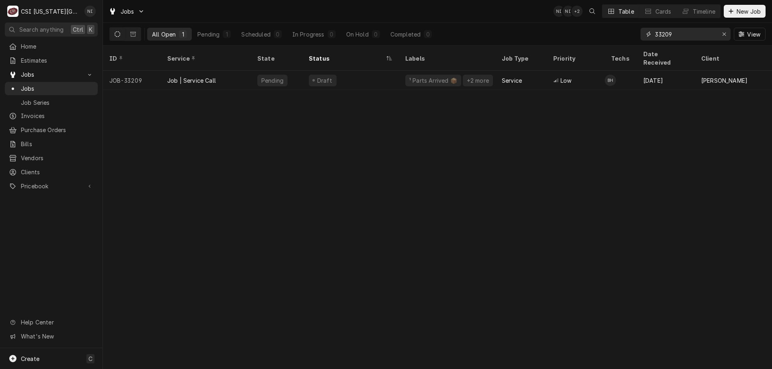
click at [675, 35] on input "33209" at bounding box center [685, 34] width 60 height 13
type input "33211"
click at [374, 72] on div "Draft" at bounding box center [350, 80] width 96 height 19
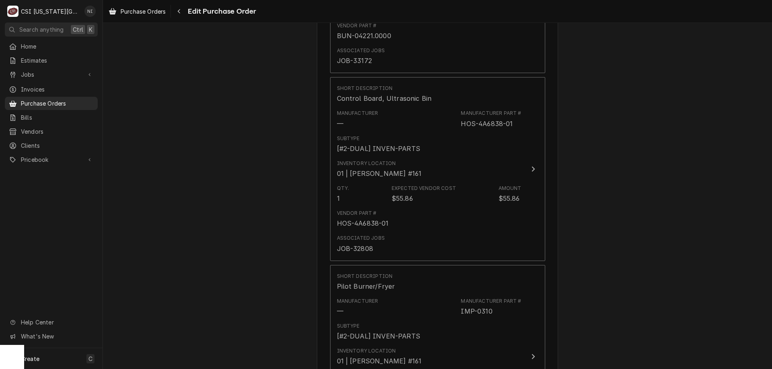
scroll to position [491, 0]
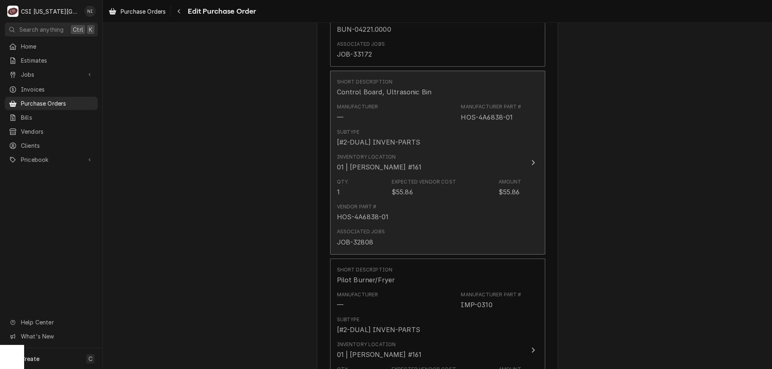
click at [481, 162] on div "Inventory Location 01 | BRIAN HAWKINS #161" at bounding box center [429, 162] width 184 height 25
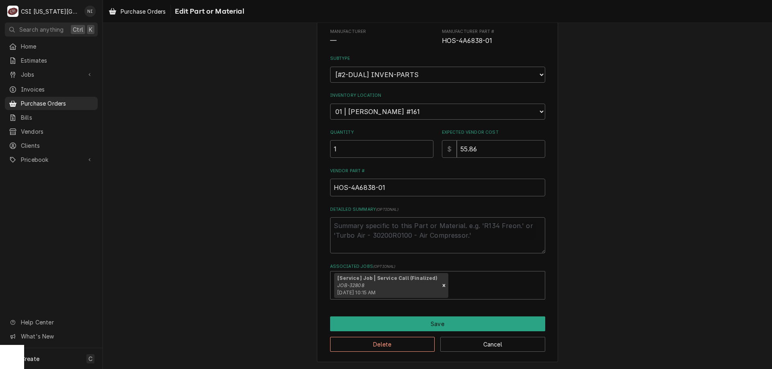
click at [439, 289] on div "Remove [object Object]" at bounding box center [443, 285] width 9 height 25
type textarea "x"
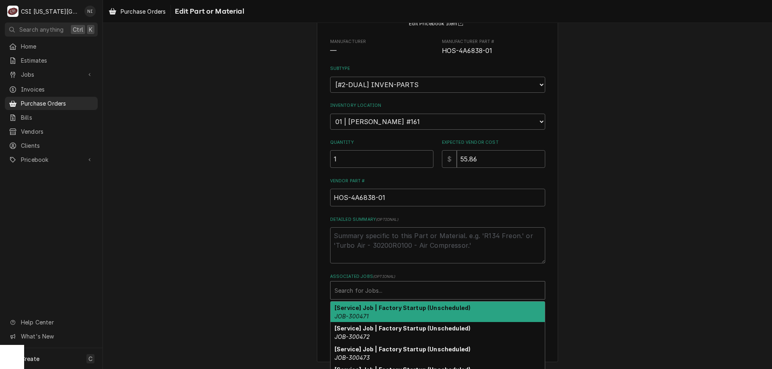
scroll to position [89, 0]
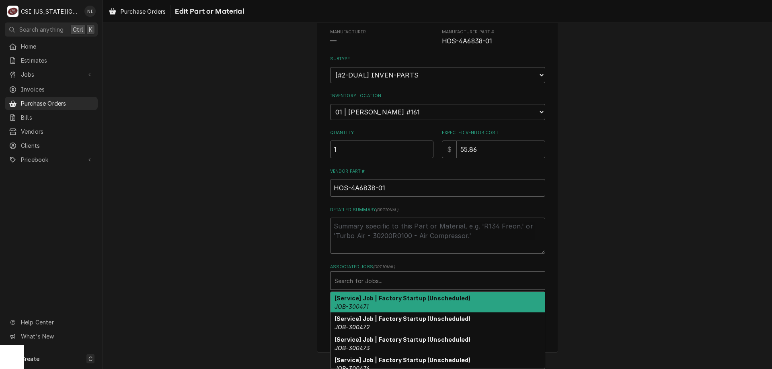
click at [433, 289] on div "Search for Jobs..." at bounding box center [437, 281] width 214 height 18
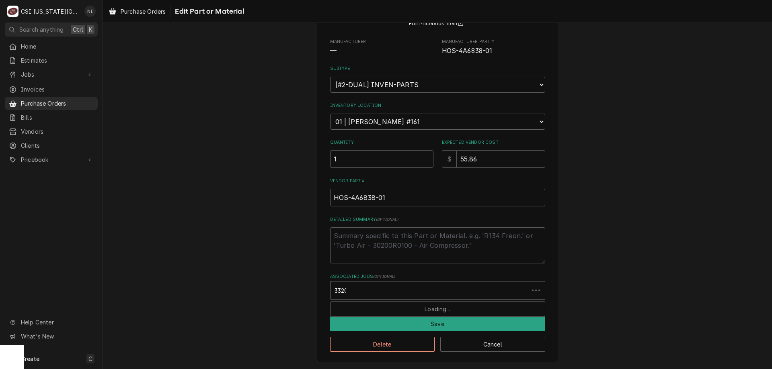
scroll to position [80, 0]
type input "33209"
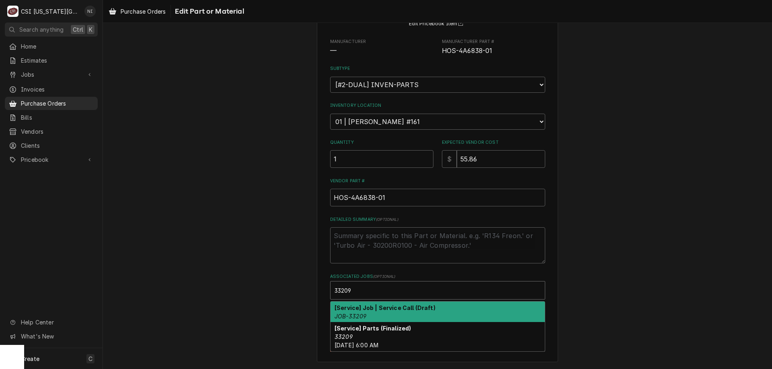
click at [356, 314] on em "JOB-33209" at bounding box center [350, 316] width 32 height 7
type textarea "x"
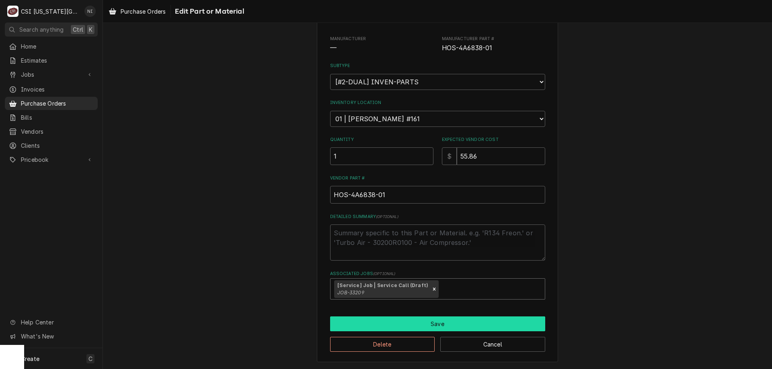
click at [401, 327] on button "Save" at bounding box center [437, 324] width 215 height 15
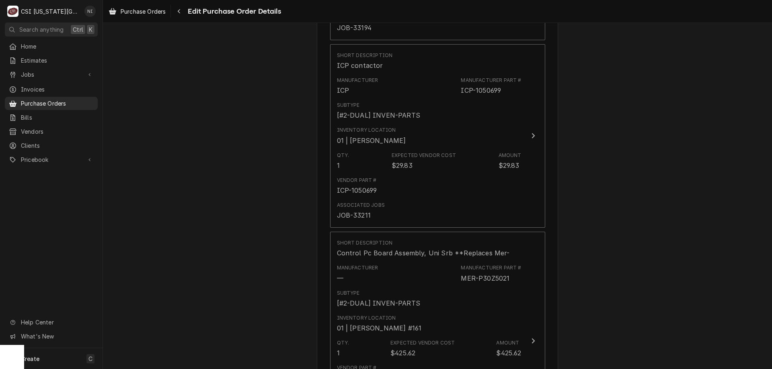
scroll to position [1450, 0]
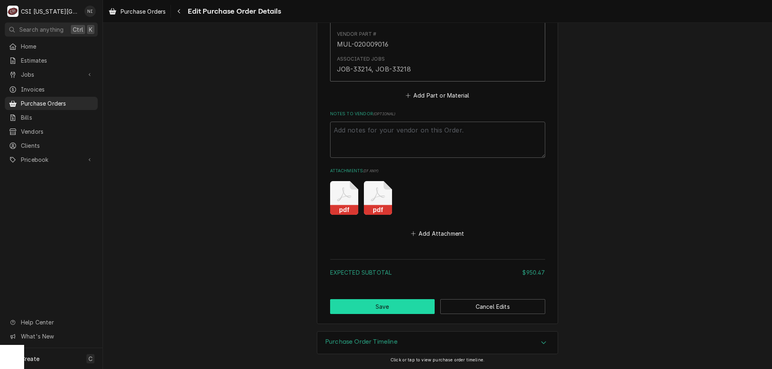
click at [387, 304] on button "Save" at bounding box center [382, 306] width 105 height 15
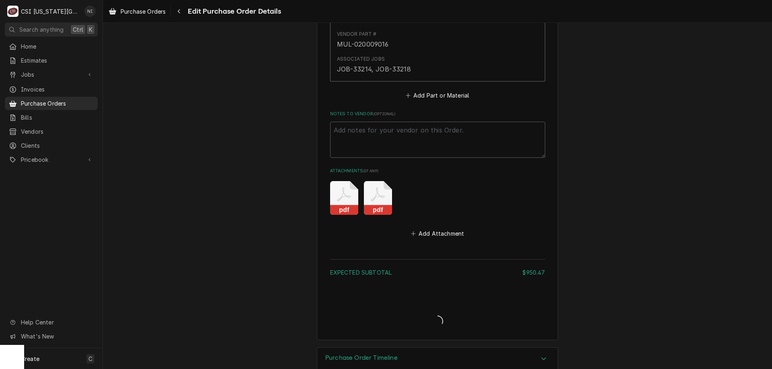
type textarea "x"
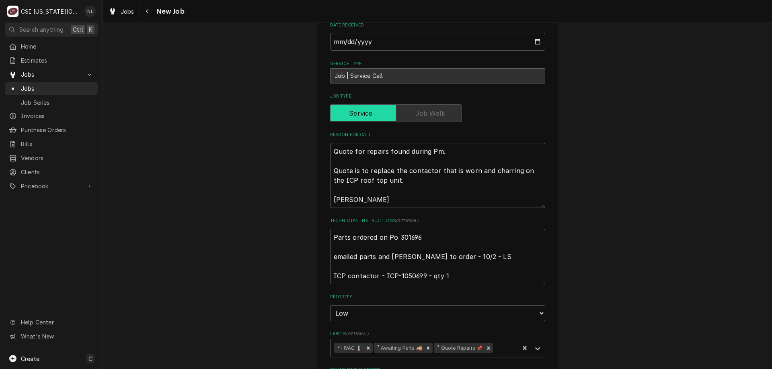
scroll to position [284, 0]
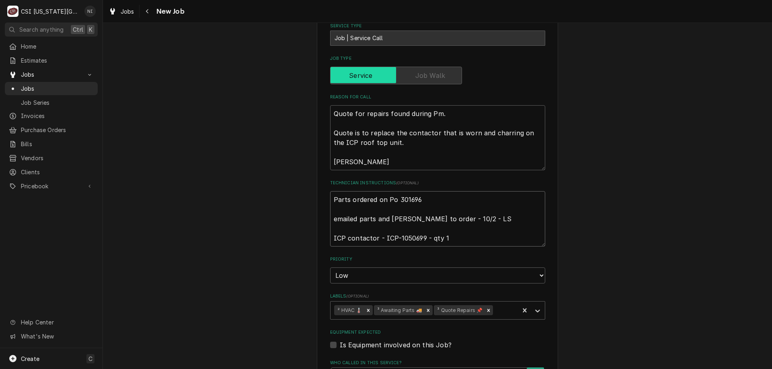
click at [330, 200] on textarea "Parts ordered on Po 301696 emailed parts and [PERSON_NAME] to order - 10/2 - LS…" at bounding box center [437, 218] width 215 height 55
type textarea "x"
type textarea "Parts ordered on Po 301696 emailed parts and [PERSON_NAME] to order - 10/2 - LS…"
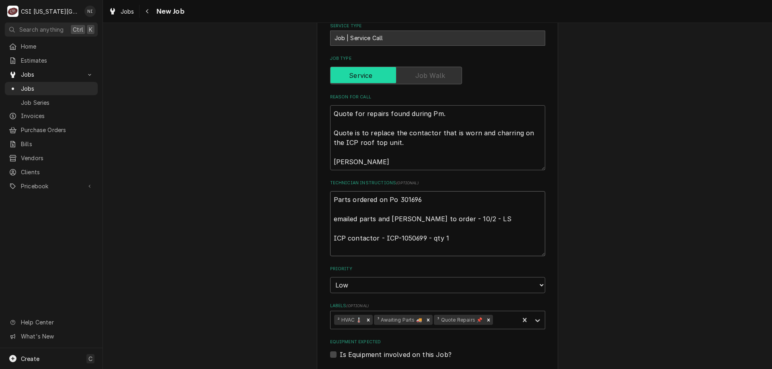
click at [348, 198] on textarea "Parts ordered on Po 301696 emailed parts and [PERSON_NAME] to order - 10/2 - LS…" at bounding box center [437, 223] width 215 height 65
type textarea "x"
type textarea "p Parts ordered on Po 301696 emailed parts and [PERSON_NAME] to order - 10/2 - …"
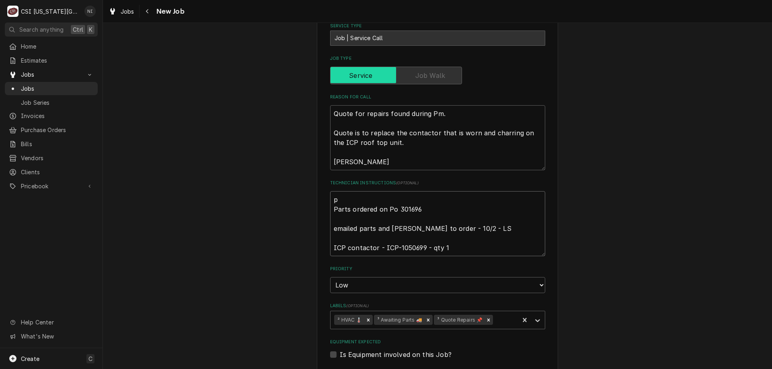
type textarea "x"
type textarea "pa Parts ordered on Po 301696 emailed parts and [PERSON_NAME] to order - 10/2 -…"
type textarea "x"
type textarea "pas Parts ordered on Po 301696 emailed parts and [PERSON_NAME] to order - 10/2 …"
type textarea "x"
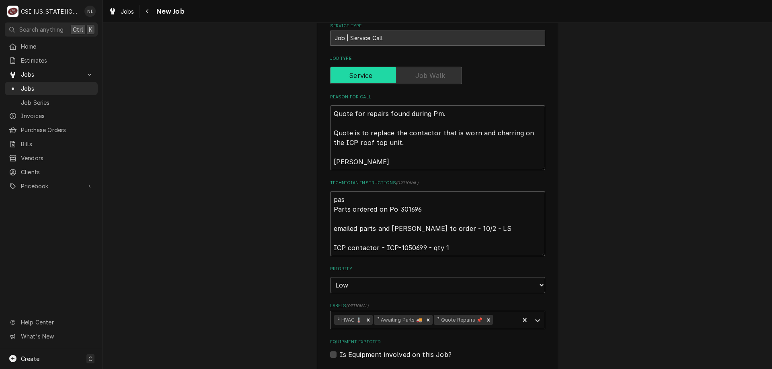
type textarea "pa Parts ordered on Po 301696 emailed parts and [PERSON_NAME] to order - 10/2 -…"
type textarea "x"
type textarea "par Parts ordered on Po 301696 emailed parts and [PERSON_NAME] to order - 10/2 …"
type textarea "x"
type textarea "parts Parts ordered on Po 301696 emailed parts and lindy to order - 10/2 - LS I…"
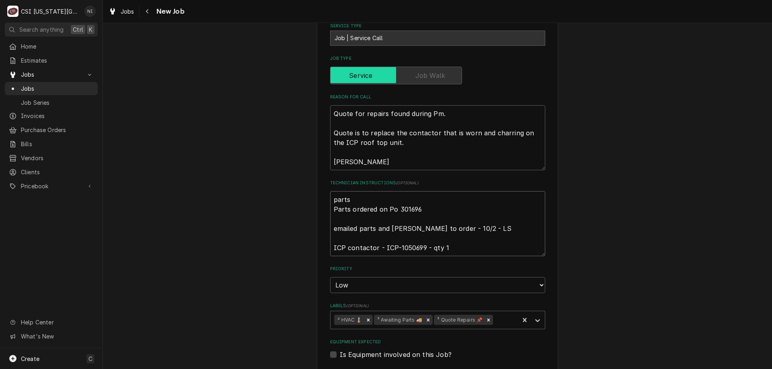
type textarea "x"
type textarea "parts o Parts ordered on Po 301696 emailed parts and lindy to order - 10/2 - LS…"
type textarea "x"
type textarea "parts on Parts ordered on Po 301696 emailed parts and lindy to order - 10/2 - L…"
type textarea "x"
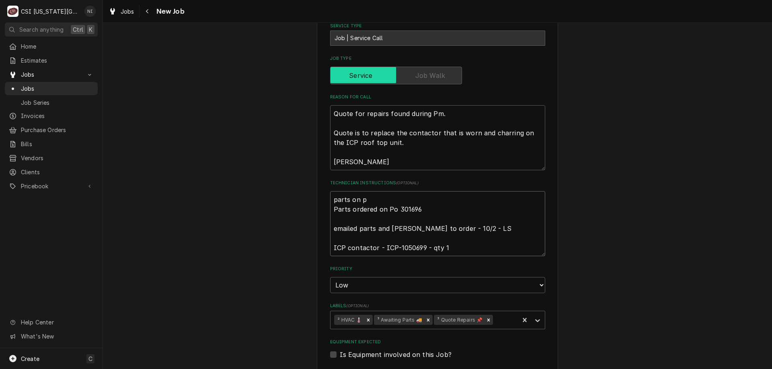
type textarea "parts on pr Parts ordered on Po 301696 emailed parts and lindy to order - 10/2 …"
type textarea "x"
type textarea "parts on pre Parts ordered on Po 301696 emailed parts and lindy to order - 10/2…"
type textarea "x"
type textarea "parts on pres Parts ordered on Po 301696 emailed parts and lindy to order - 10/…"
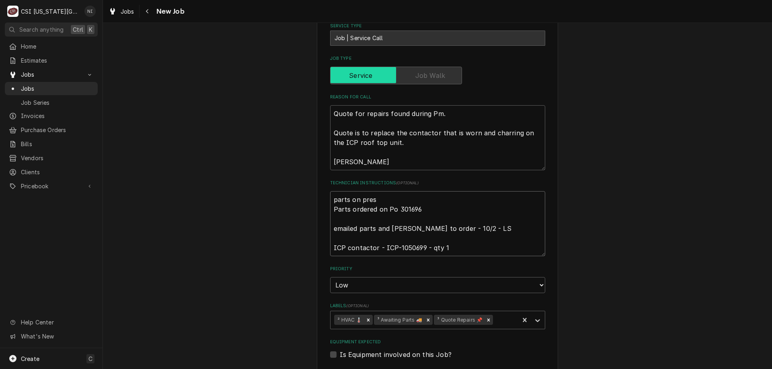
type textarea "x"
type textarea "parts on prest Parts ordered on Po 301696 emailed parts and lindy to order - 10…"
type textarea "x"
type textarea "parts on presto Parts ordered on Po 301696 emailed parts and lindy to order - 1…"
type textarea "x"
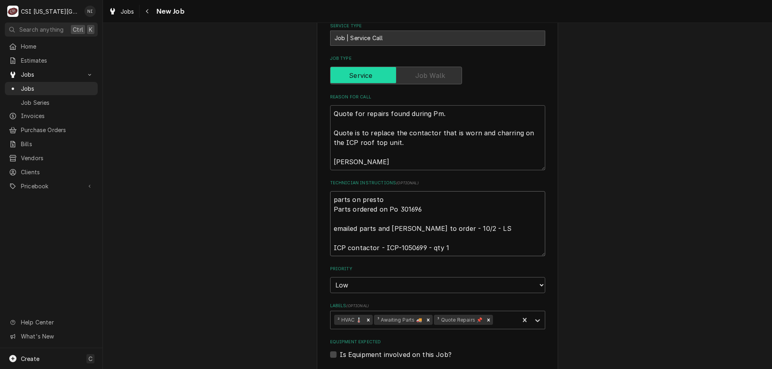
type textarea "parts on preston Parts ordered on Po 301696 emailed parts and lindy to order - …"
type textarea "x"
type textarea "parts on preston Parts ordered on Po 301696 emailed parts and lindy to order - …"
type textarea "x"
type textarea "parts on preston s Parts ordered on Po 301696 emailed parts and lindy to order …"
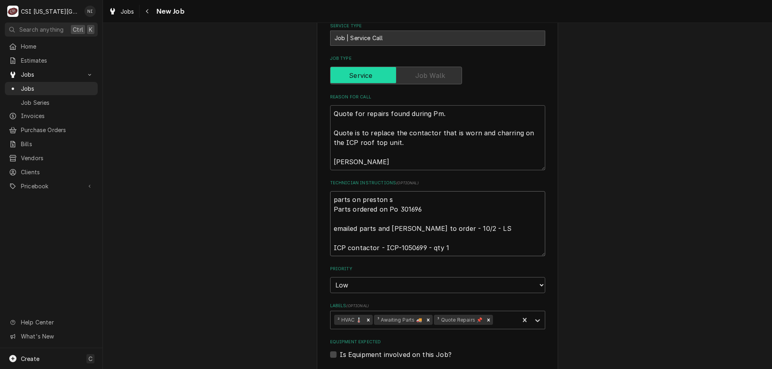
type textarea "x"
type textarea "parts on preston sh Parts ordered on Po 301696 emailed parts and lindy to order…"
type textarea "x"
type textarea "parts on preston she Parts ordered on Po 301696 emailed parts and lindy to orde…"
type textarea "x"
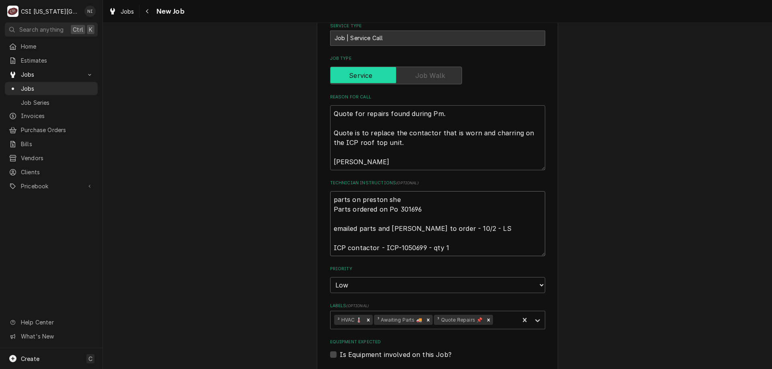
type textarea "parts on preston shel Parts ordered on Po 301696 emailed parts and lindy to ord…"
type textarea "x"
type textarea "parts on preston shelf Parts ordered on Po 301696 emailed parts and lindy to or…"
type textarea "x"
click at [427, 320] on icon "Remove ³ Awaiting Parts 🚚" at bounding box center [428, 320] width 3 height 3
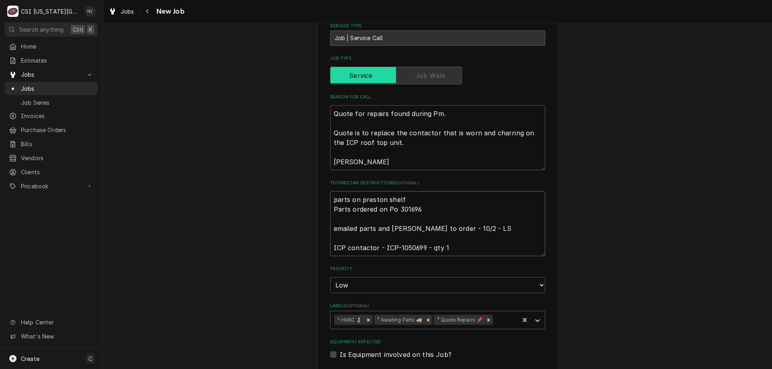
type textarea "parts on preston shelf Parts ordered on Po 301696 emailed parts and lindy to or…"
click at [533, 318] on icon "Labels" at bounding box center [537, 321] width 8 height 8
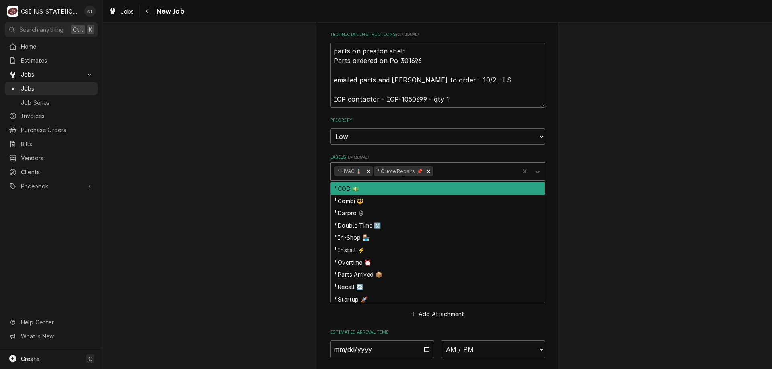
scroll to position [444, 0]
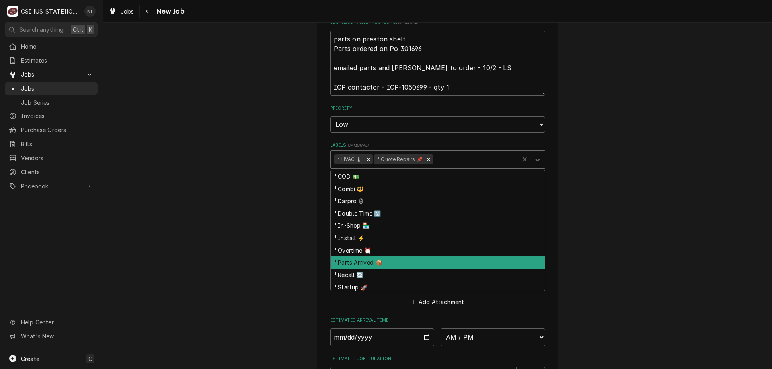
click at [382, 263] on div "¹ Parts Arrived 📦" at bounding box center [437, 262] width 214 height 12
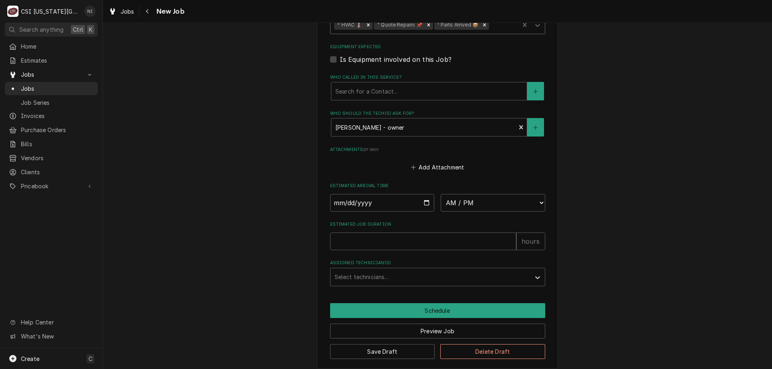
scroll to position [586, 0]
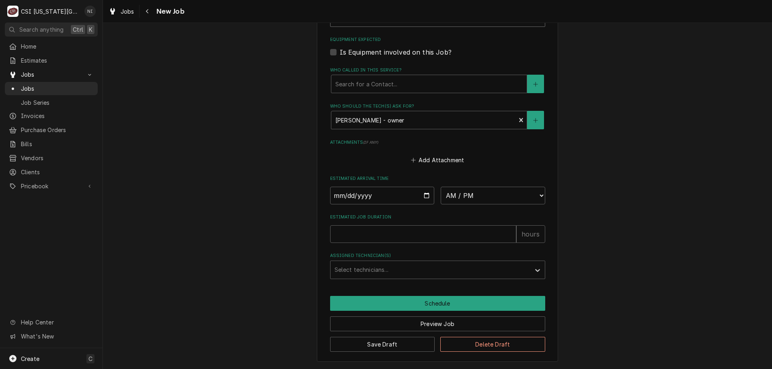
click at [414, 336] on div "Save Draft Delete Draft" at bounding box center [437, 342] width 215 height 20
click at [415, 339] on button "Save Draft" at bounding box center [382, 344] width 105 height 15
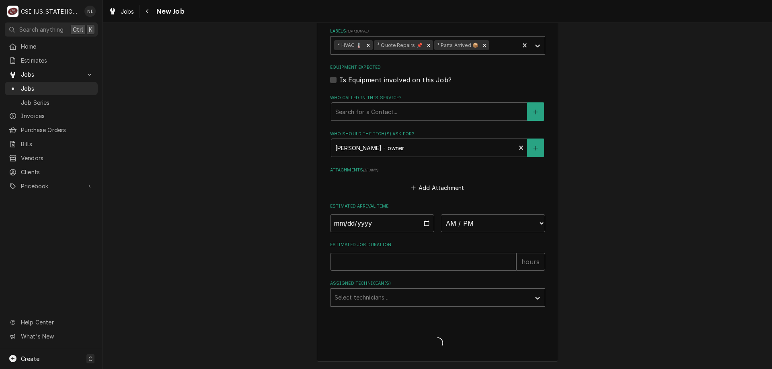
scroll to position [559, 0]
type textarea "x"
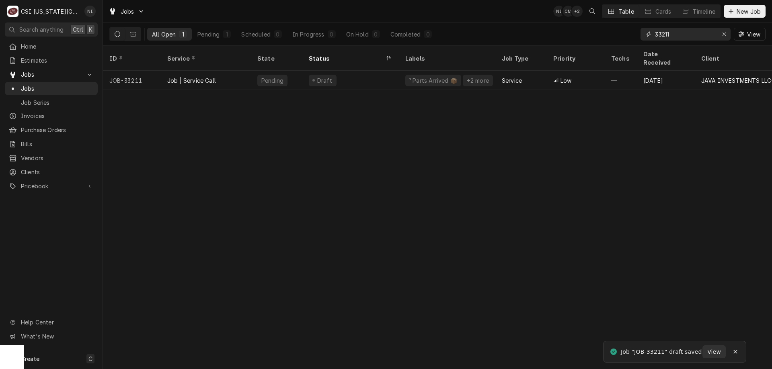
click at [672, 34] on input "33211" at bounding box center [685, 34] width 60 height 13
type input "33212"
click at [376, 74] on div "Draft" at bounding box center [350, 80] width 96 height 19
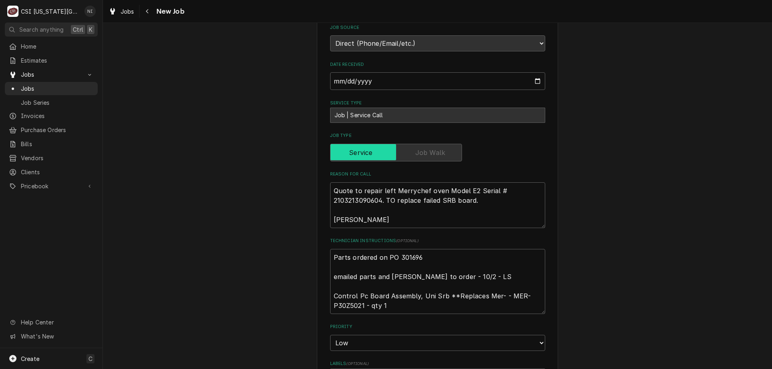
scroll to position [223, 0]
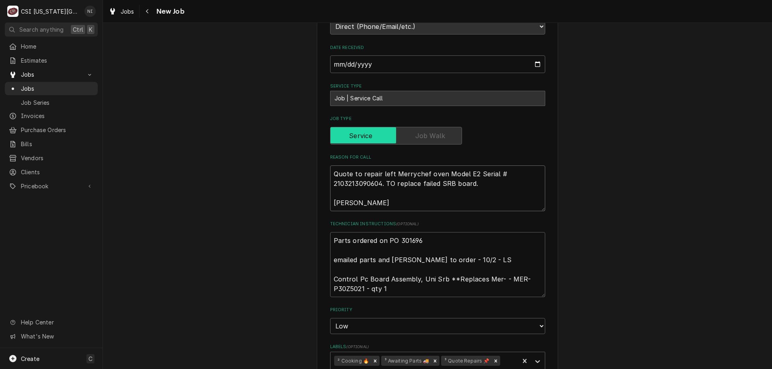
click at [330, 175] on textarea "Quote to repair left Merrychef oven Model E2 Serial # 2103213090604. TO replace…" at bounding box center [437, 189] width 215 height 46
click at [332, 244] on textarea "Parts ordered on PO 301696 emailed parts and [PERSON_NAME] to order - 10/2 - LS…" at bounding box center [437, 264] width 215 height 65
type textarea "x"
type textarea "Parts ordered on PO 301696 emailed parts and [PERSON_NAME] to order - 10/2 - LS…"
click at [357, 237] on textarea "Parts ordered on PO 301696 emailed parts and [PERSON_NAME] to order - 10/2 - LS…" at bounding box center [437, 269] width 215 height 75
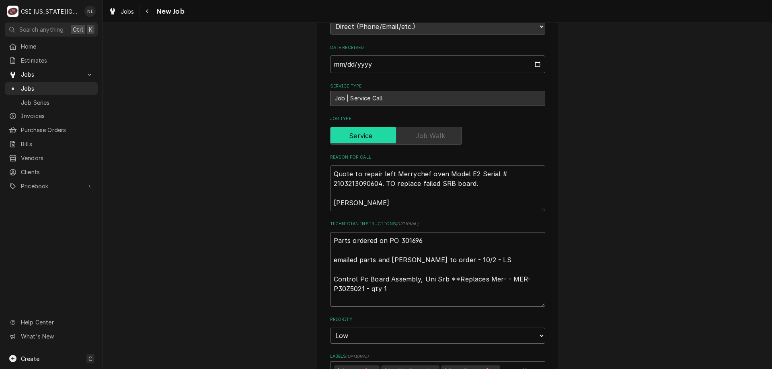
type textarea "x"
type textarea "p Parts ordered on PO 301696 emailed parts and [PERSON_NAME] to order - 10/2 - …"
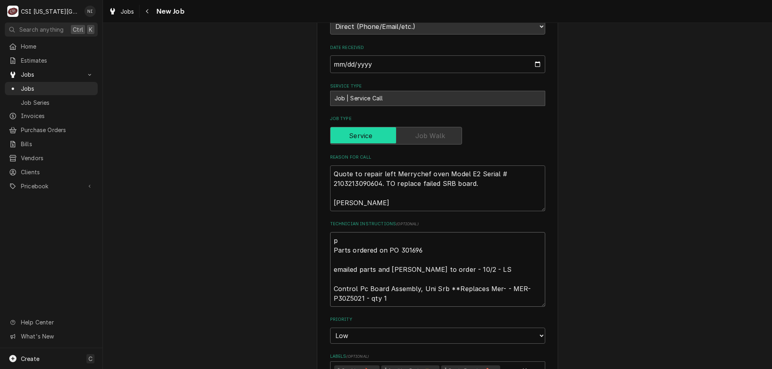
type textarea "x"
type textarea "part Parts ordered on PO 301696 emailed parts and [PERSON_NAME] to order - 10/2…"
type textarea "x"
type textarea "partt Parts ordered on PO 301696 emailed parts and [PERSON_NAME] to order - 10/…"
type textarea "x"
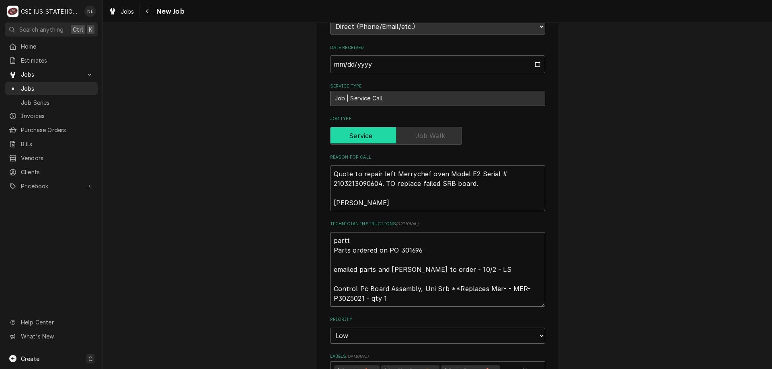
type textarea "part Parts ordered on PO 301696 emailed parts and [PERSON_NAME] to order - 10/2…"
type textarea "x"
type textarea "parts Parts ordered on PO 301696 emailed parts and [PERSON_NAME] to order - 10/…"
type textarea "x"
type textarea "parts o Parts ordered on PO 301696 emailed parts and [PERSON_NAME] to order - 1…"
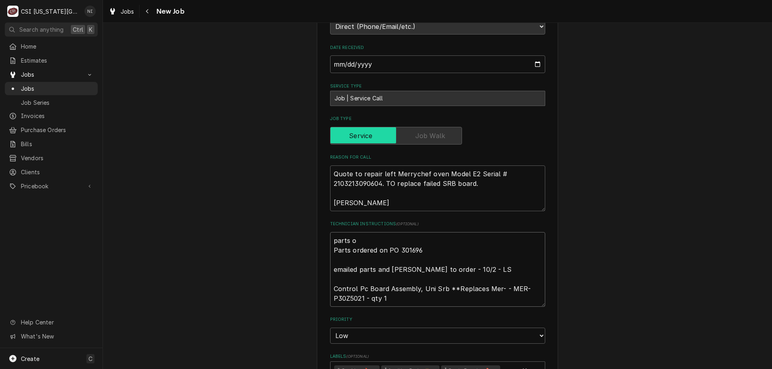
type textarea "x"
type textarea "parts on Parts ordered on PO 301696 emailed parts and [PERSON_NAME] to order - …"
type textarea "x"
type textarea "parts on Parts ordered on PO 301696 emailed parts and [PERSON_NAME] to order - …"
type textarea "x"
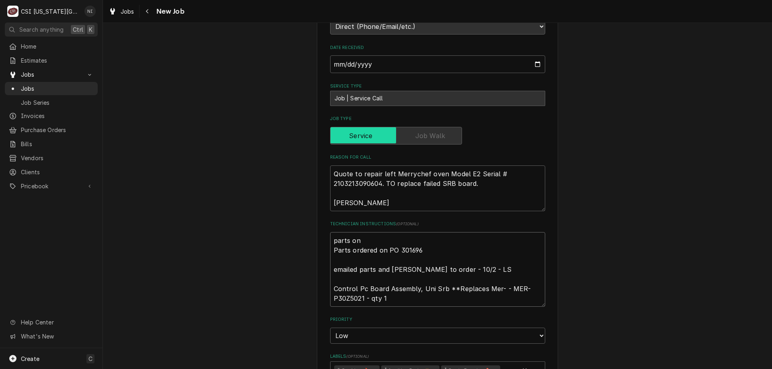
type textarea "parts on h Parts ordered on PO 301696 emailed parts and [PERSON_NAME] to order …"
type textarea "x"
type textarea "parts on ha Parts ordered on PO 301696 emailed parts and [PERSON_NAME] to order…"
type textarea "x"
type textarea "parts on haw Parts ordered on PO 301696 emailed parts and [PERSON_NAME] to orde…"
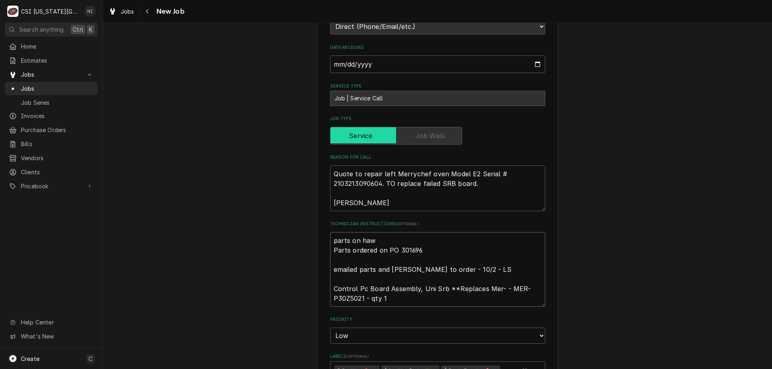
type textarea "x"
type textarea "parts on hawk Parts ordered on PO 301696 emailed parts and [PERSON_NAME] to ord…"
type textarea "x"
type textarea "parts on hawki Parts ordered on PO 301696 emailed parts and lindy to order - 10…"
type textarea "x"
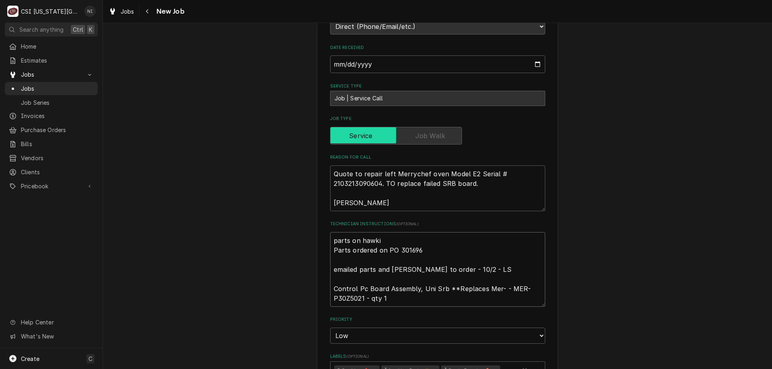
type textarea "parts on hawkin Parts ordered on PO 301696 emailed parts and lindy to order - 1…"
type textarea "x"
type textarea "parts on hawkins Parts ordered on PO 301696 emailed parts and lindy to order - …"
type textarea "x"
type textarea "parts on hawkins s Parts ordered on PO 301696 emailed parts and lindy to order …"
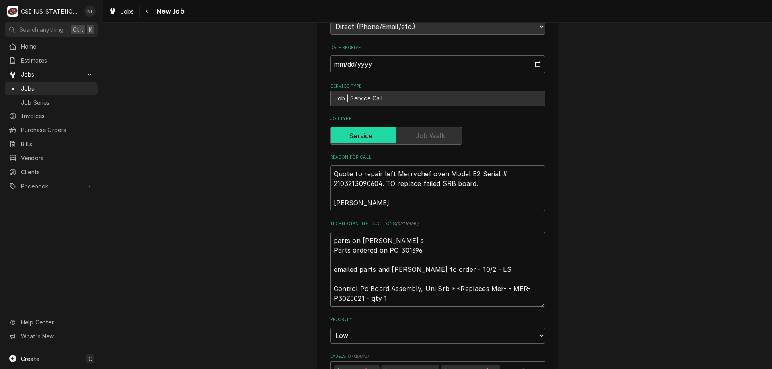
type textarea "x"
type textarea "parts on hawkins sh Parts ordered on PO 301696 emailed parts and lindy to order…"
type textarea "x"
type textarea "parts on hawkins she Parts ordered on PO 301696 emailed parts and lindy to orde…"
type textarea "x"
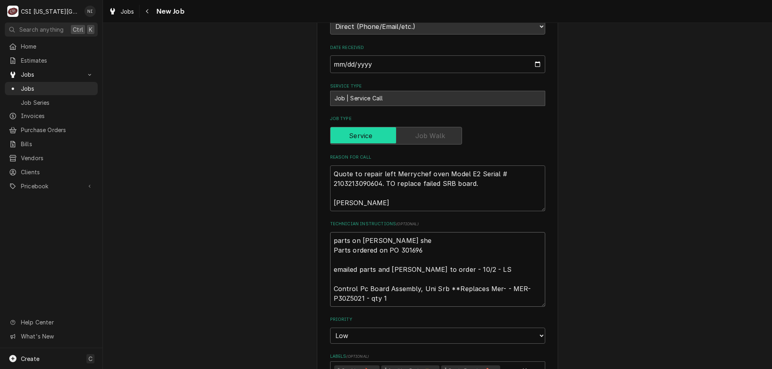
type textarea "parts on hawkins shel Parts ordered on PO 301696 emailed parts and lindy to ord…"
type textarea "x"
type textarea "parts on hawkins shelf Parts ordered on PO 301696 emailed parts and lindy to or…"
type textarea "x"
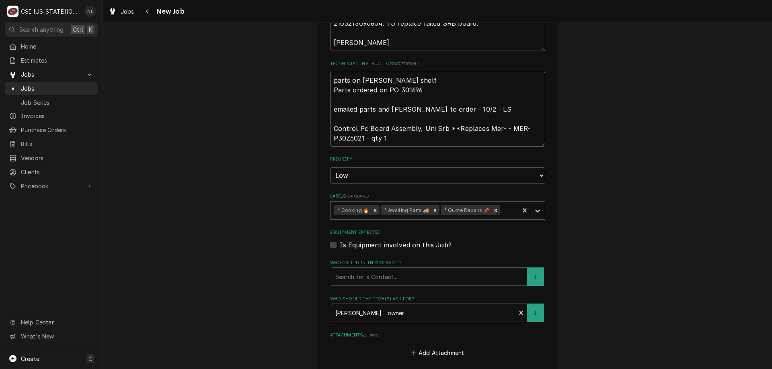
scroll to position [384, 0]
click at [432, 213] on icon "Remove ³ Awaiting Parts 🚚" at bounding box center [435, 210] width 6 height 6
type textarea "parts on hawkins shelf Parts ordered on PO 301696 emailed parts and lindy to or…"
click at [533, 212] on icon "Labels" at bounding box center [537, 211] width 8 height 8
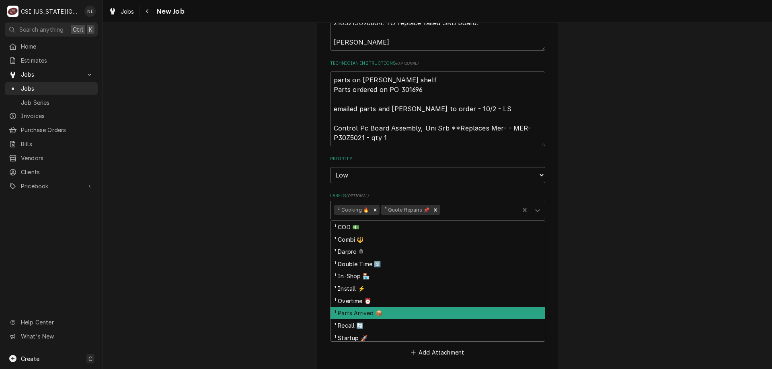
click at [370, 313] on div "¹ Parts Arrived 📦" at bounding box center [437, 313] width 214 height 12
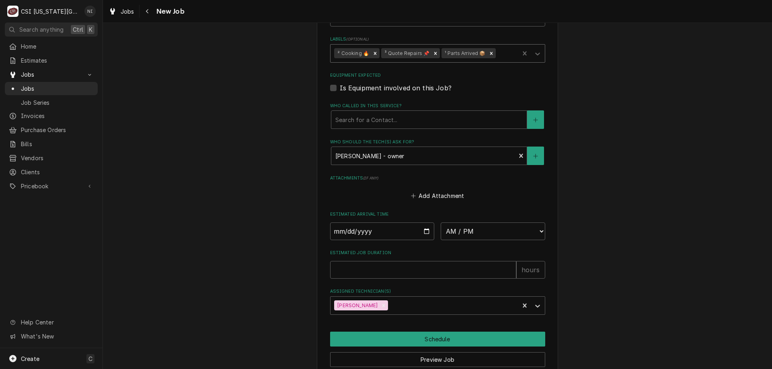
scroll to position [577, 0]
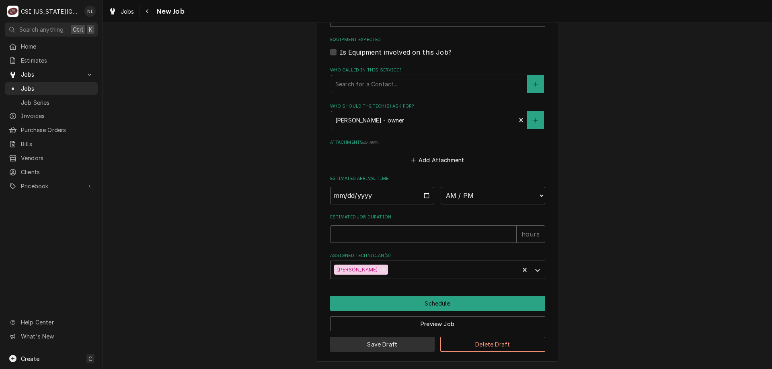
click at [418, 340] on button "Save Draft" at bounding box center [382, 344] width 105 height 15
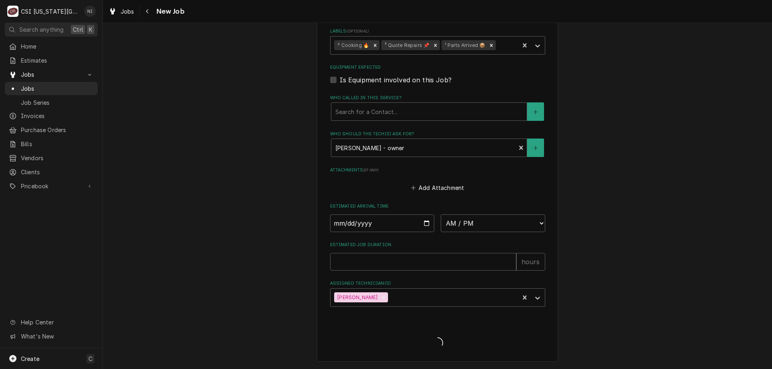
scroll to position [549, 0]
type textarea "x"
